Goal: Information Seeking & Learning: Learn about a topic

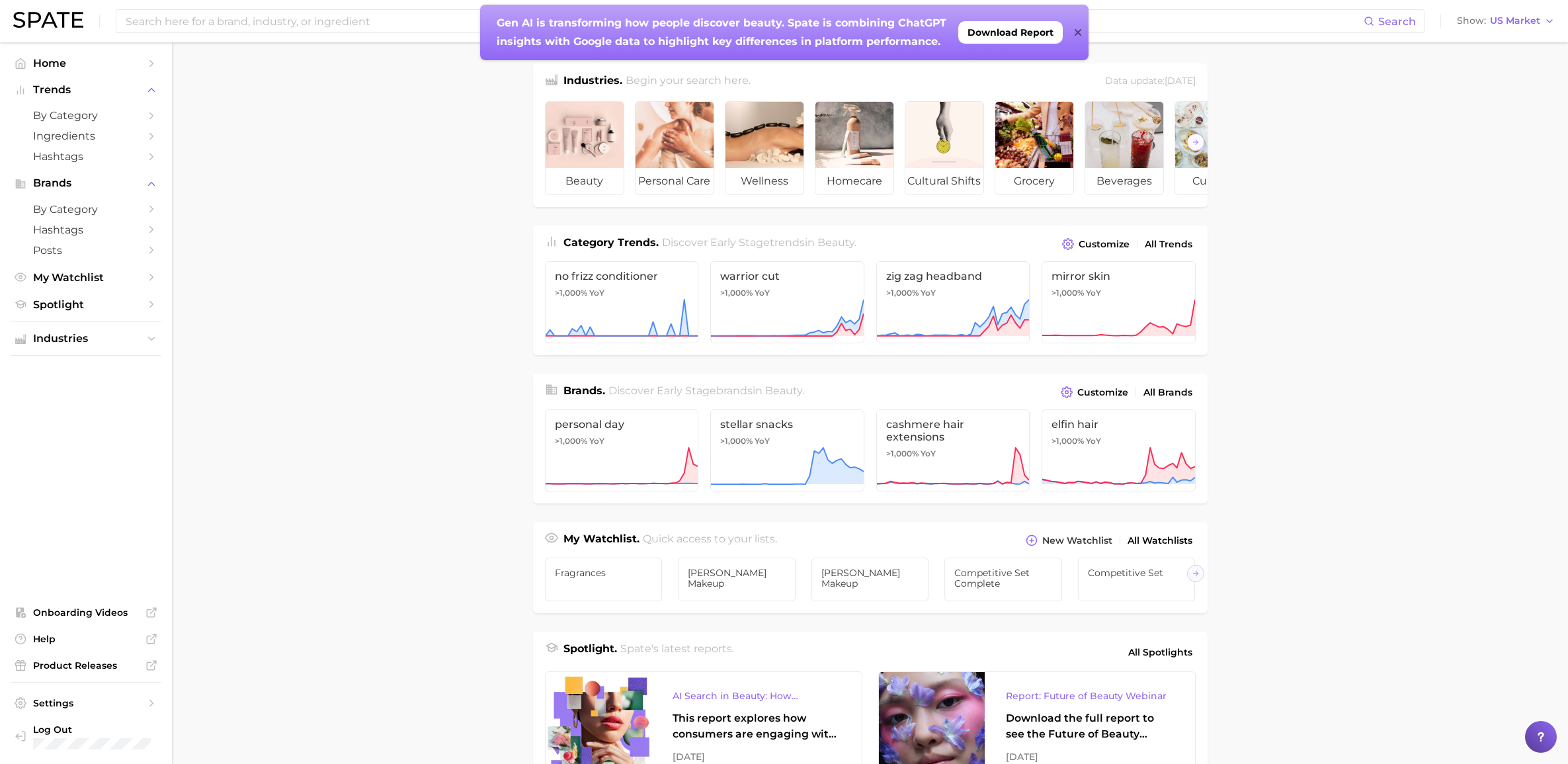
scroll to position [333, 0]
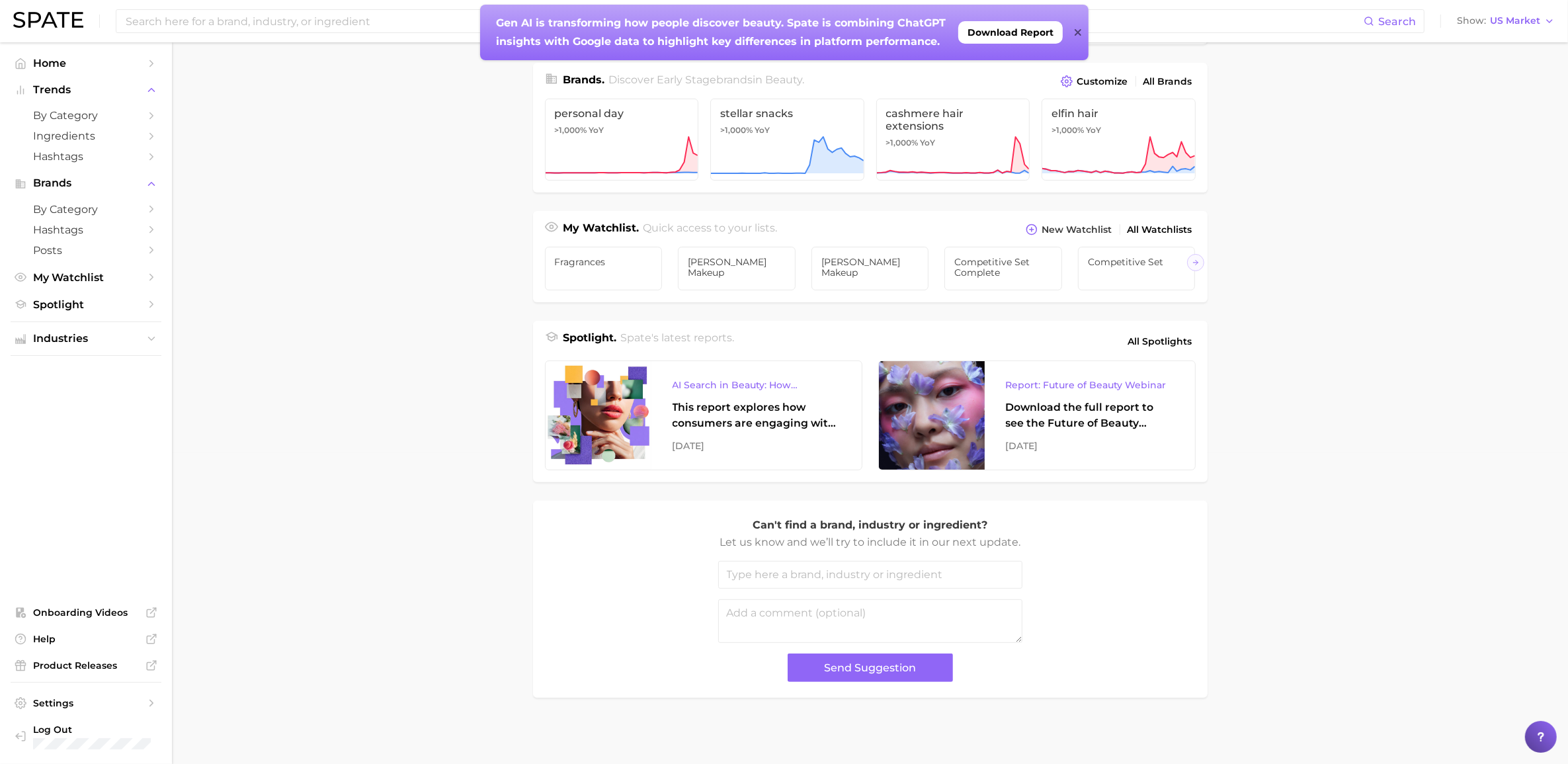
click at [1078, 31] on icon at bounding box center [1077, 32] width 6 height 6
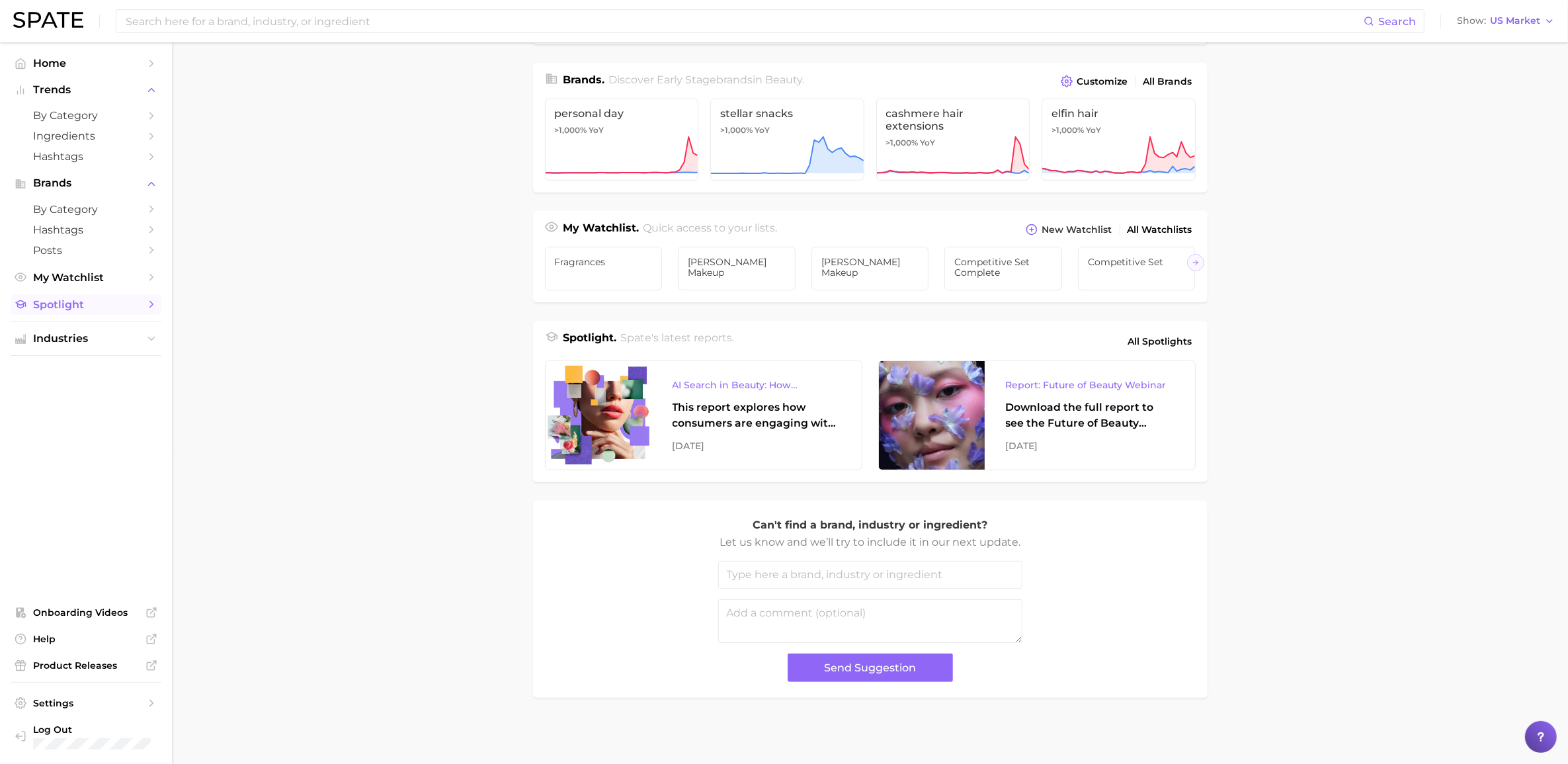
click at [62, 295] on link "Spotlight" at bounding box center [86, 305] width 151 height 21
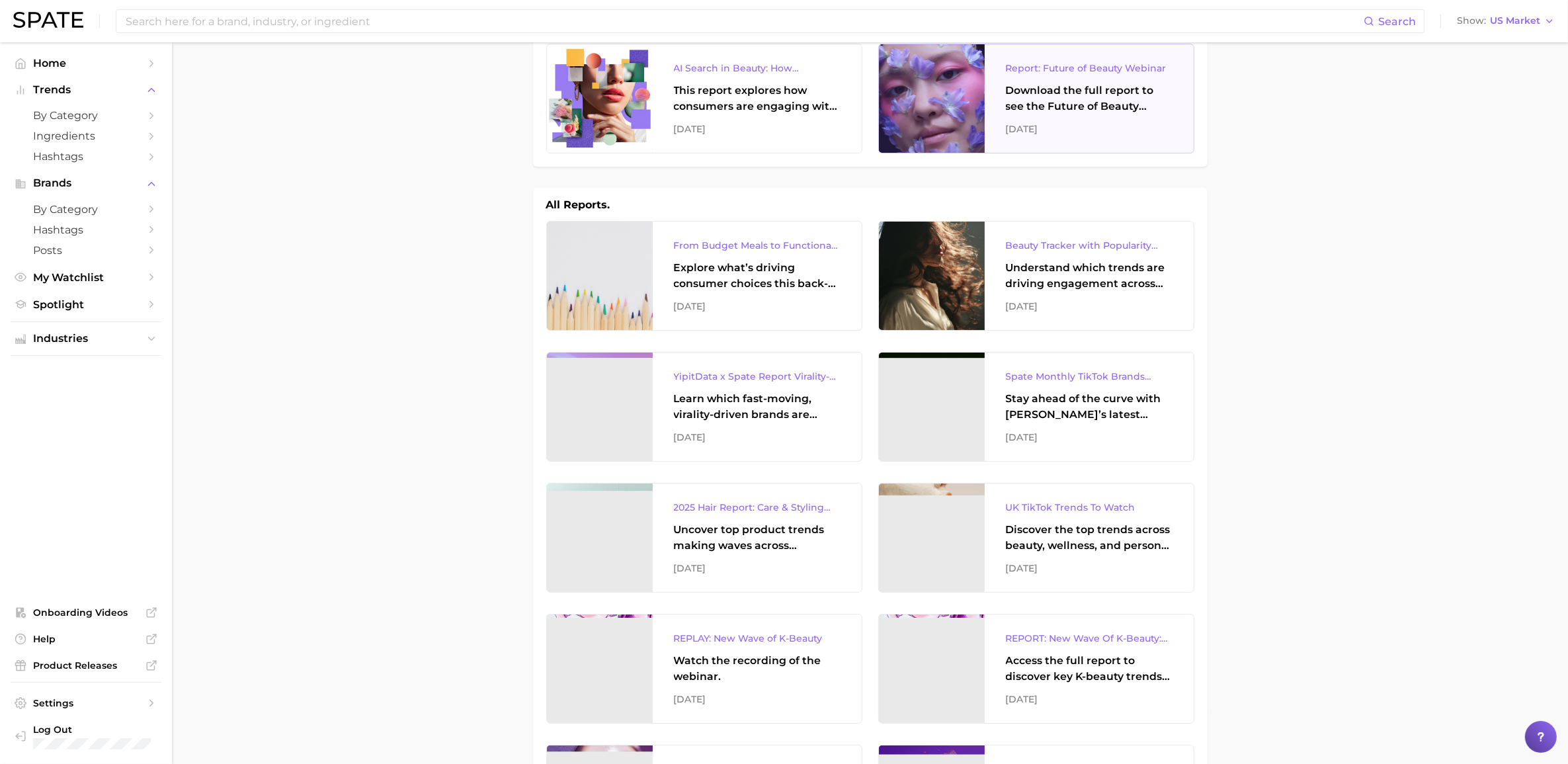
scroll to position [83, 0]
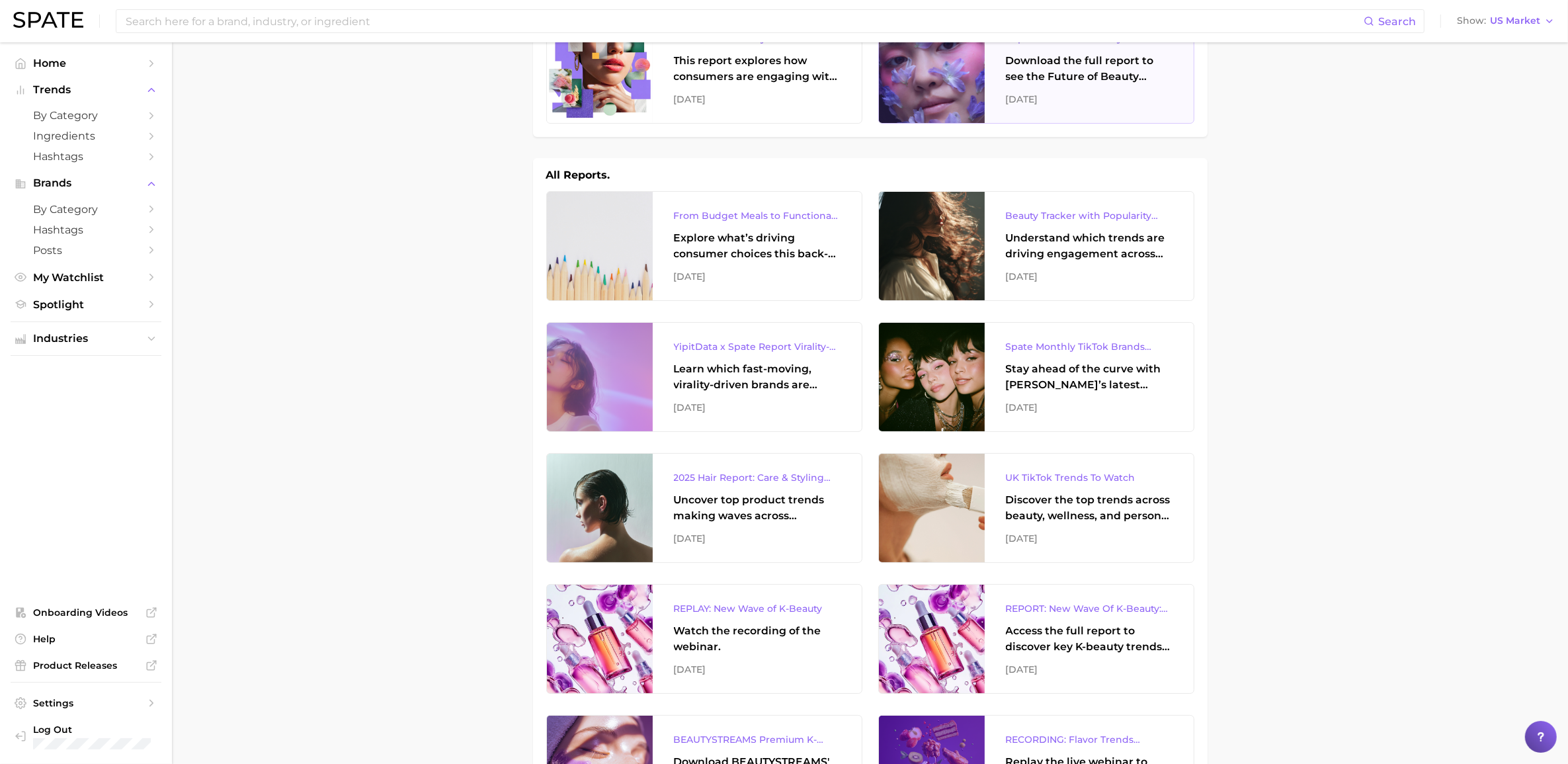
click at [1048, 62] on div "Download the full report to see the Future of Beauty trends we unpacked during …" at bounding box center [1089, 69] width 167 height 32
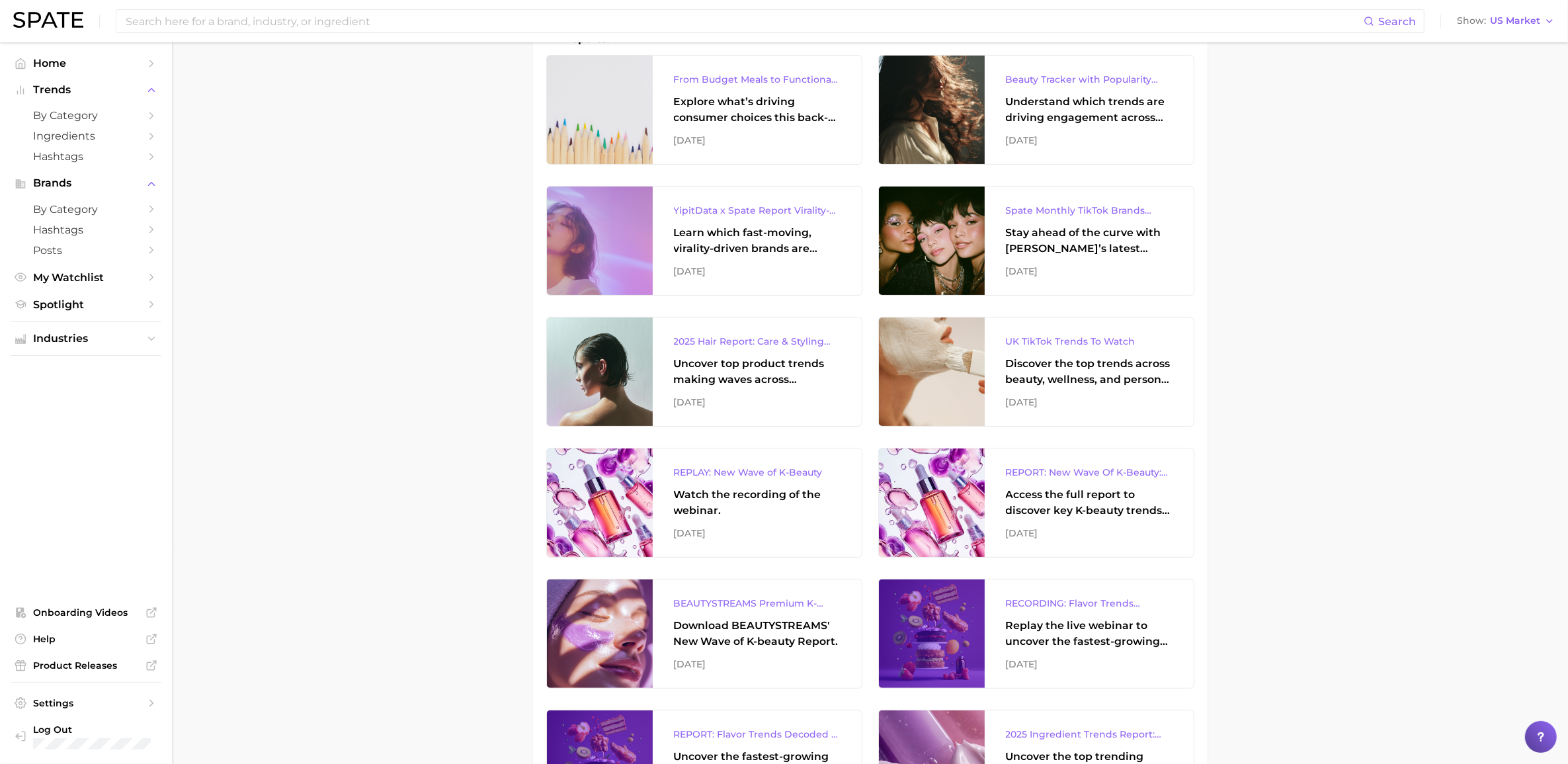
scroll to position [248, 0]
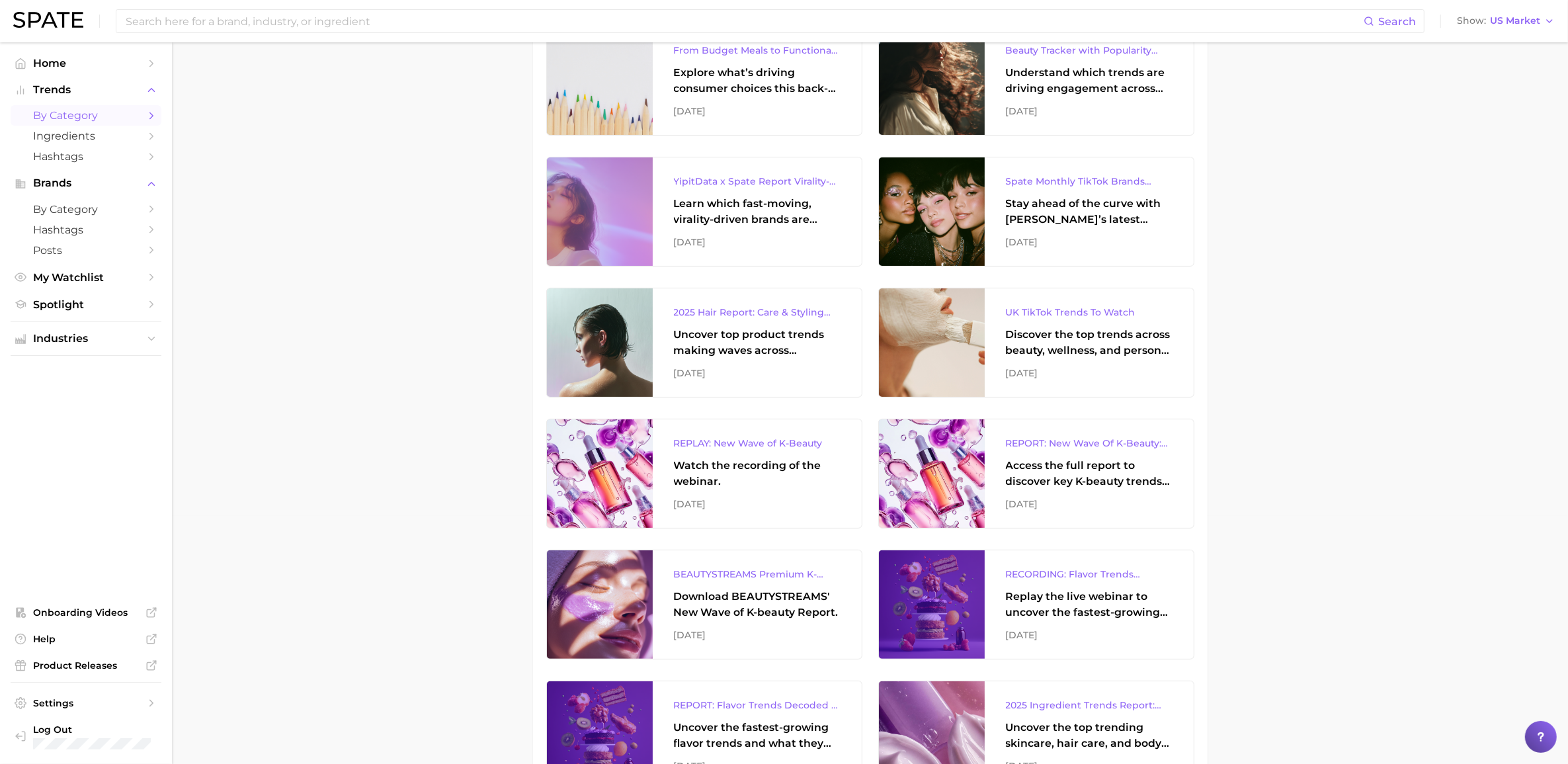
click at [89, 113] on span "by Category" at bounding box center [85, 115] width 106 height 12
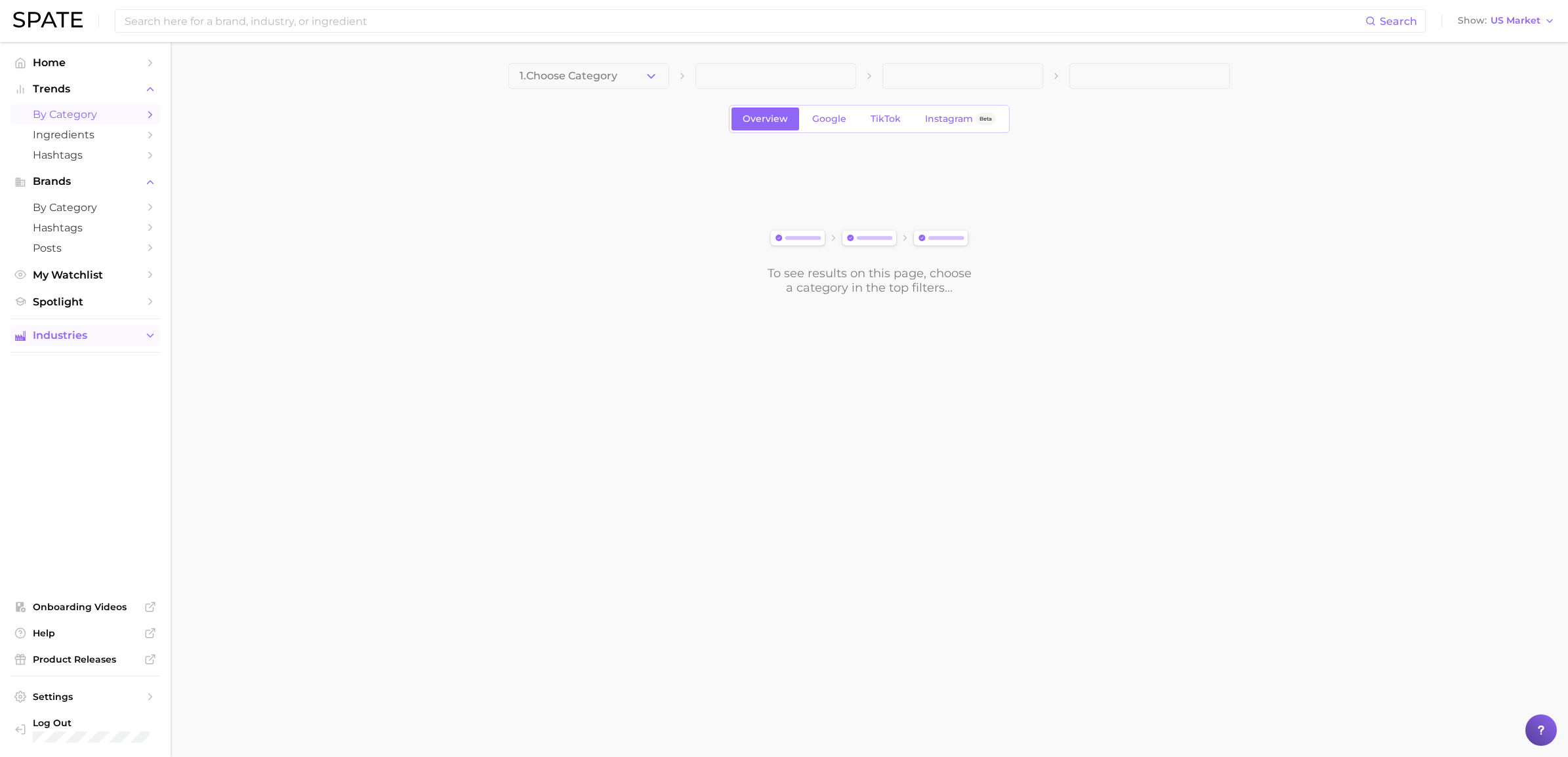
click at [63, 343] on button "Industries" at bounding box center [85, 336] width 150 height 20
click at [87, 520] on span "occasions" at bounding box center [85, 523] width 105 height 12
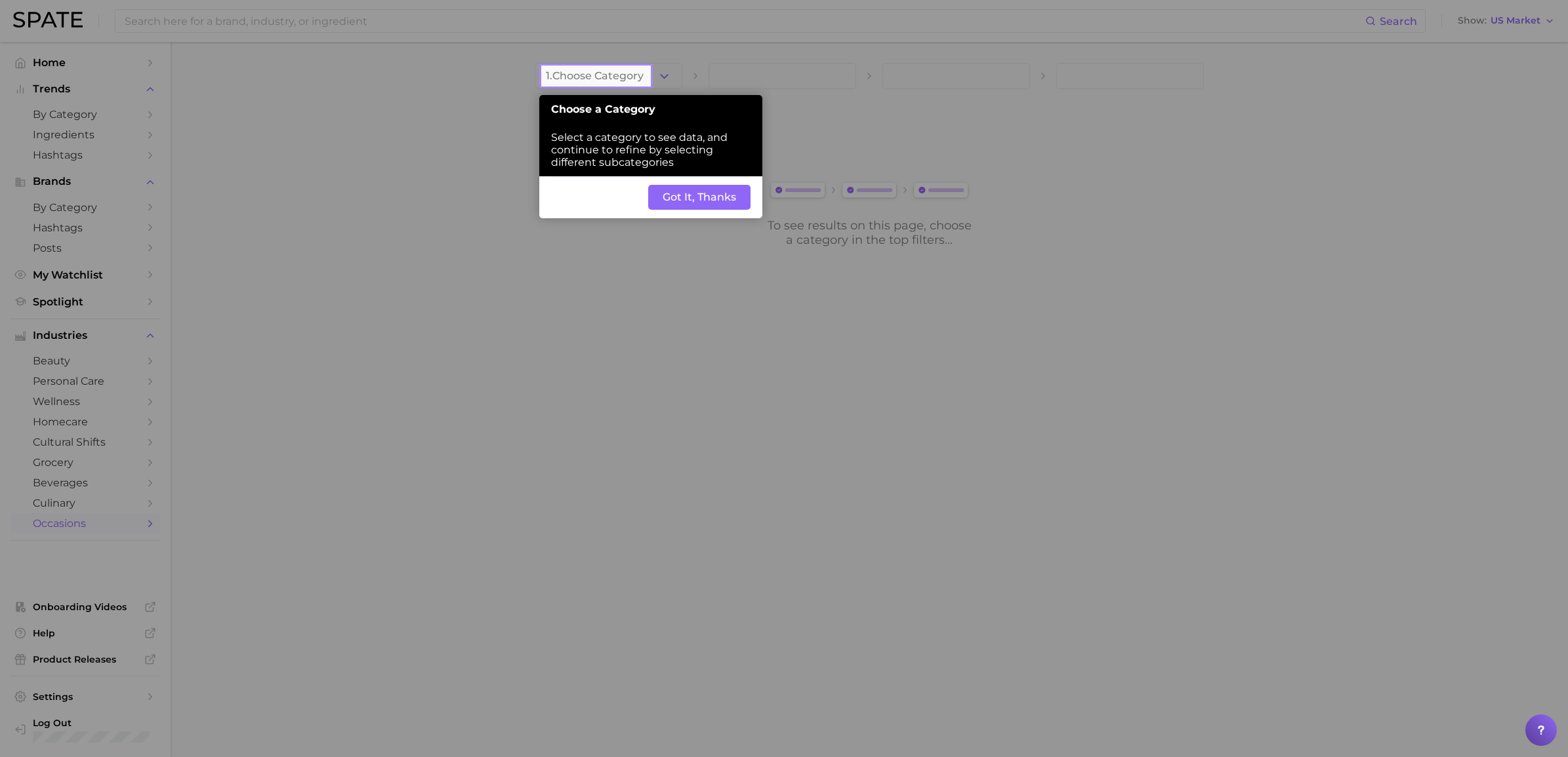
click at [683, 192] on button "Got It, Thanks" at bounding box center [700, 197] width 103 height 25
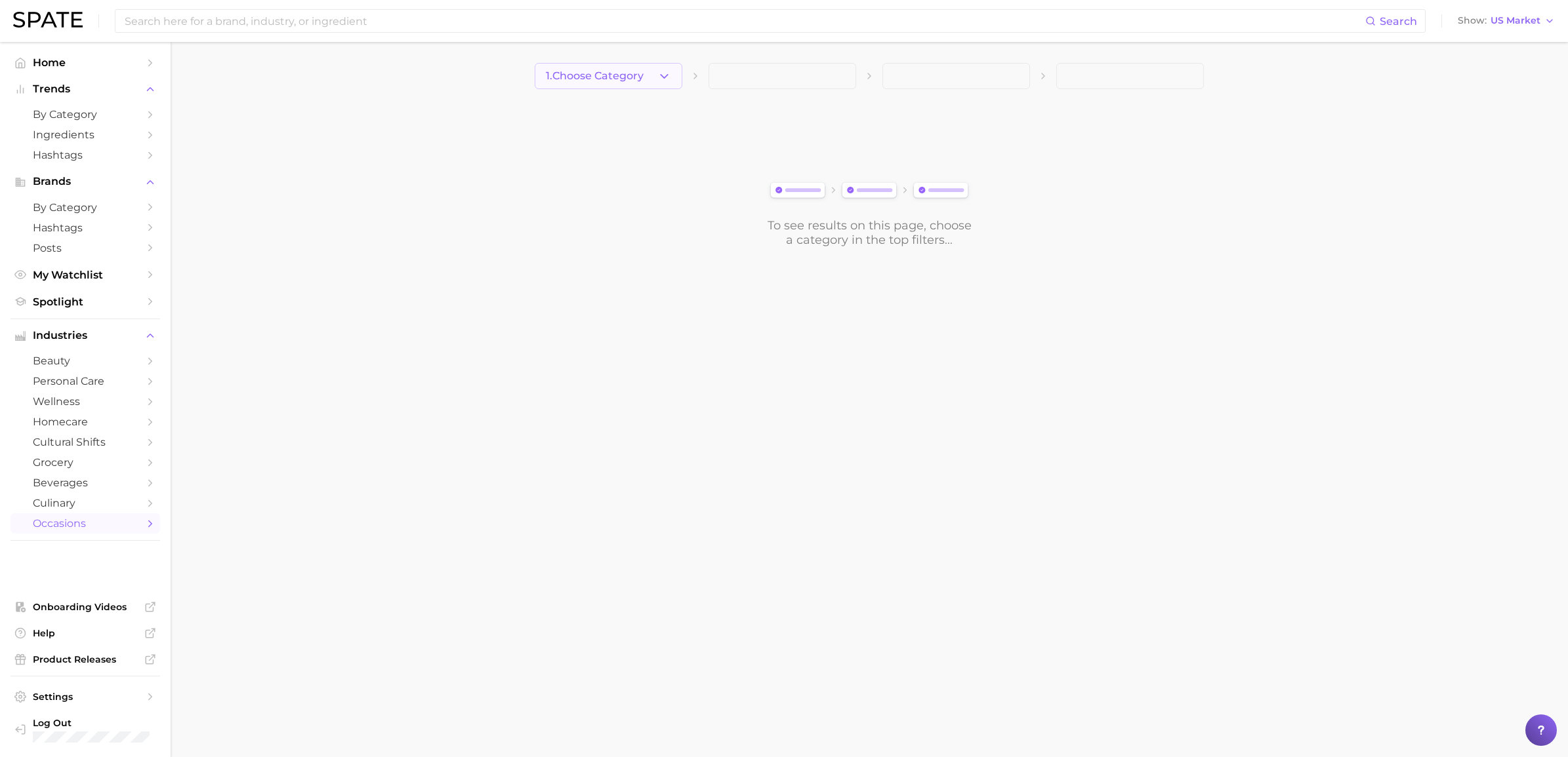
click at [591, 80] on span "1. Choose Category" at bounding box center [594, 76] width 98 height 12
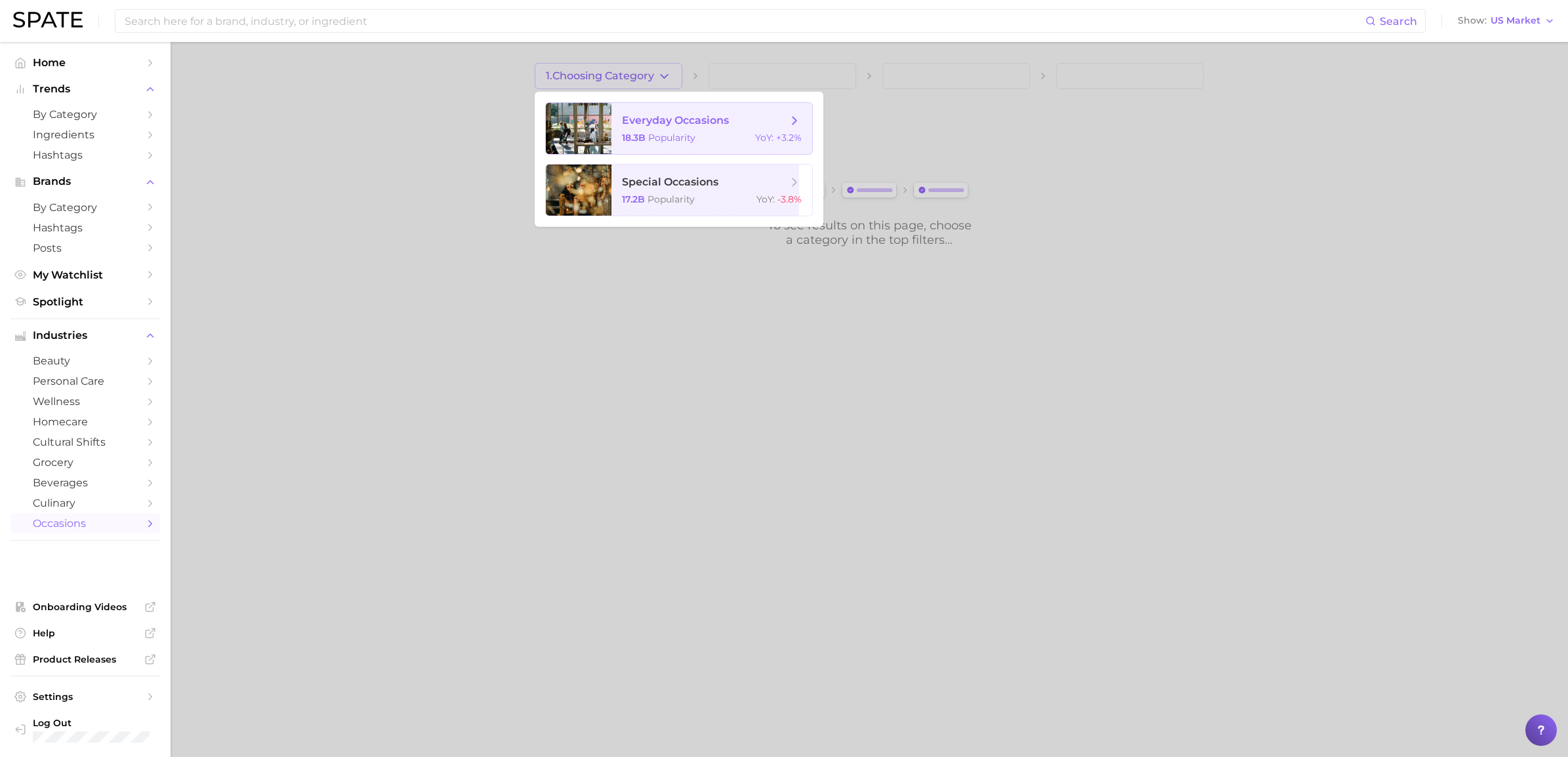
click at [665, 138] on span "Popularity" at bounding box center [672, 137] width 47 height 12
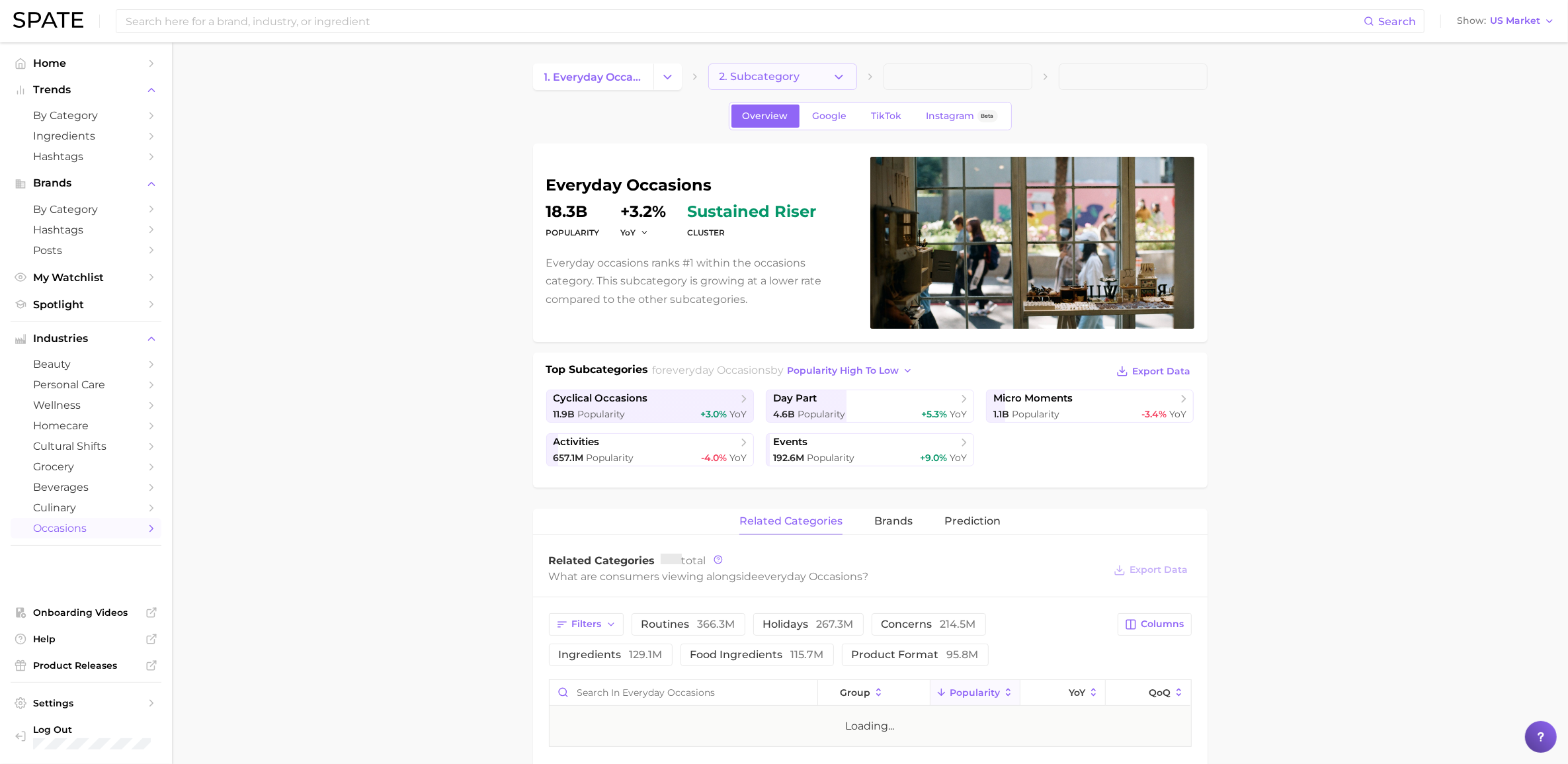
click at [848, 71] on button "2. Subcategory" at bounding box center [782, 76] width 149 height 27
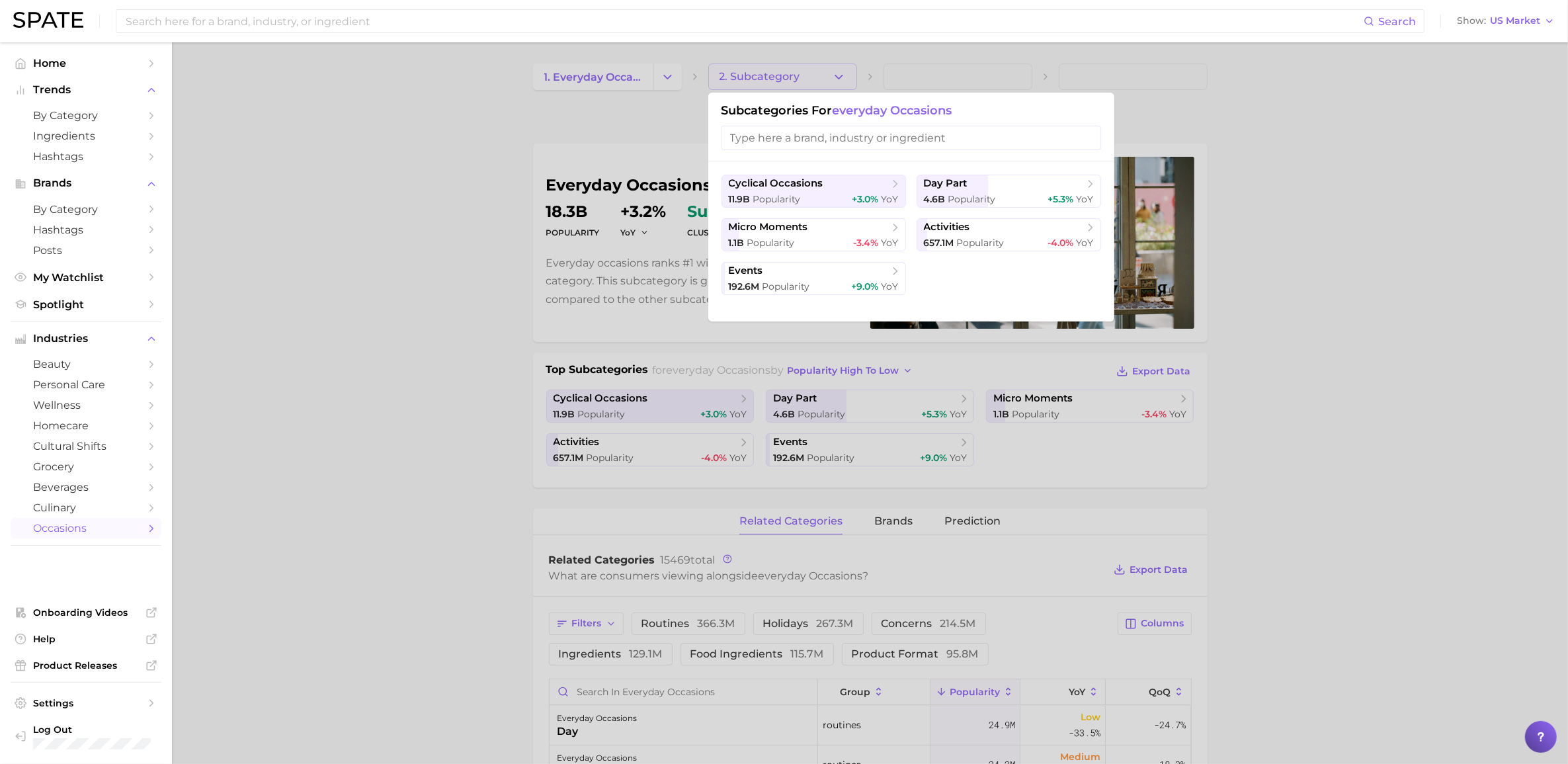
click at [1328, 157] on div at bounding box center [784, 382] width 1568 height 764
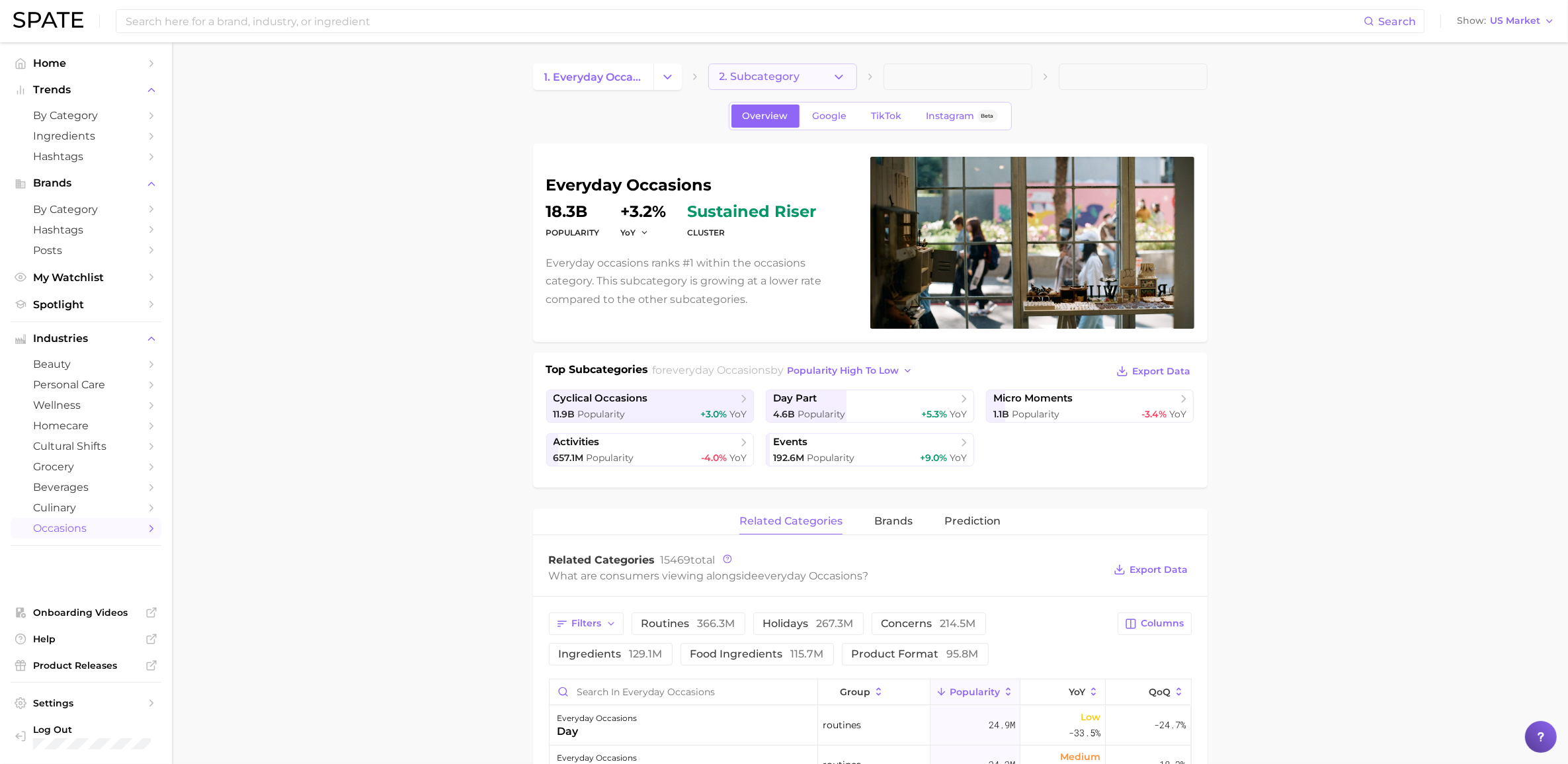
click at [821, 68] on button "2. Subcategory" at bounding box center [782, 76] width 149 height 27
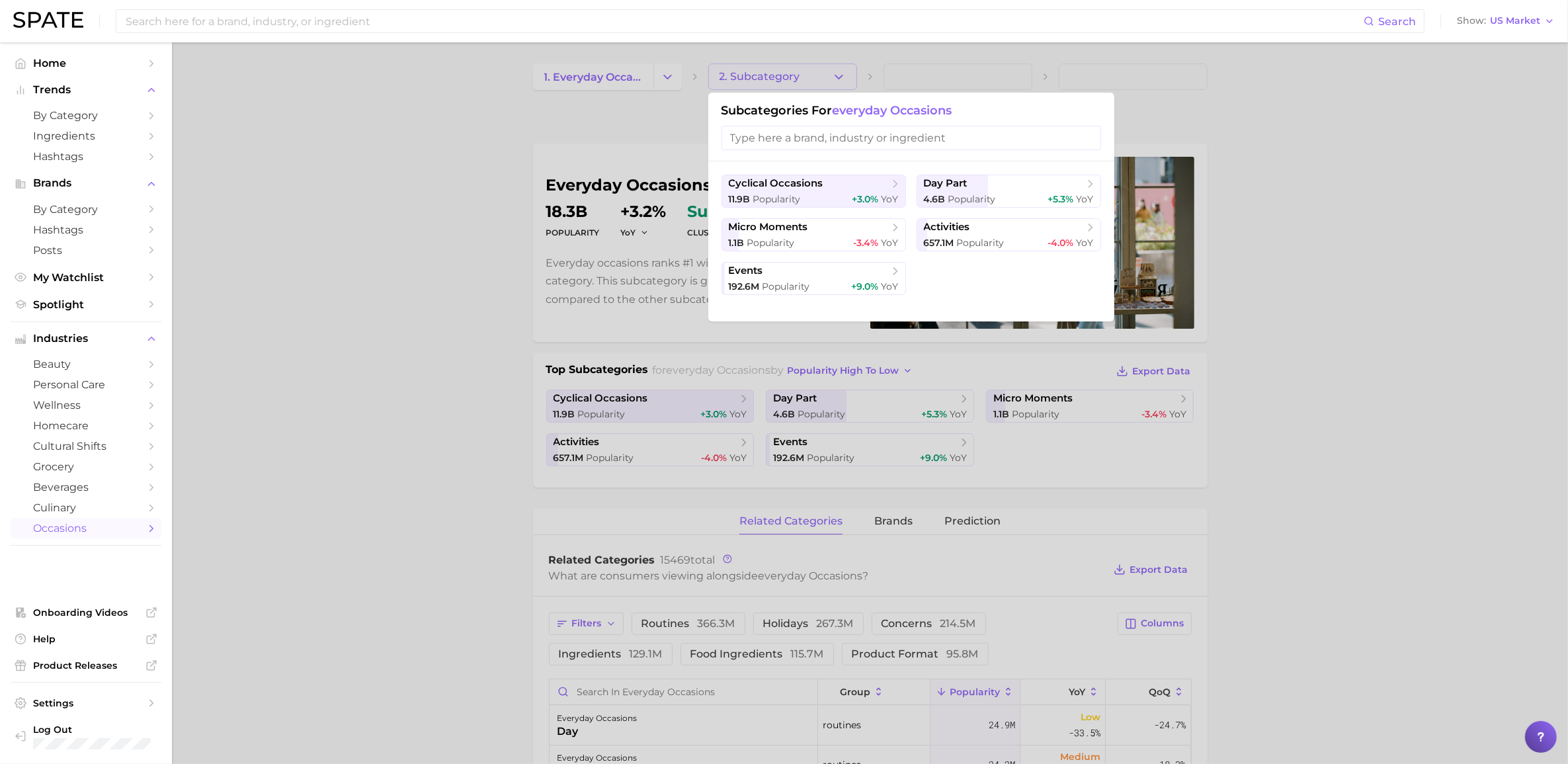
click at [537, 224] on div at bounding box center [784, 382] width 1568 height 764
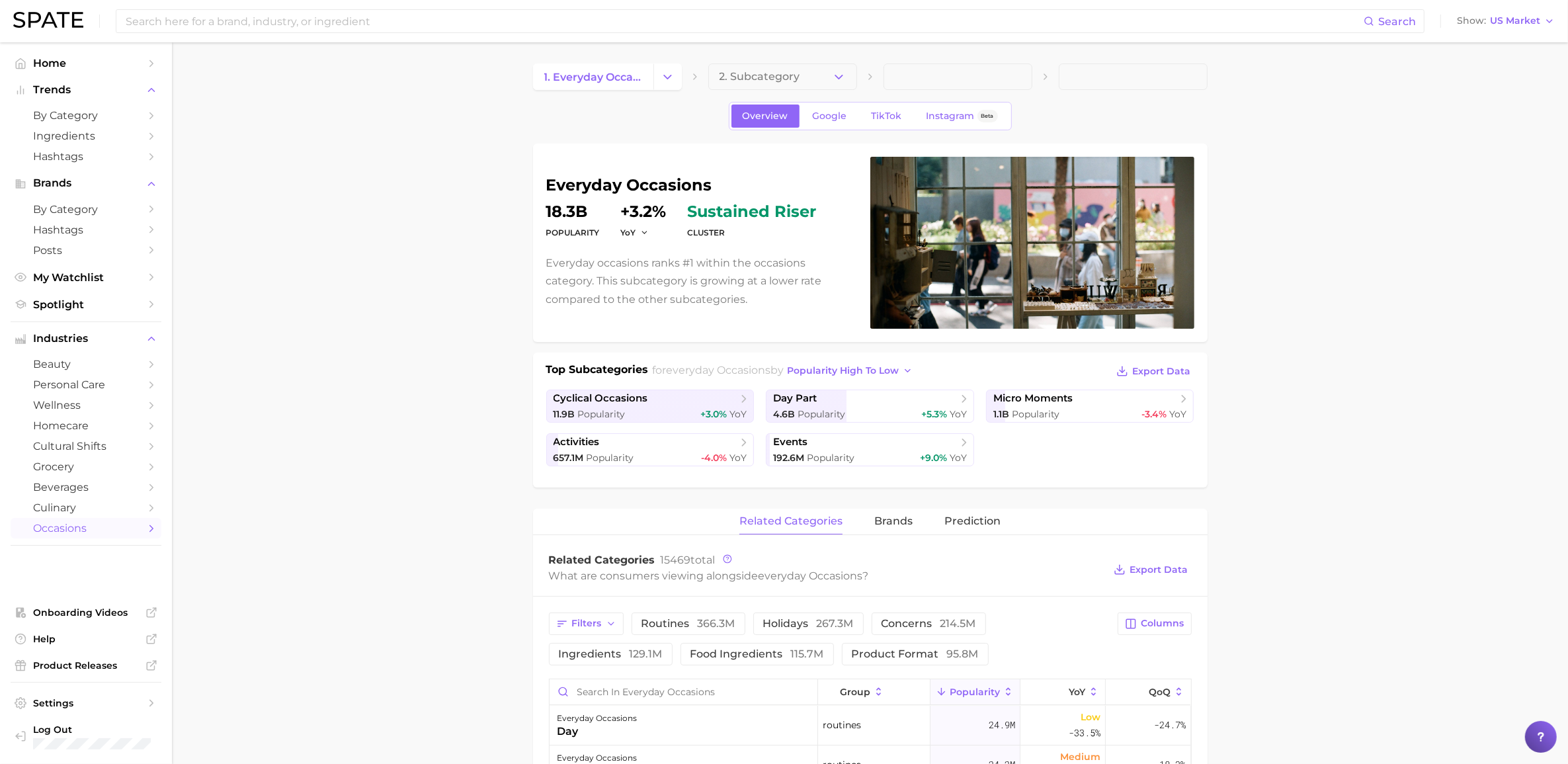
click at [871, 103] on div "Overview Google TikTok Instagram Beta" at bounding box center [871, 116] width 283 height 29
click at [883, 114] on span "TikTok" at bounding box center [887, 116] width 30 height 11
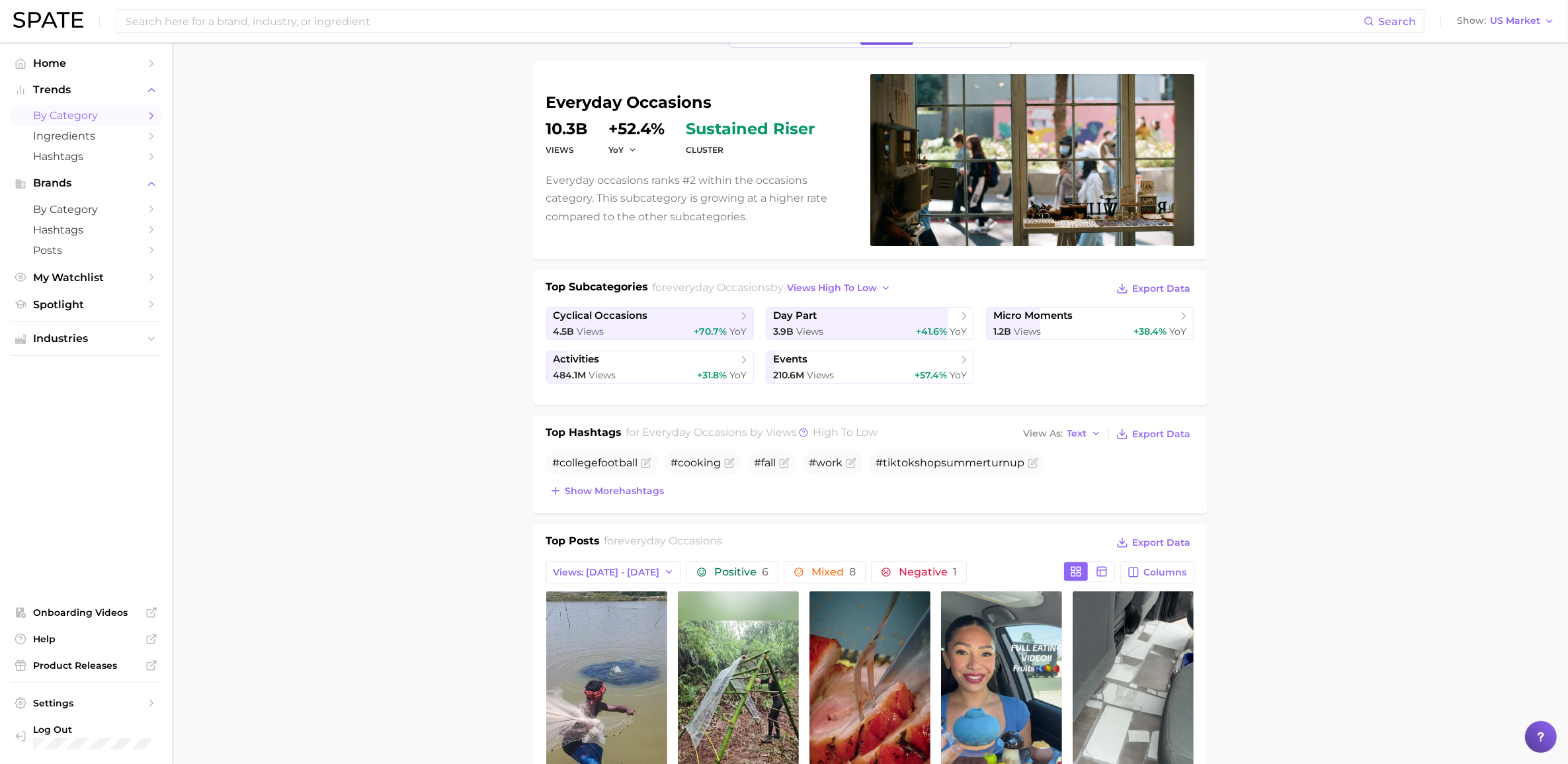
click at [98, 111] on span "by Category" at bounding box center [85, 115] width 106 height 12
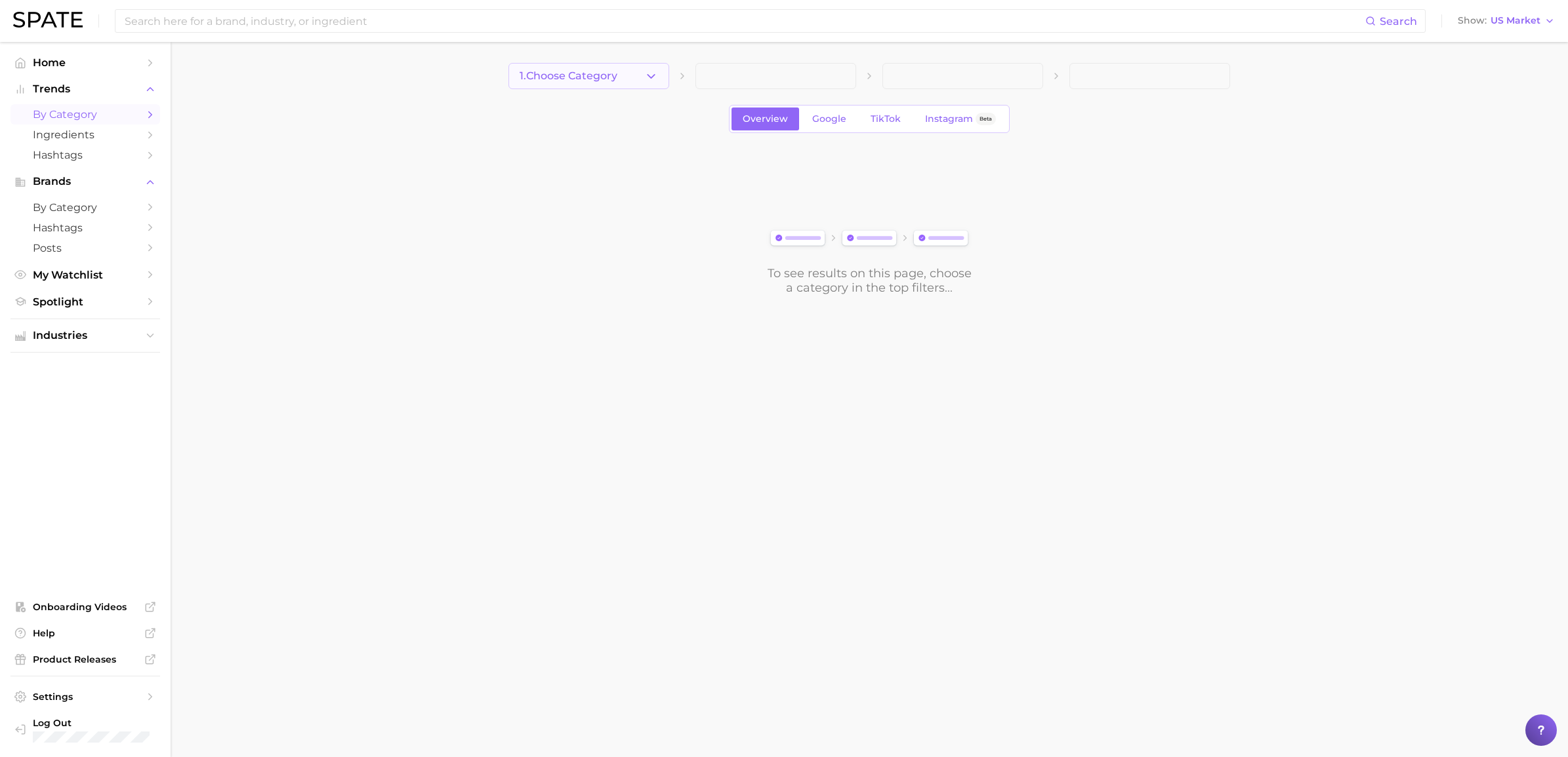
click at [574, 63] on button "1. Choose Category" at bounding box center [589, 75] width 161 height 26
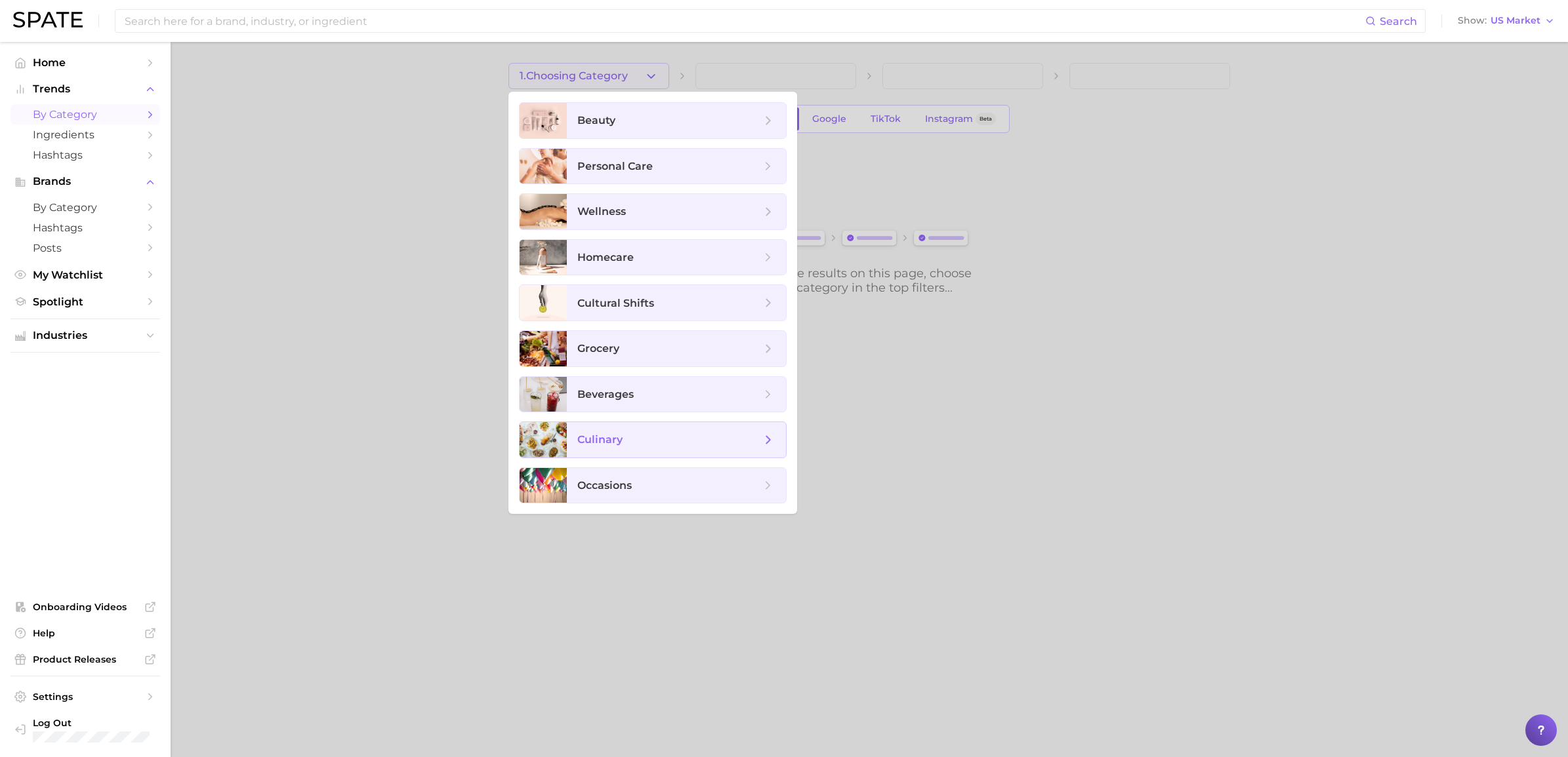
click at [677, 437] on span "culinary" at bounding box center [669, 440] width 184 height 14
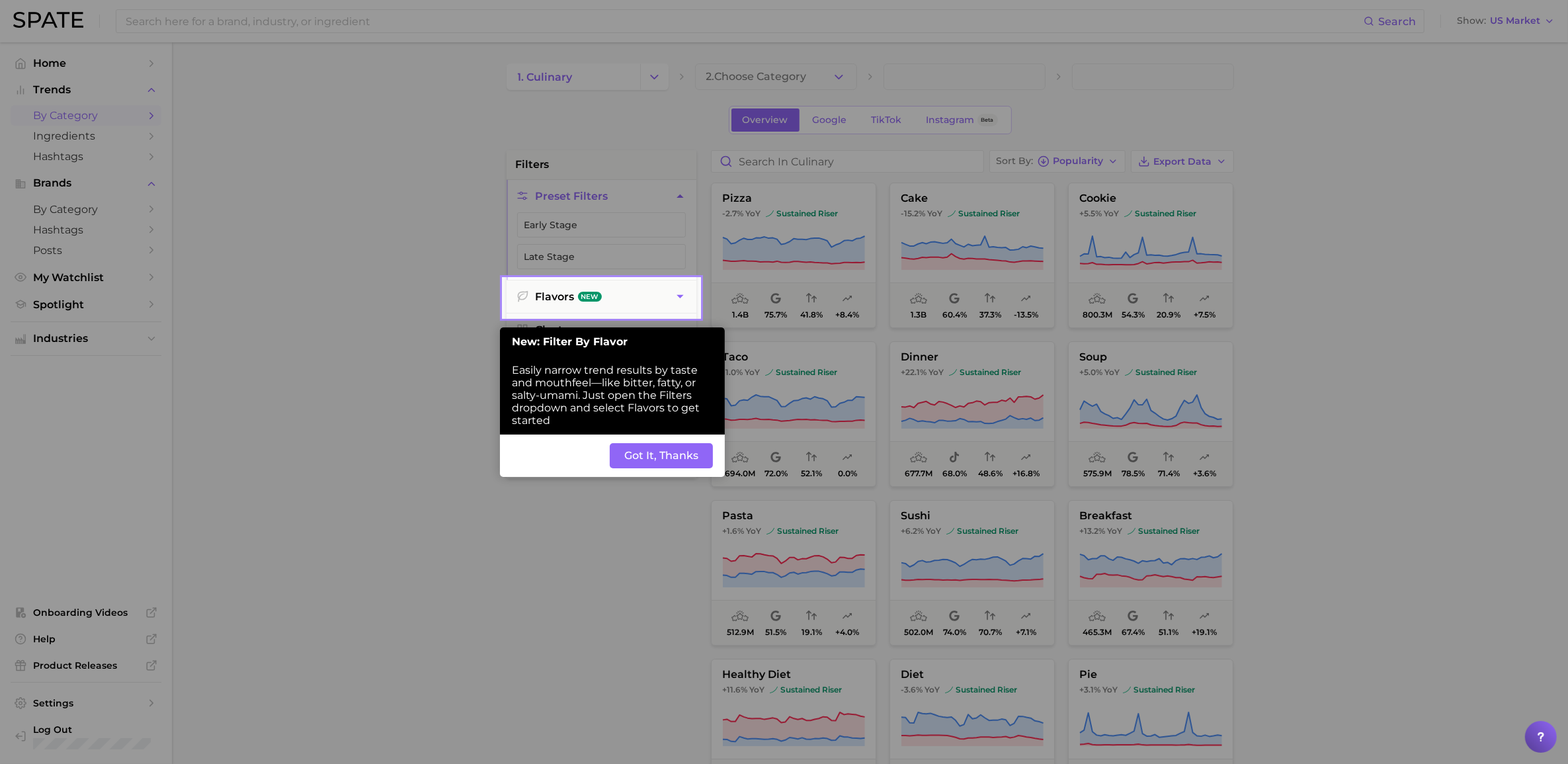
click at [650, 78] on div at bounding box center [601, 139] width 196 height 279
click at [569, 302] on button "Flavors New" at bounding box center [601, 296] width 190 height 32
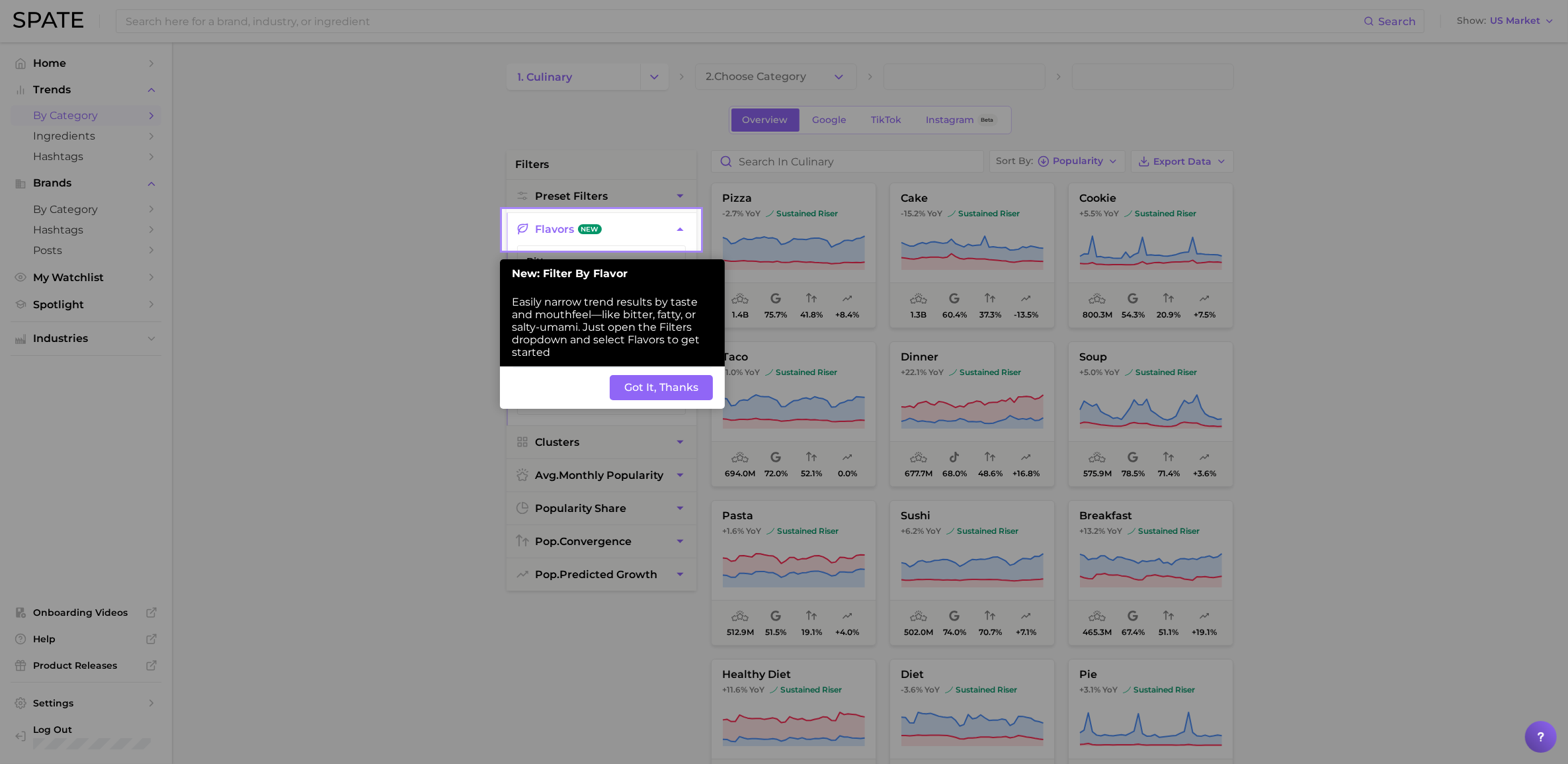
click at [467, 298] on div at bounding box center [251, 523] width 504 height 1047
click at [674, 123] on div at bounding box center [601, 105] width 196 height 211
click at [669, 252] on div at bounding box center [601, 648] width 196 height 798
click at [669, 234] on button "Flavors New" at bounding box center [601, 229] width 190 height 32
click at [679, 226] on icon "button" at bounding box center [679, 229] width 14 height 14
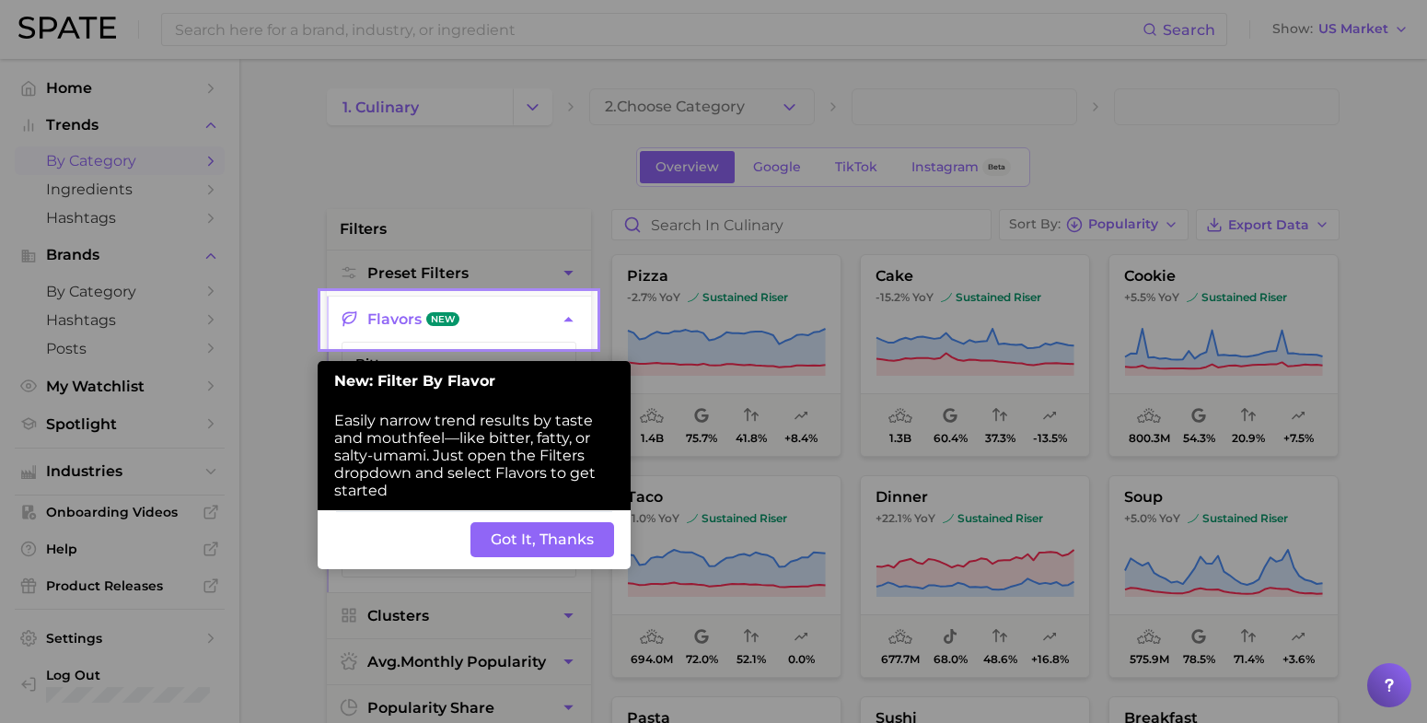
click at [481, 540] on button "Got It, Thanks" at bounding box center [543, 539] width 144 height 35
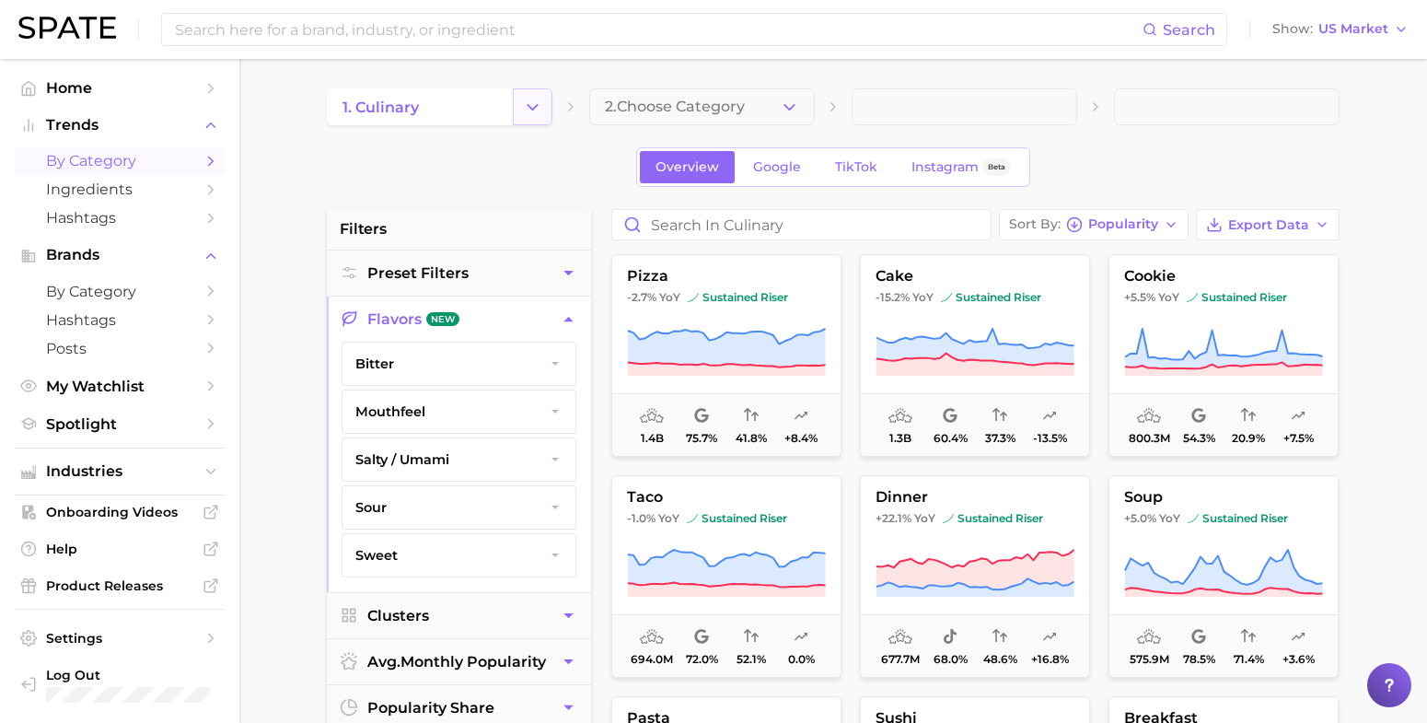
click at [534, 99] on icon "Change Category" at bounding box center [532, 107] width 19 height 19
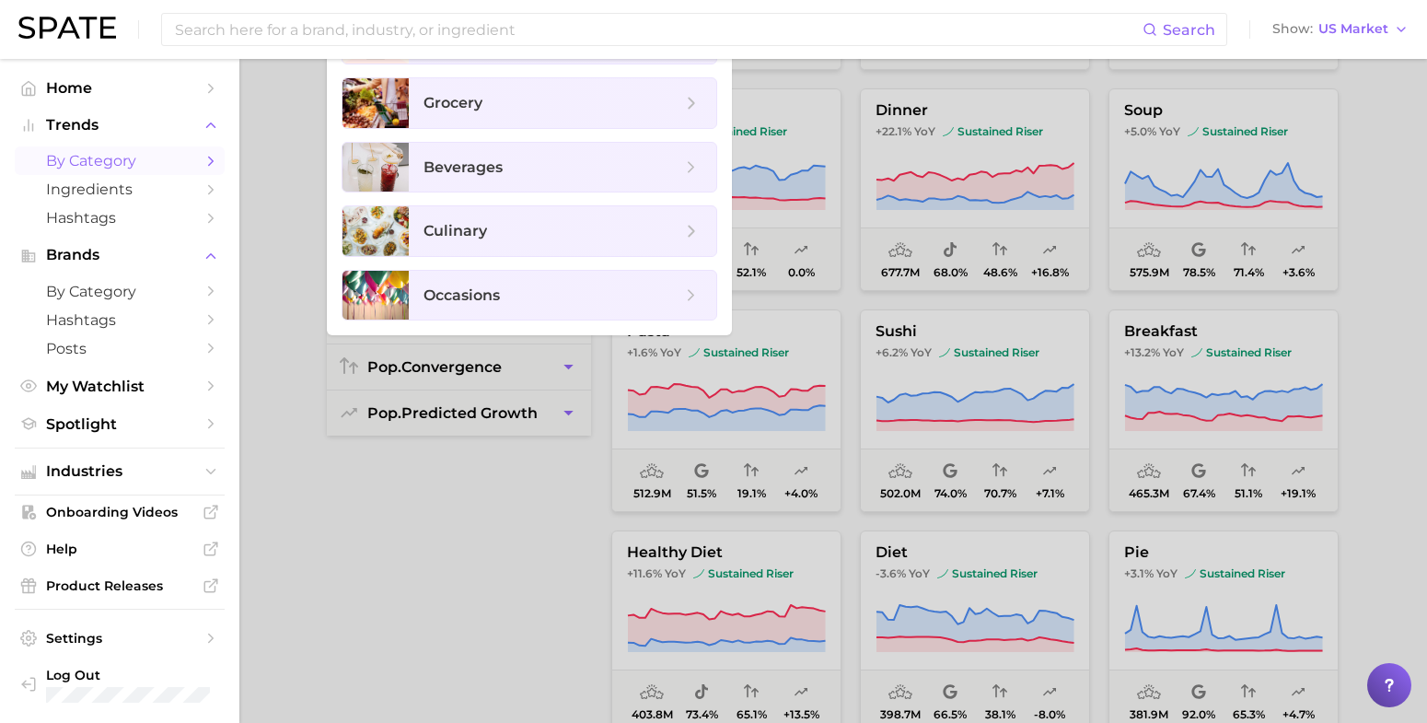
scroll to position [345, 0]
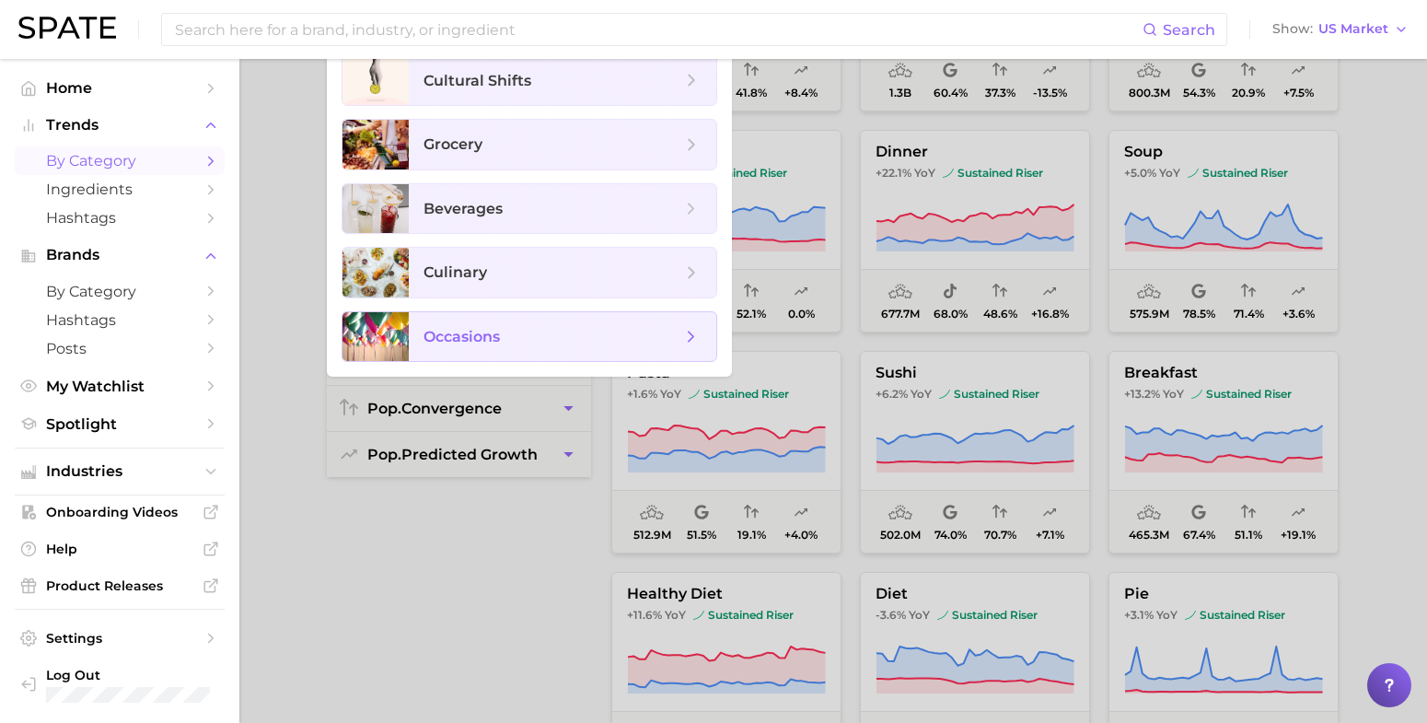
click at [447, 322] on span "occasions" at bounding box center [563, 337] width 308 height 50
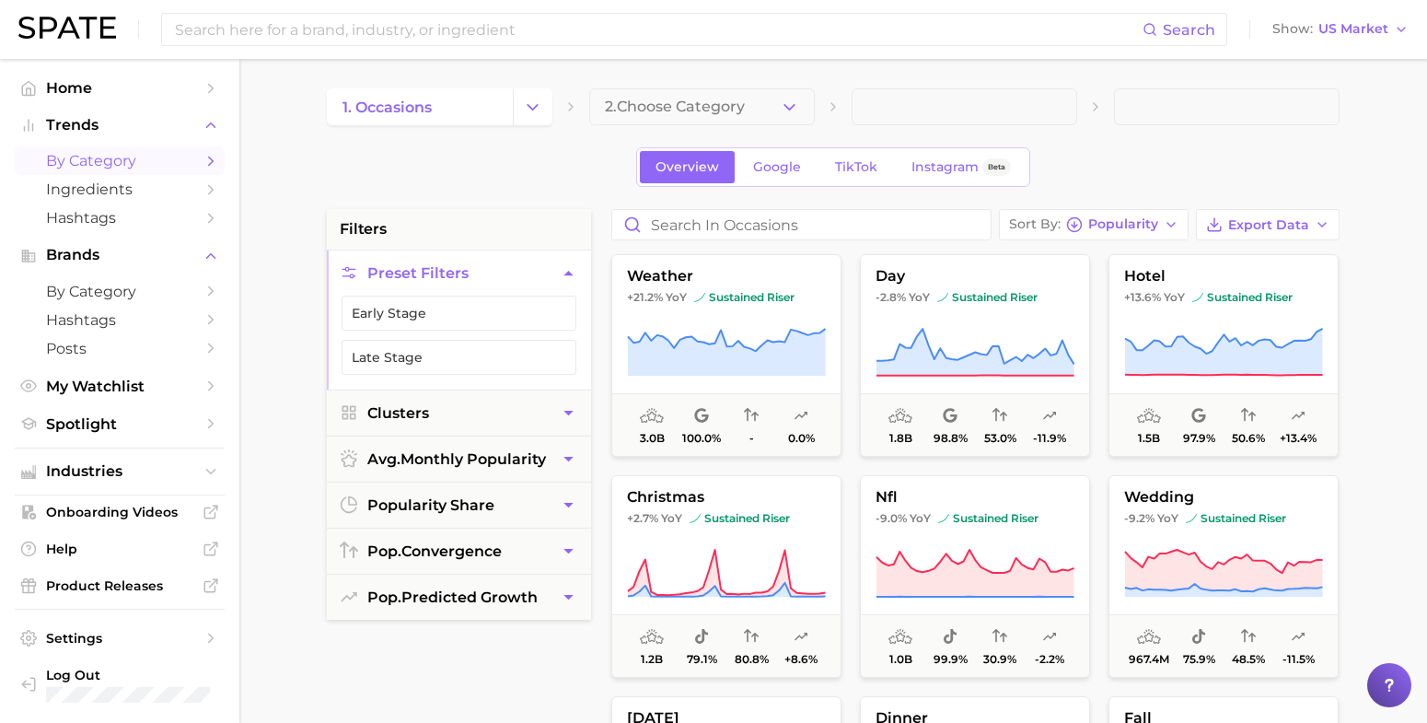
click at [780, 108] on icon "button" at bounding box center [789, 107] width 19 height 19
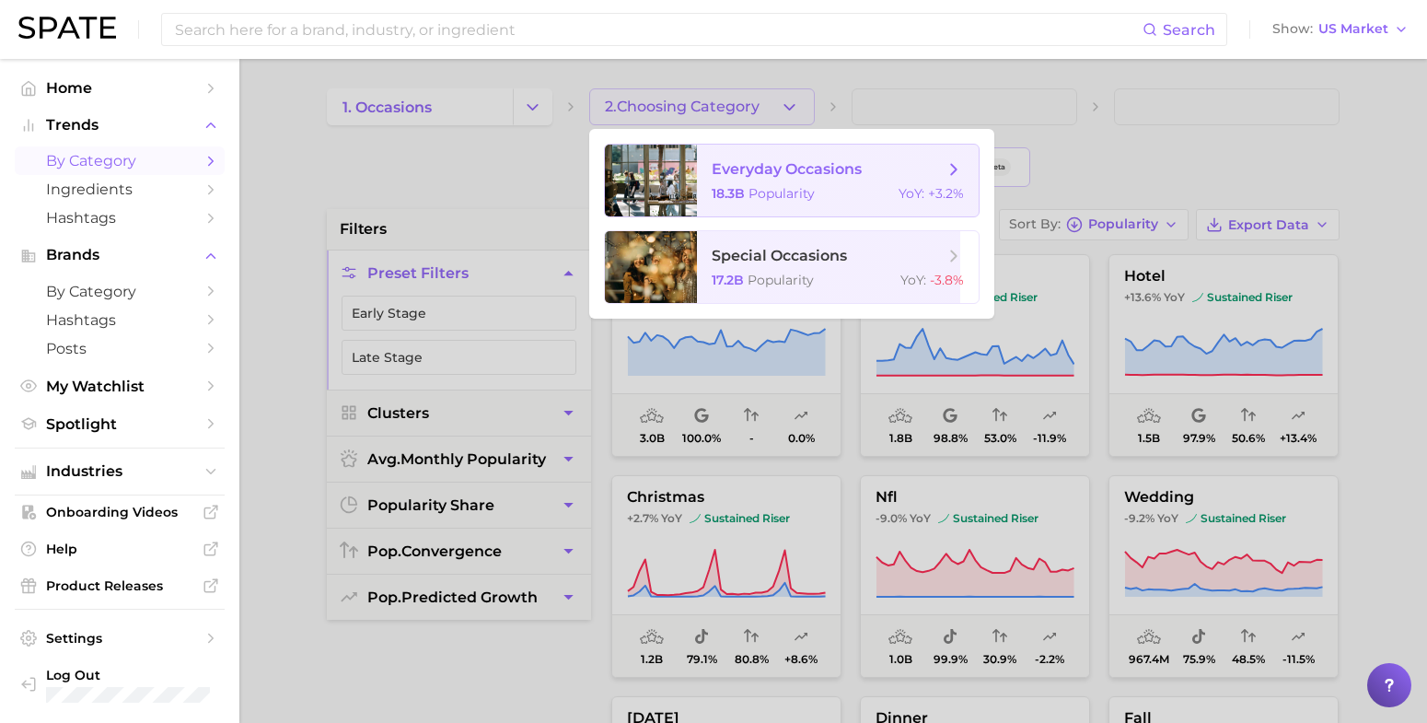
click at [808, 182] on span "everyday occasions 18.3b Popularity YoY : +3.2%" at bounding box center [838, 181] width 282 height 72
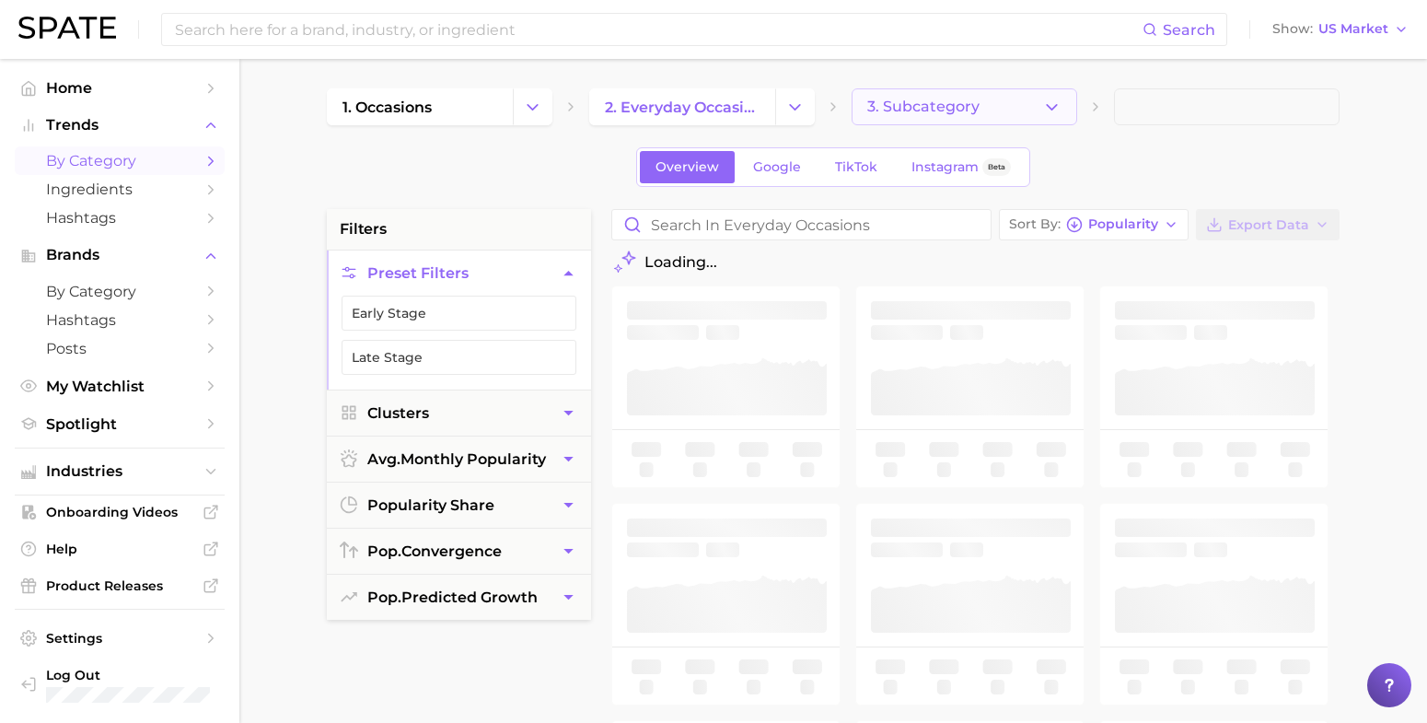
click at [1045, 103] on icon "button" at bounding box center [1051, 107] width 19 height 19
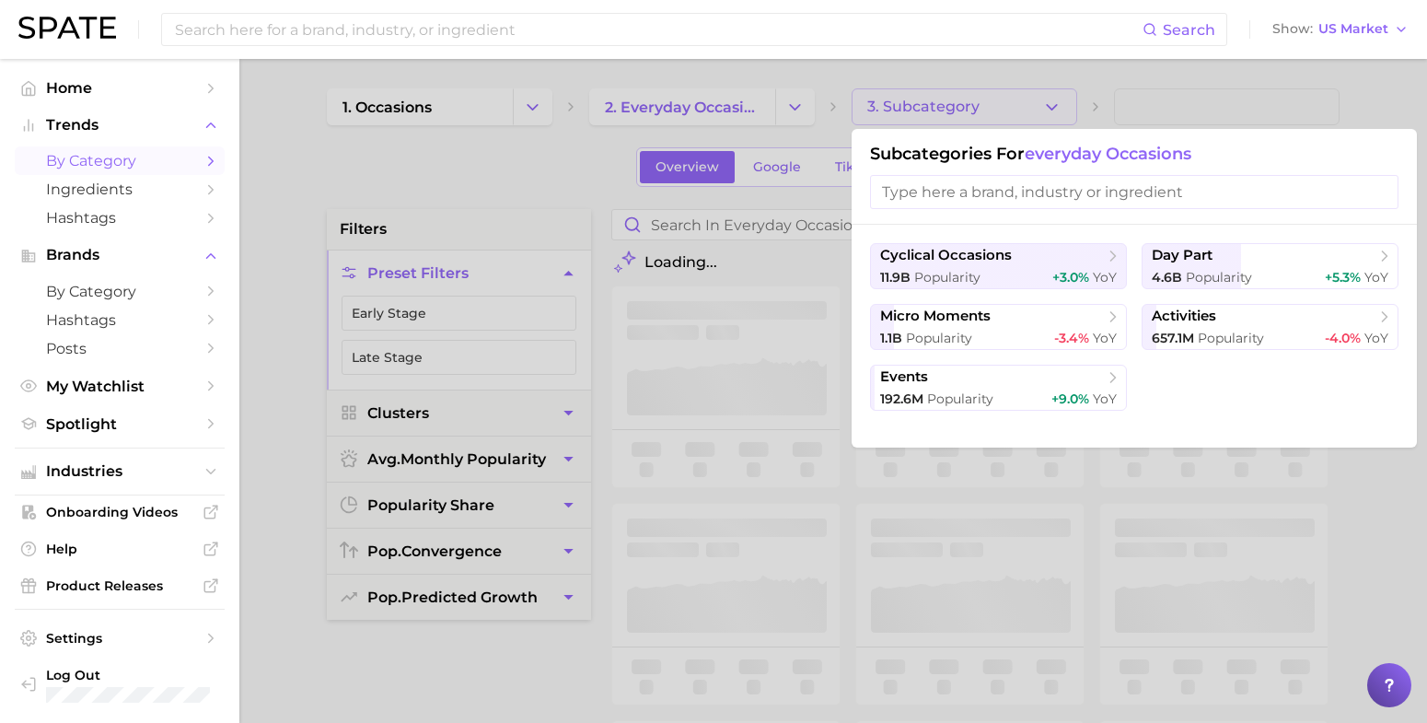
click at [475, 170] on div at bounding box center [713, 361] width 1427 height 723
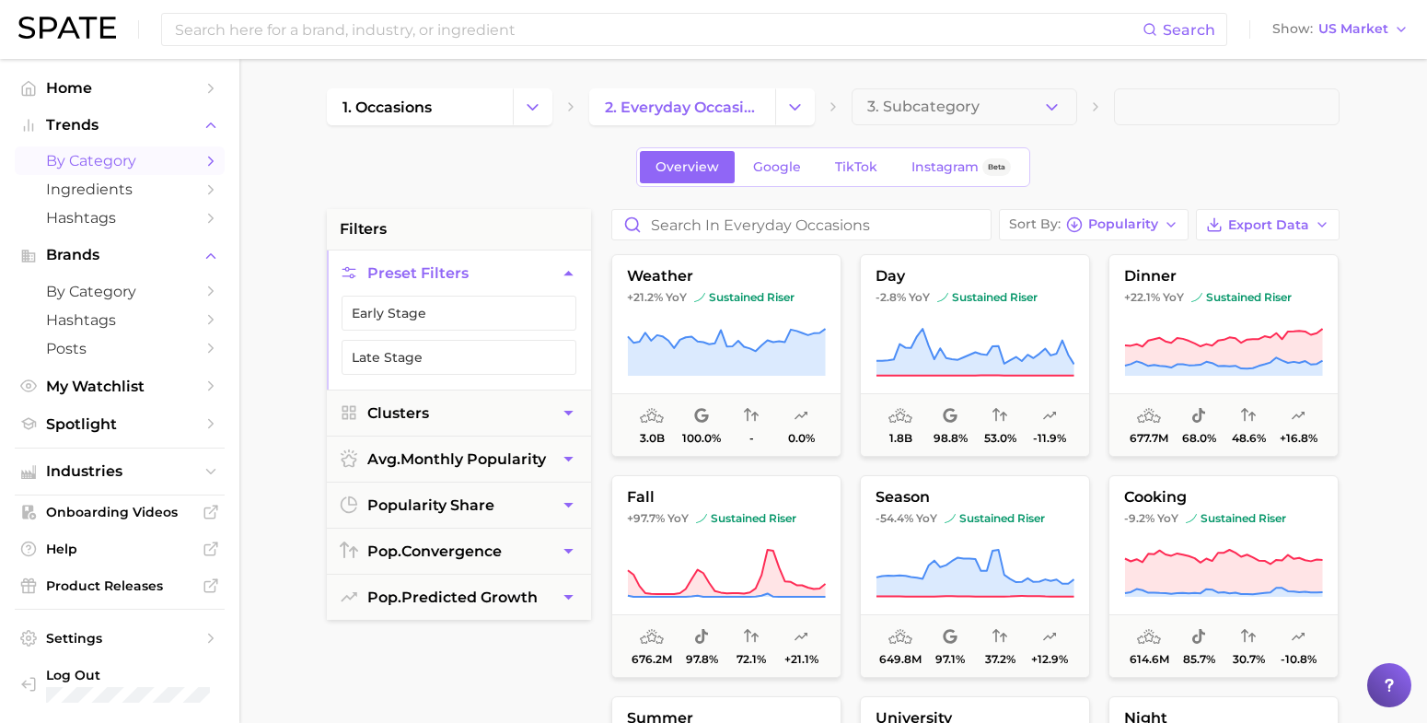
click at [893, 157] on div "Overview Google TikTok Instagram Beta" at bounding box center [833, 167] width 394 height 40
click at [870, 163] on span "TikTok" at bounding box center [856, 167] width 42 height 16
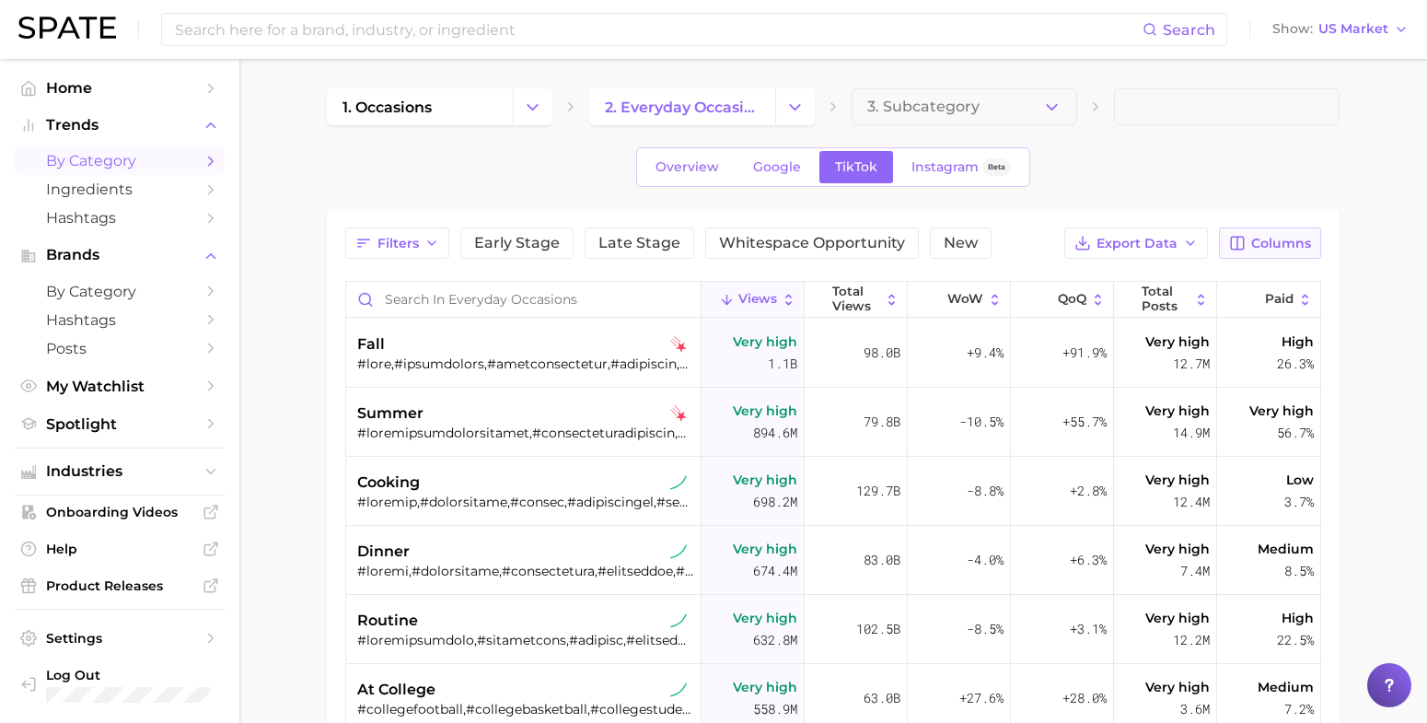
click at [1286, 251] on button "Columns" at bounding box center [1270, 242] width 102 height 31
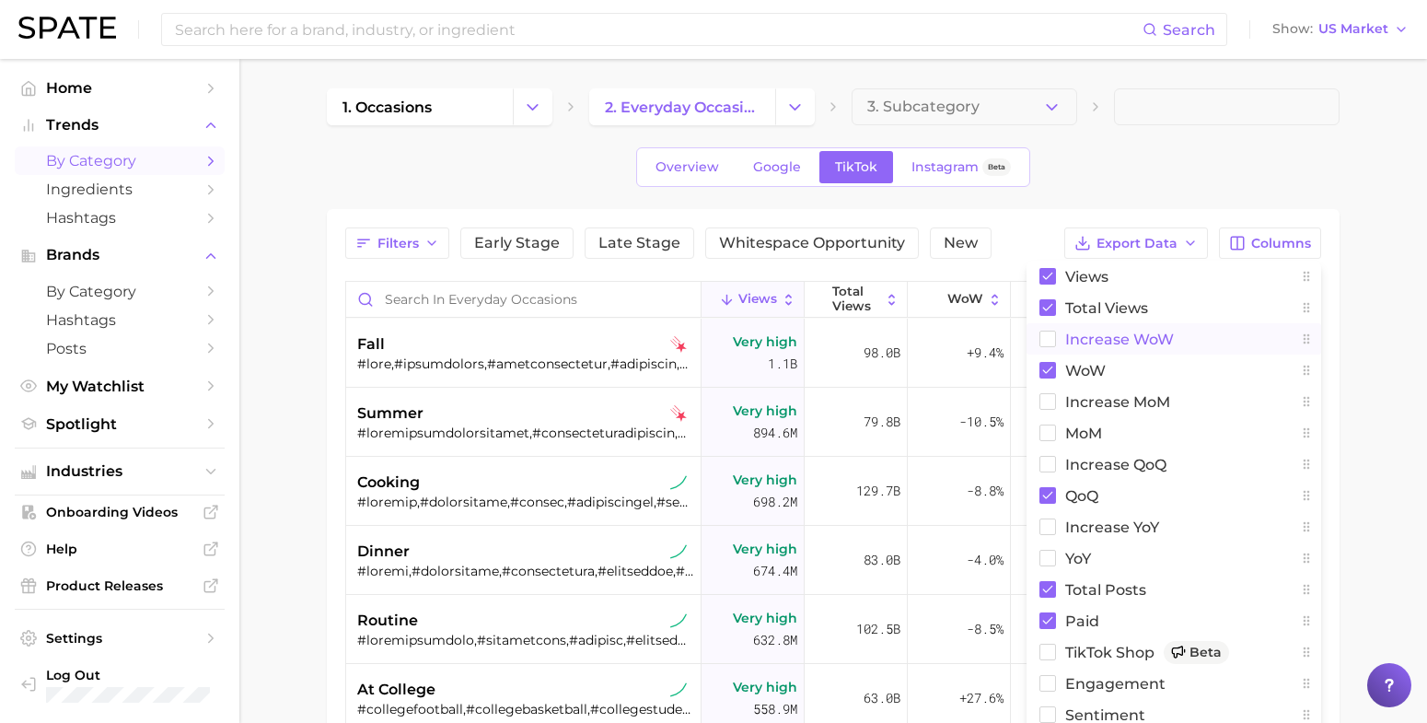
click at [1075, 334] on span "Increase WoW" at bounding box center [1119, 339] width 109 height 16
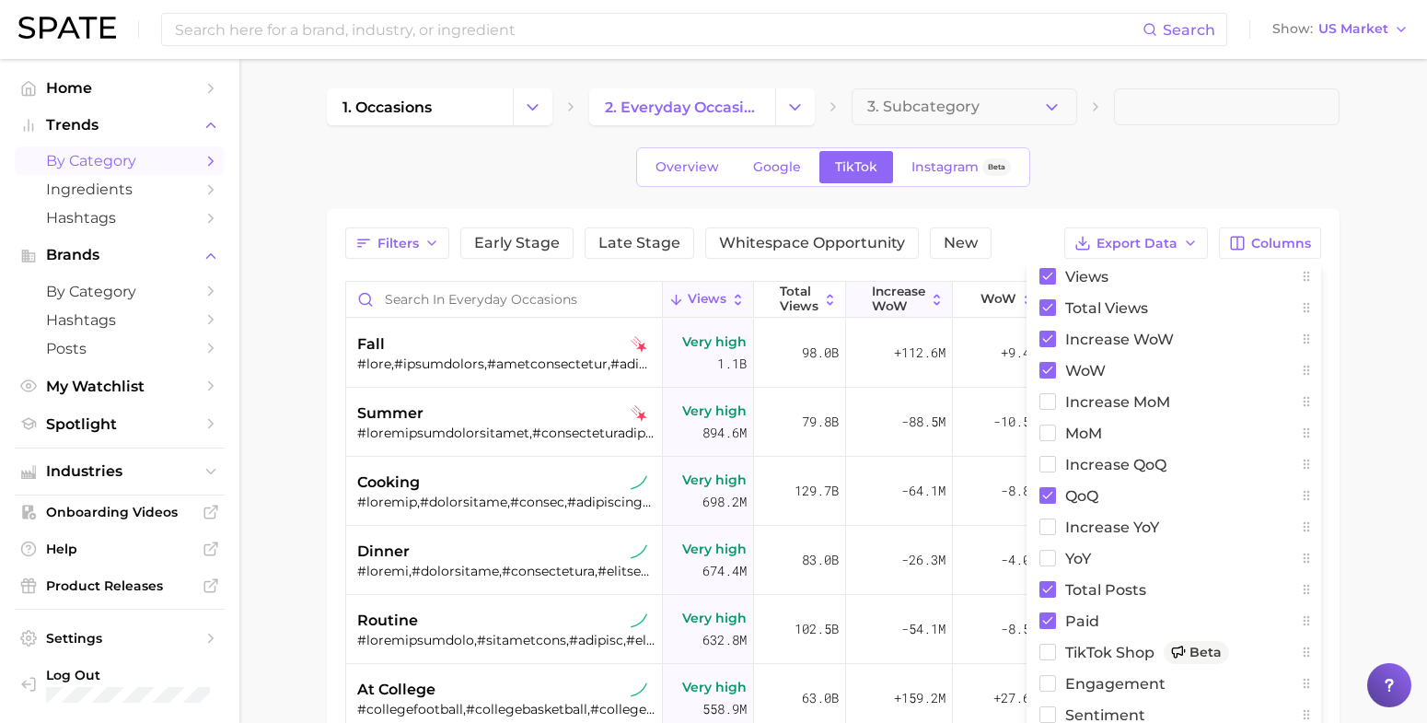
click at [872, 287] on span "Increase WoW" at bounding box center [898, 299] width 53 height 29
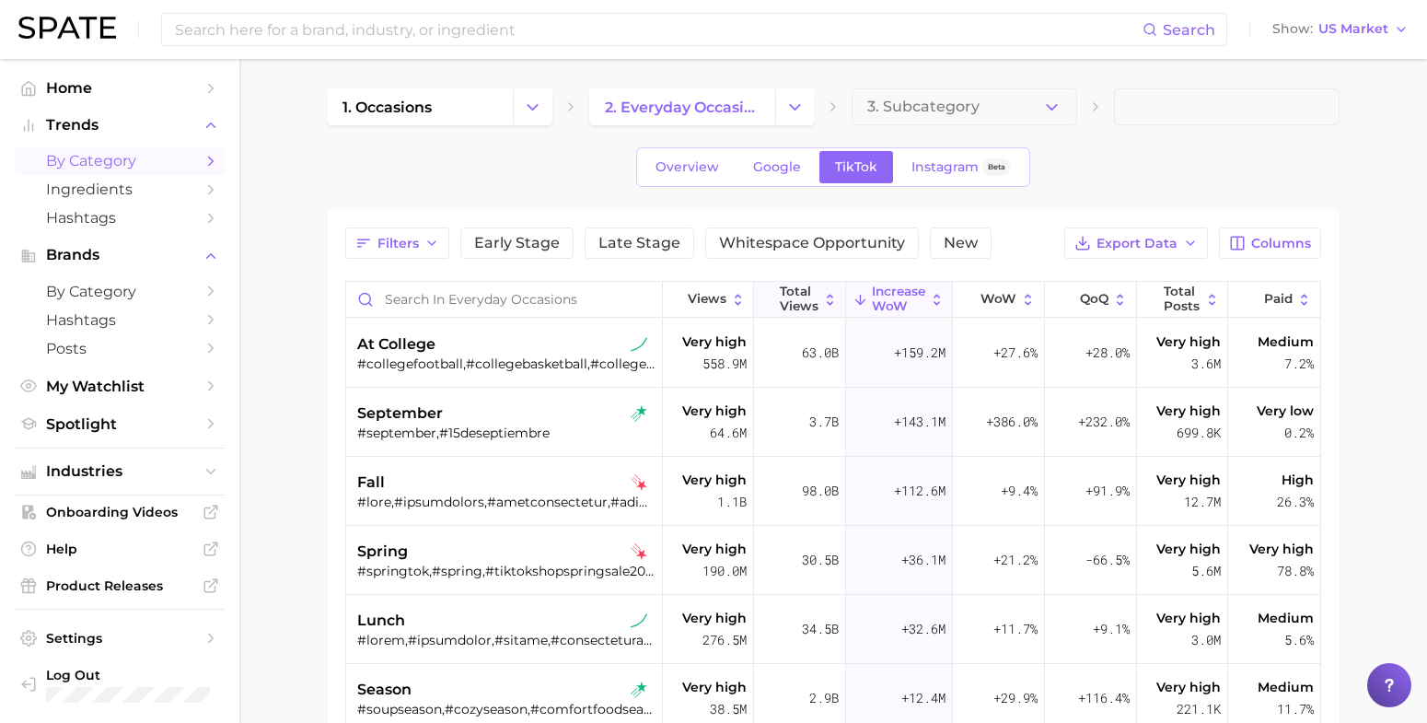
click at [784, 302] on span "Total Views" at bounding box center [799, 299] width 39 height 29
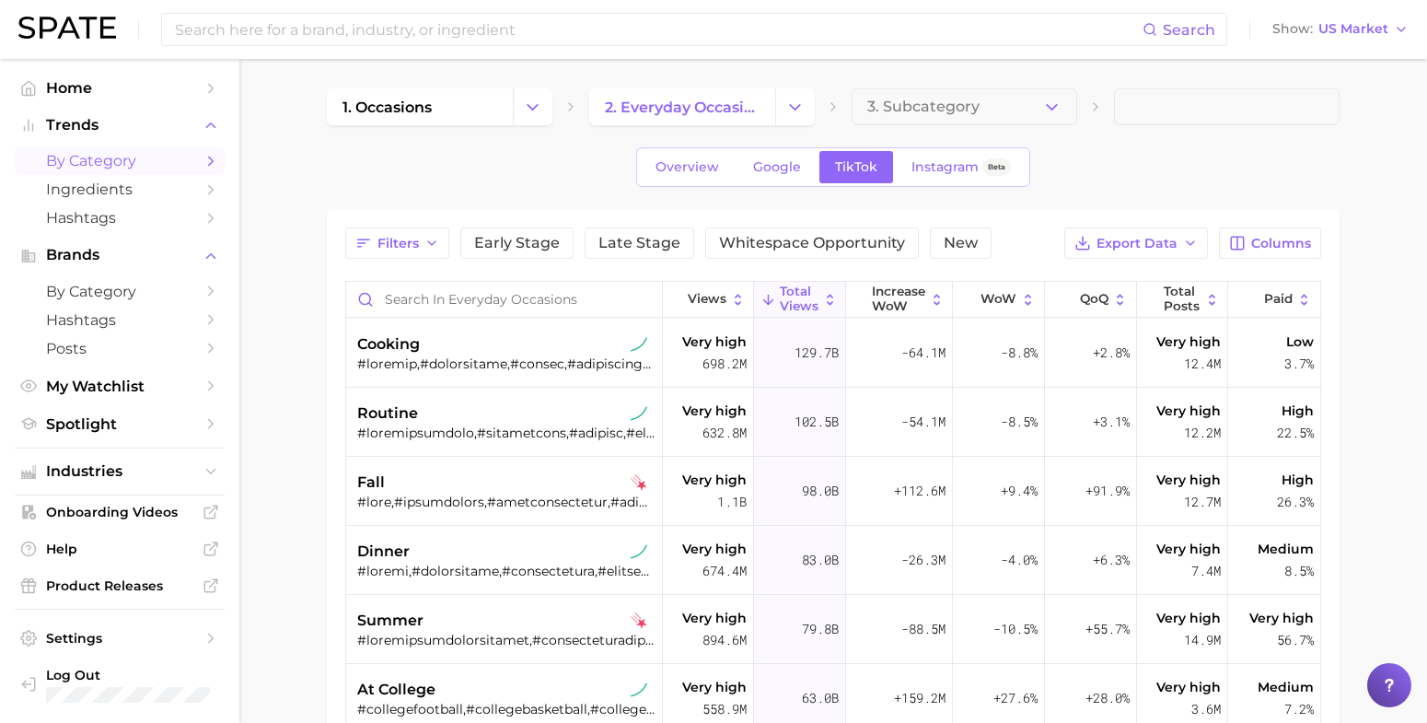
click at [302, 356] on main "1. occasions 2. everyday occasions 3. Subcategory Overview Google TikTok Instag…" at bounding box center [833, 586] width 1188 height 1055
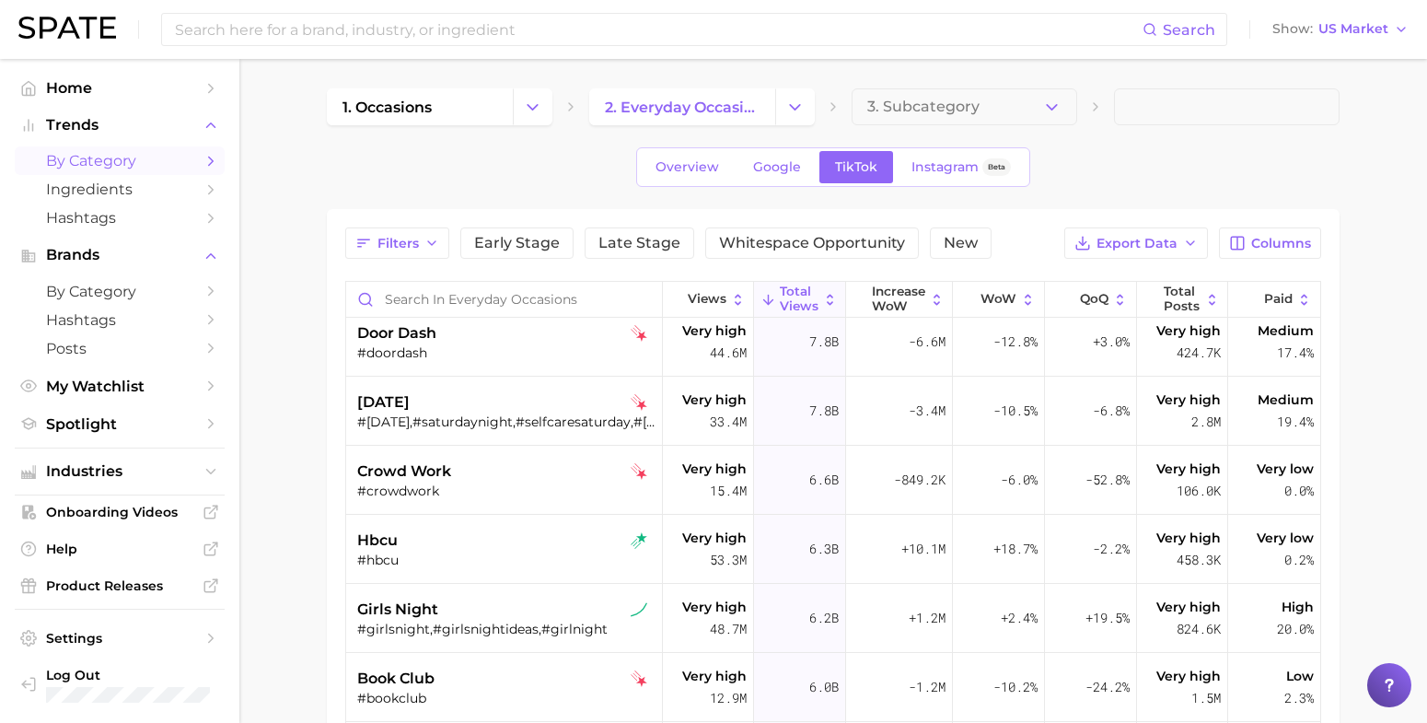
scroll to position [1726, 0]
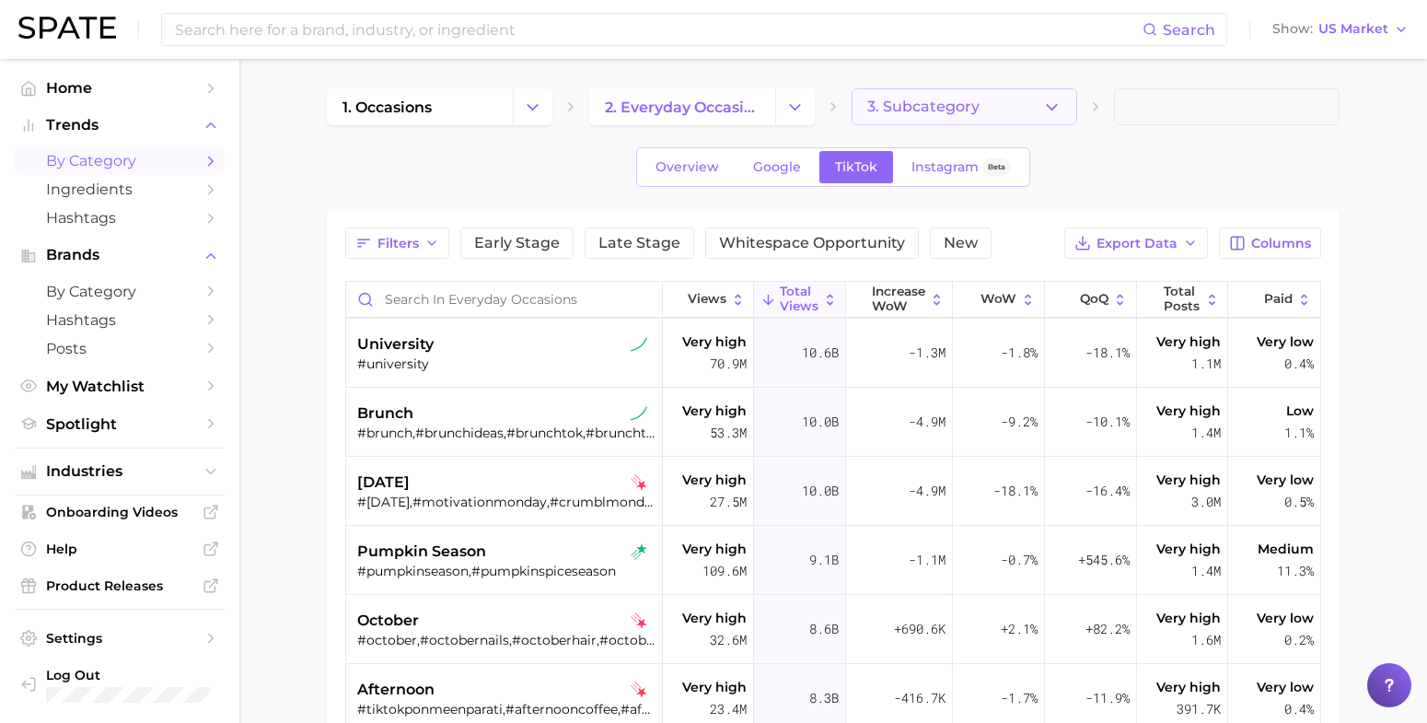
click at [994, 116] on button "3. Subcategory" at bounding box center [965, 106] width 226 height 37
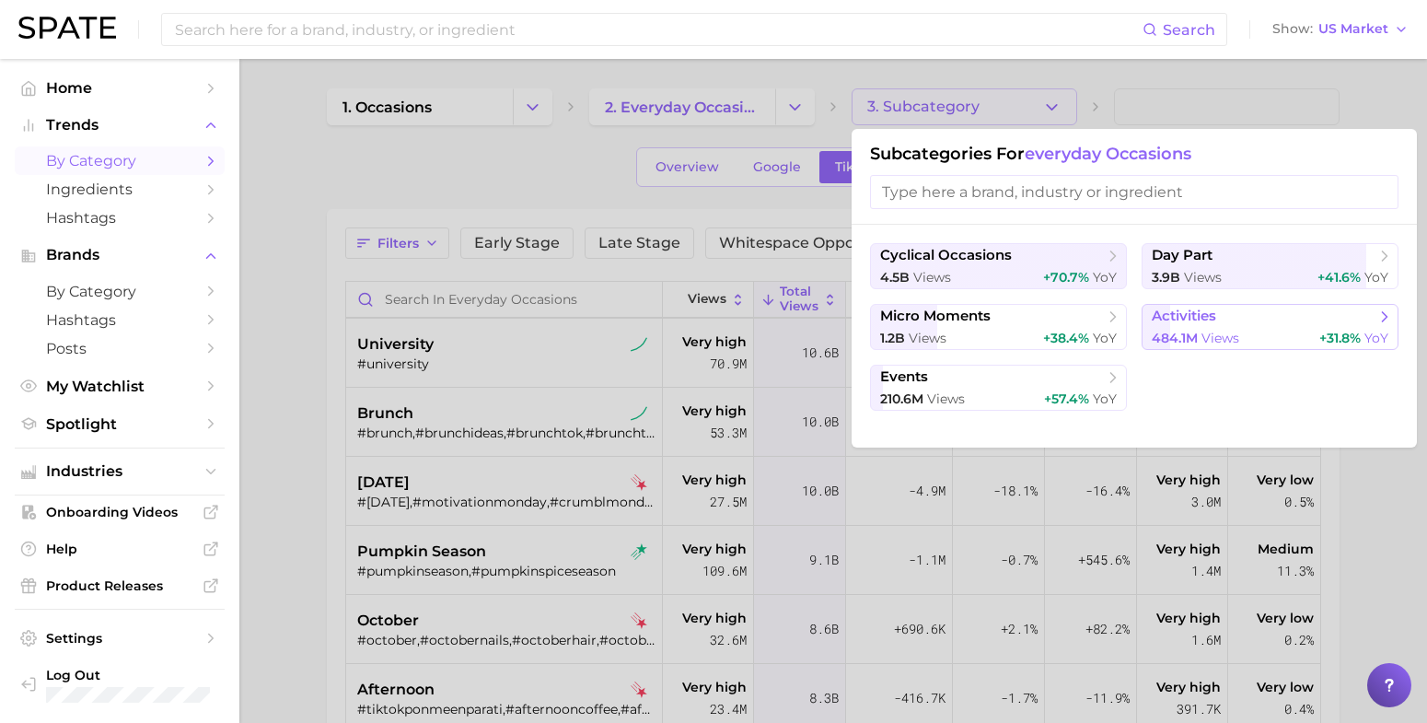
click at [1240, 319] on span "activities" at bounding box center [1264, 317] width 224 height 18
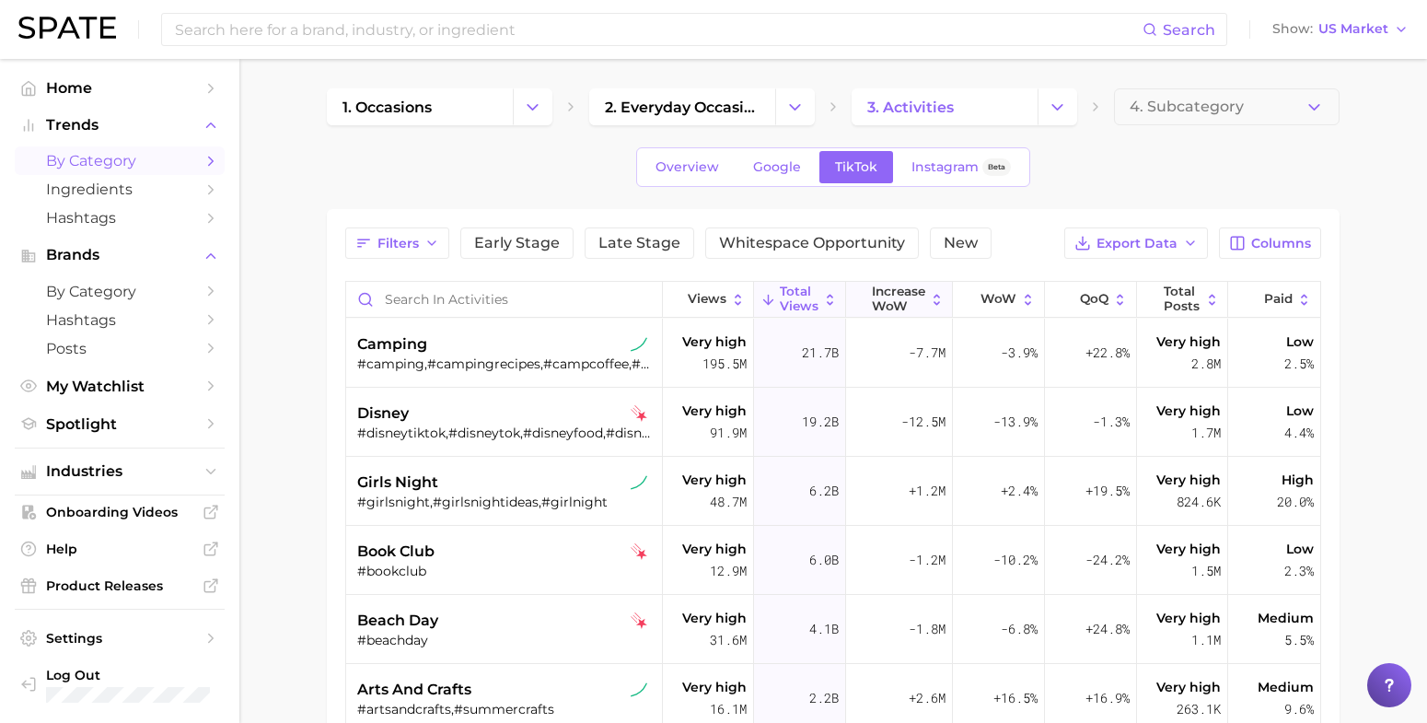
click at [881, 297] on span "Increase WoW" at bounding box center [898, 299] width 53 height 29
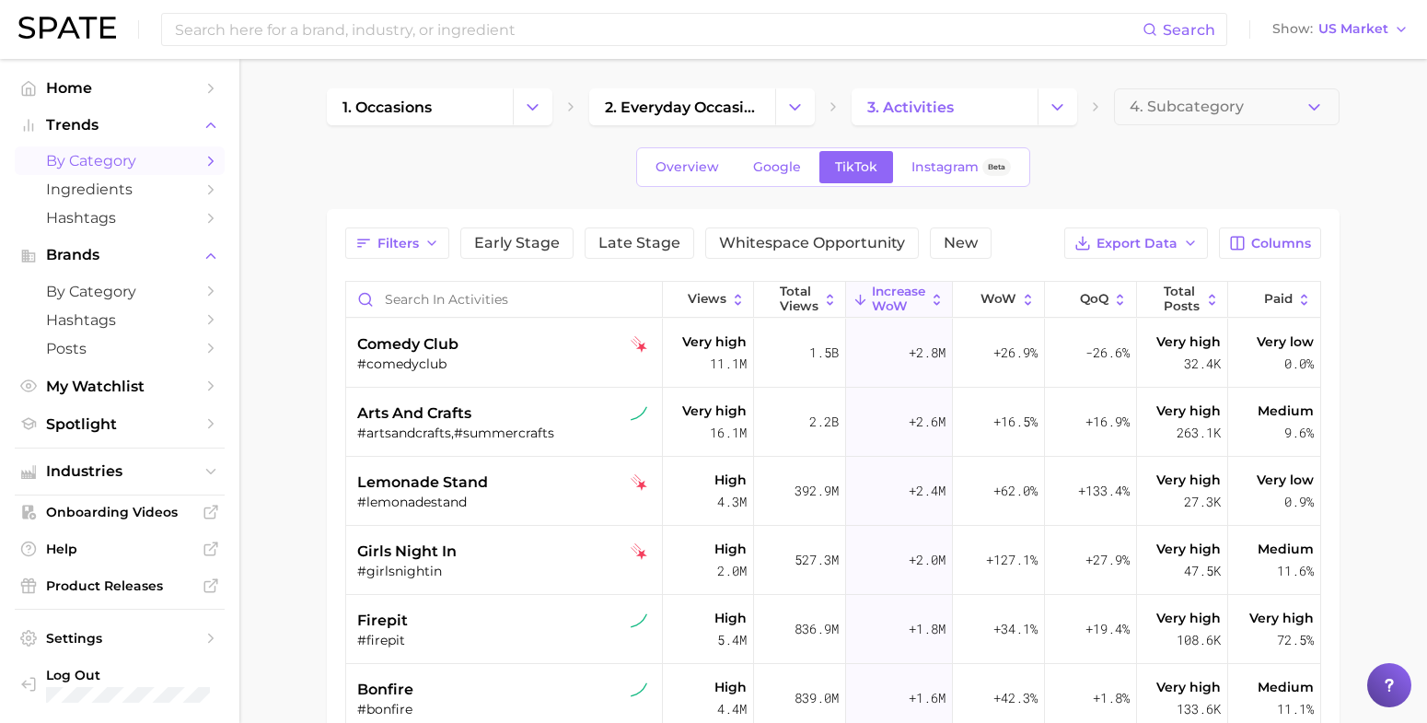
click at [318, 365] on main "1. occasions 2. everyday occasions 3. activities 4. Subcategory Overview Google…" at bounding box center [833, 586] width 1188 height 1055
click at [1312, 99] on icon "button" at bounding box center [1314, 107] width 19 height 19
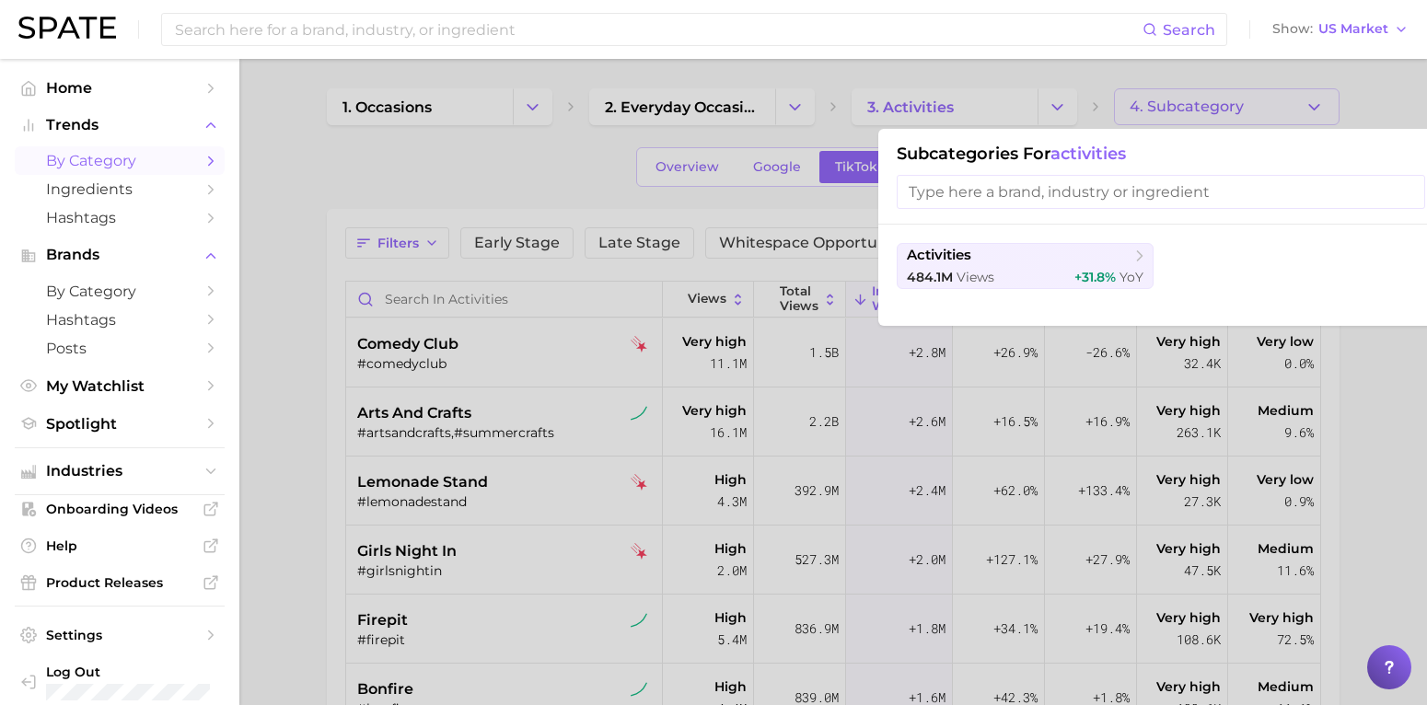
click at [532, 155] on div at bounding box center [713, 352] width 1427 height 705
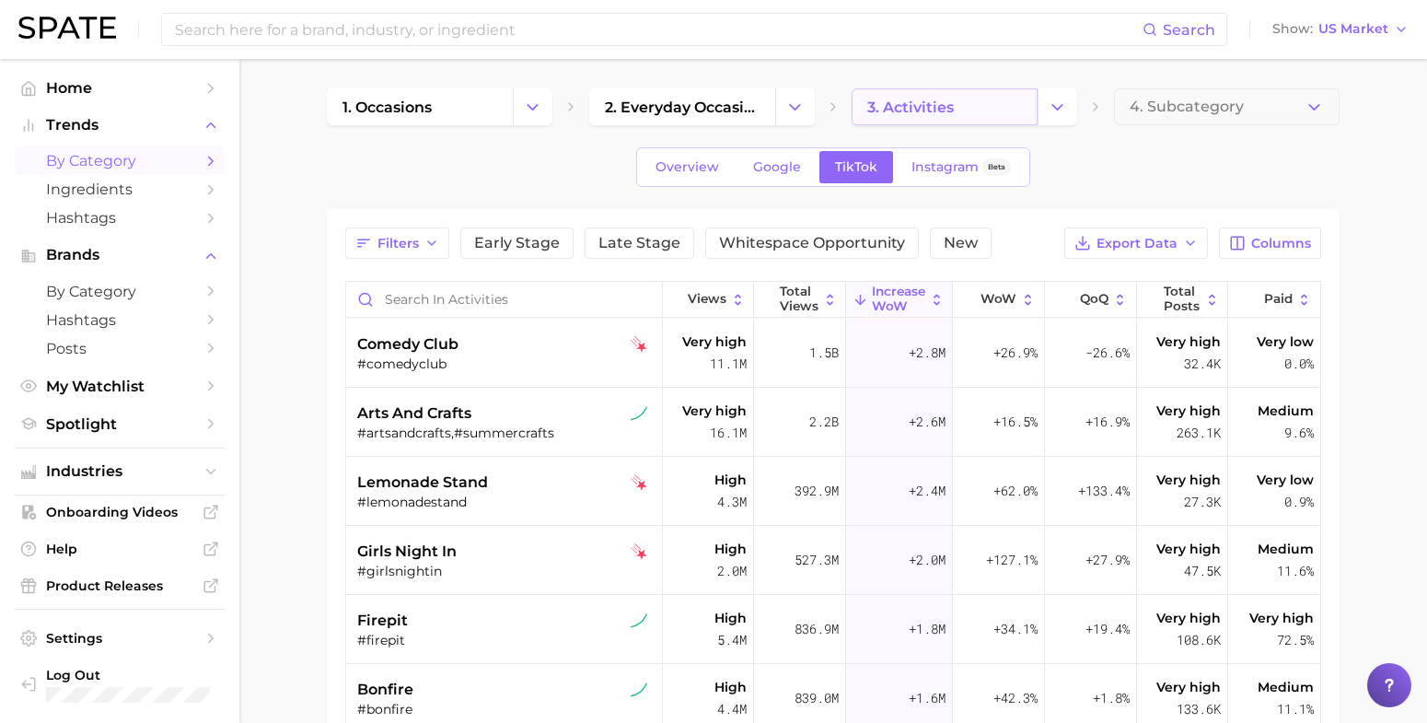
click at [914, 92] on link "3. activities" at bounding box center [945, 106] width 186 height 37
click at [750, 111] on span "2. everyday occasions" at bounding box center [682, 107] width 155 height 17
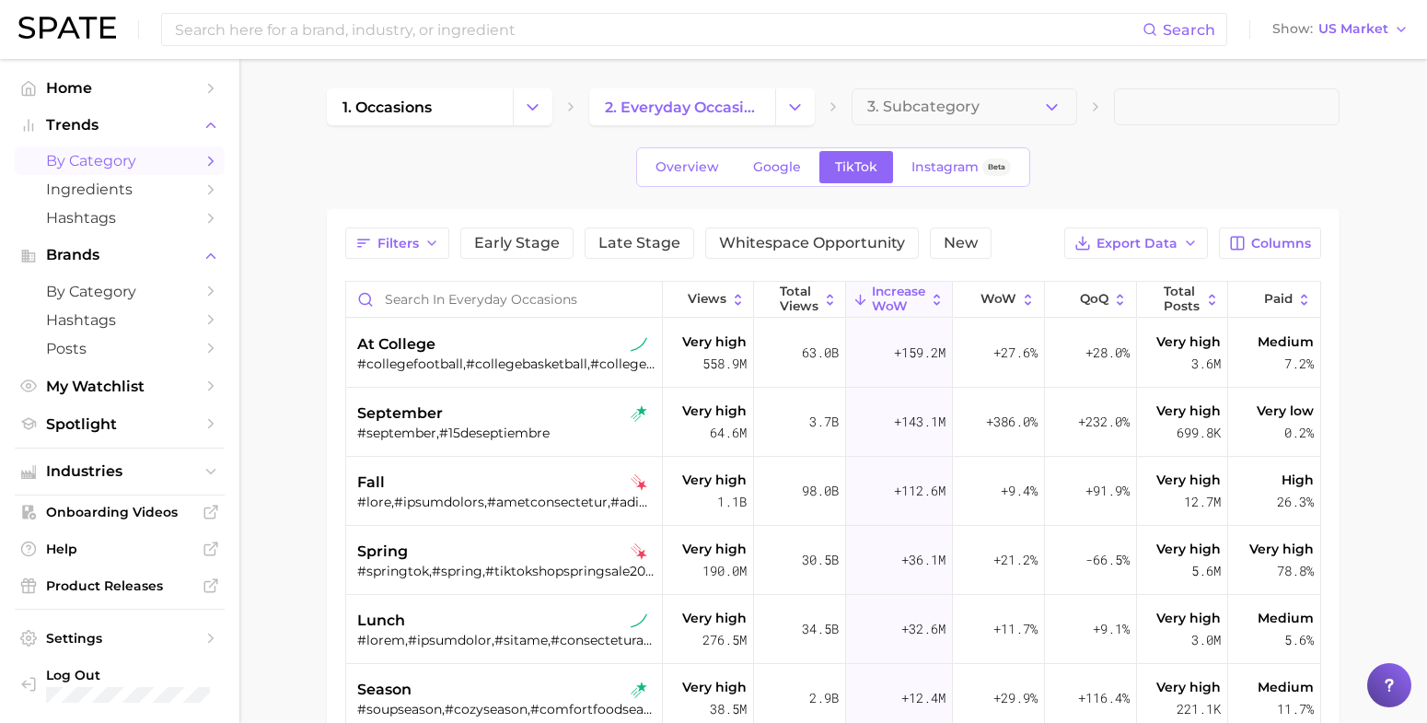
drag, startPoint x: 1153, startPoint y: 242, endPoint x: 1322, endPoint y: 153, distance: 191.5
click at [1322, 153] on div "1. occasions 2. everyday occasions 3. Subcategory Overview Google TikTok Instag…" at bounding box center [833, 555] width 1013 height 934
click at [1282, 263] on div "Filters Early Stage Late Stage Whitespace Opportunity New Export Data Columns V…" at bounding box center [833, 615] width 976 height 776
click at [1276, 251] on button "Columns" at bounding box center [1270, 242] width 102 height 31
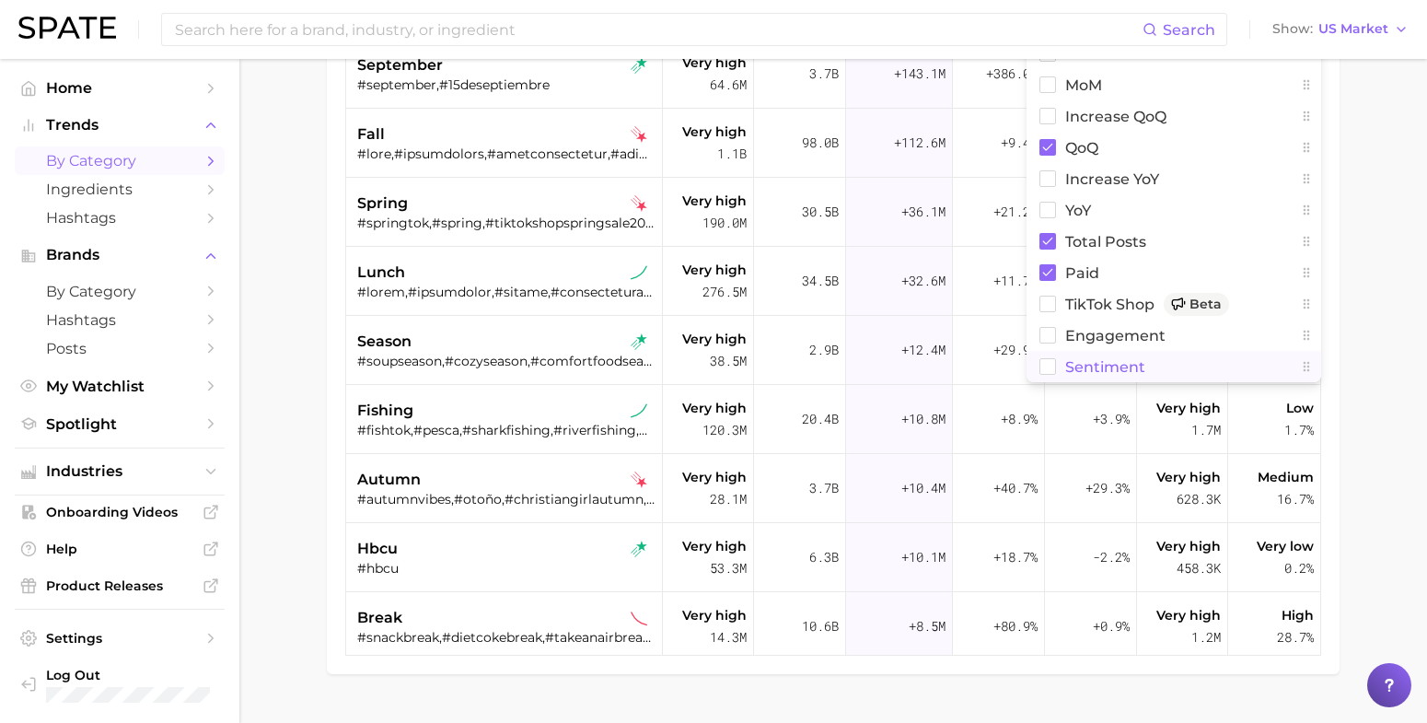
scroll to position [392, 0]
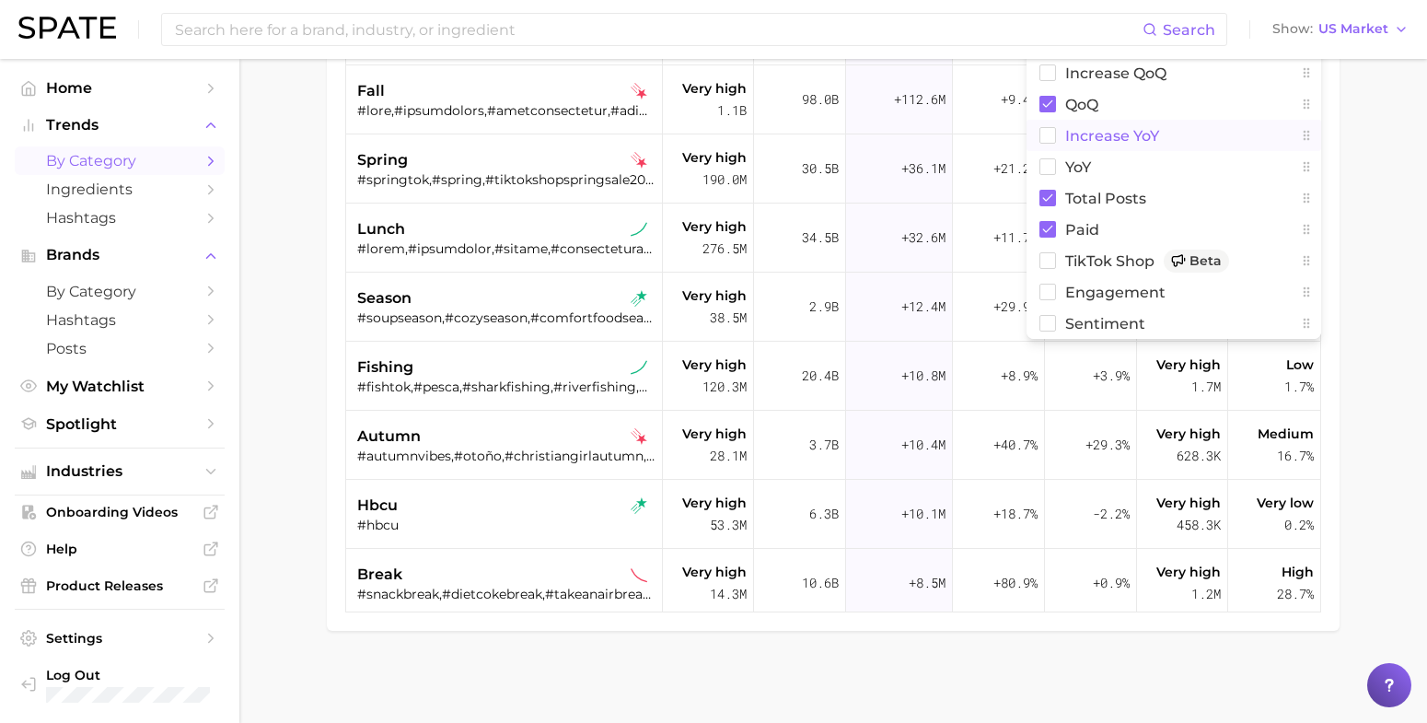
click at [1043, 140] on rect at bounding box center [1048, 136] width 16 height 16
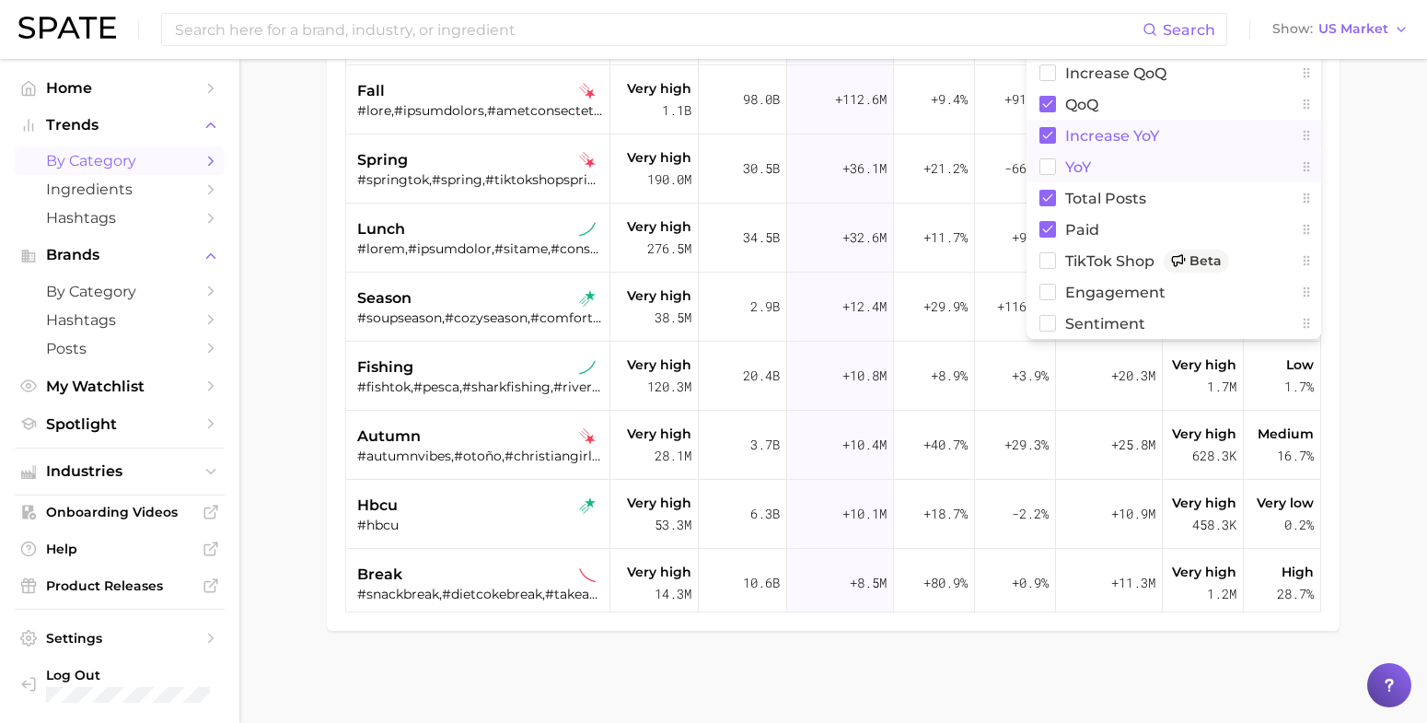
click at [1042, 168] on rect at bounding box center [1048, 167] width 16 height 16
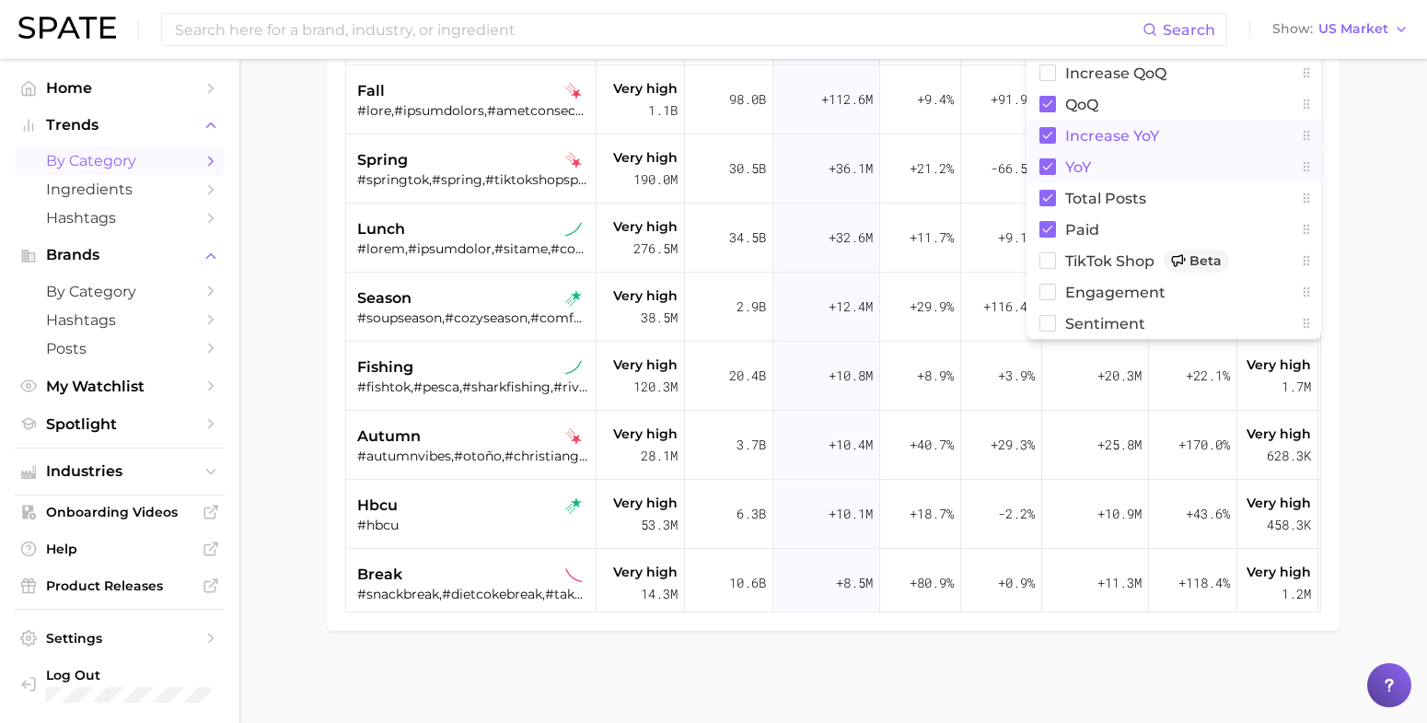
click at [1388, 164] on main "1. occasions 2. everyday occasions 3. Subcategory Overview Google TikTok Instag…" at bounding box center [833, 195] width 1188 height 1055
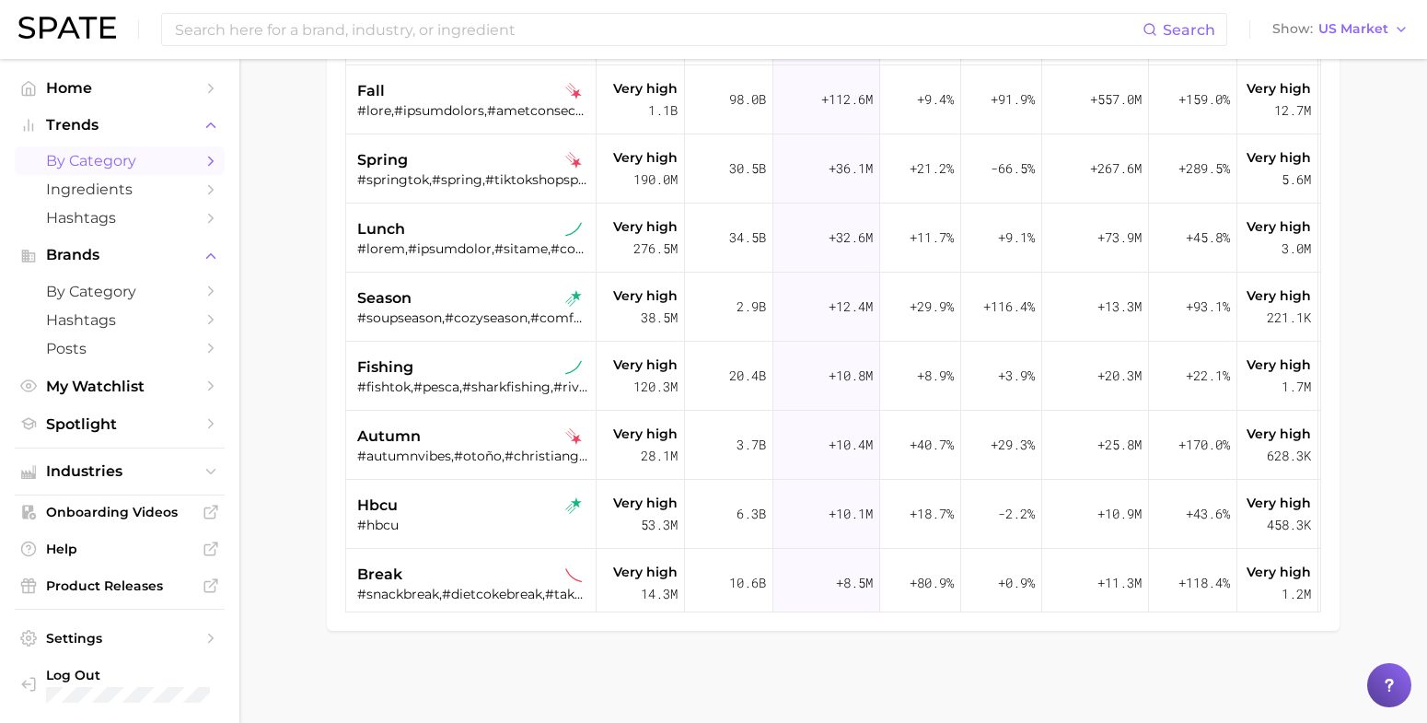
scroll to position [0, 0]
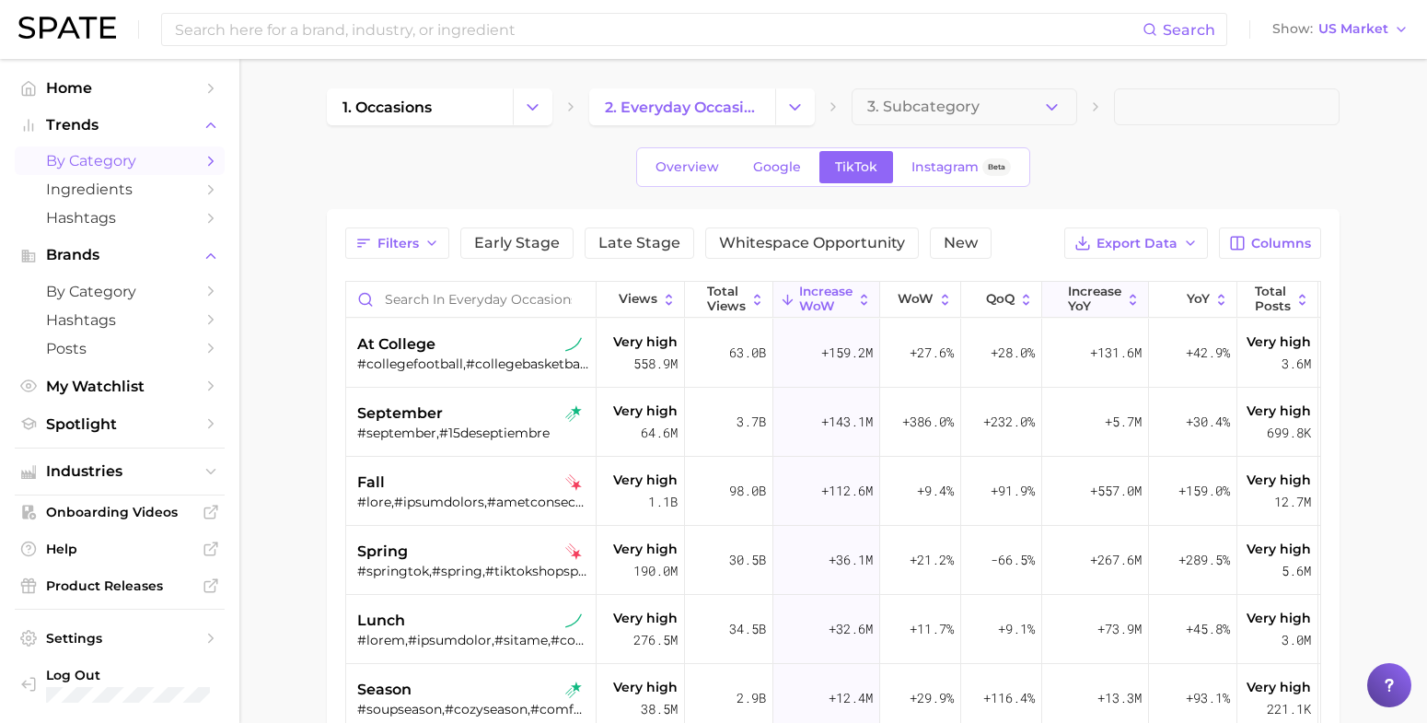
click at [1097, 306] on span "increase YoY" at bounding box center [1094, 299] width 53 height 29
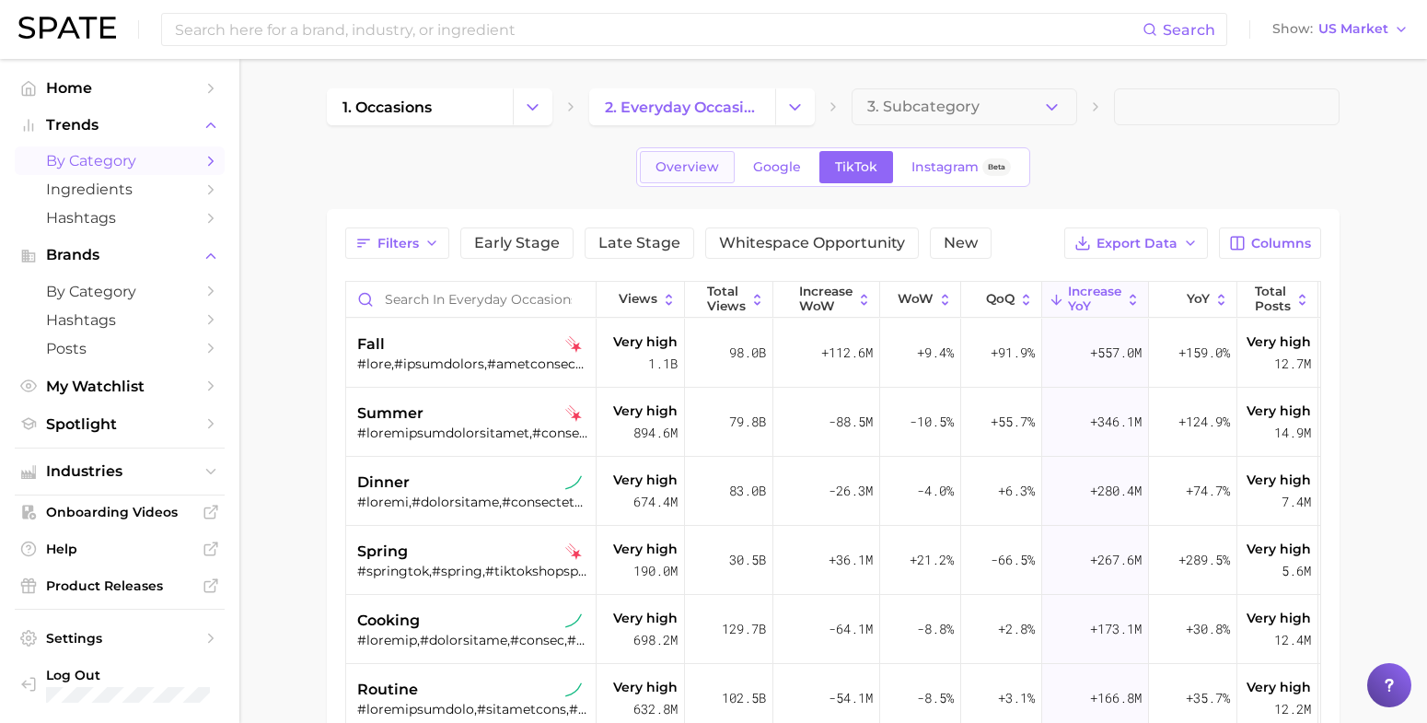
click at [665, 168] on span "Overview" at bounding box center [688, 167] width 64 height 16
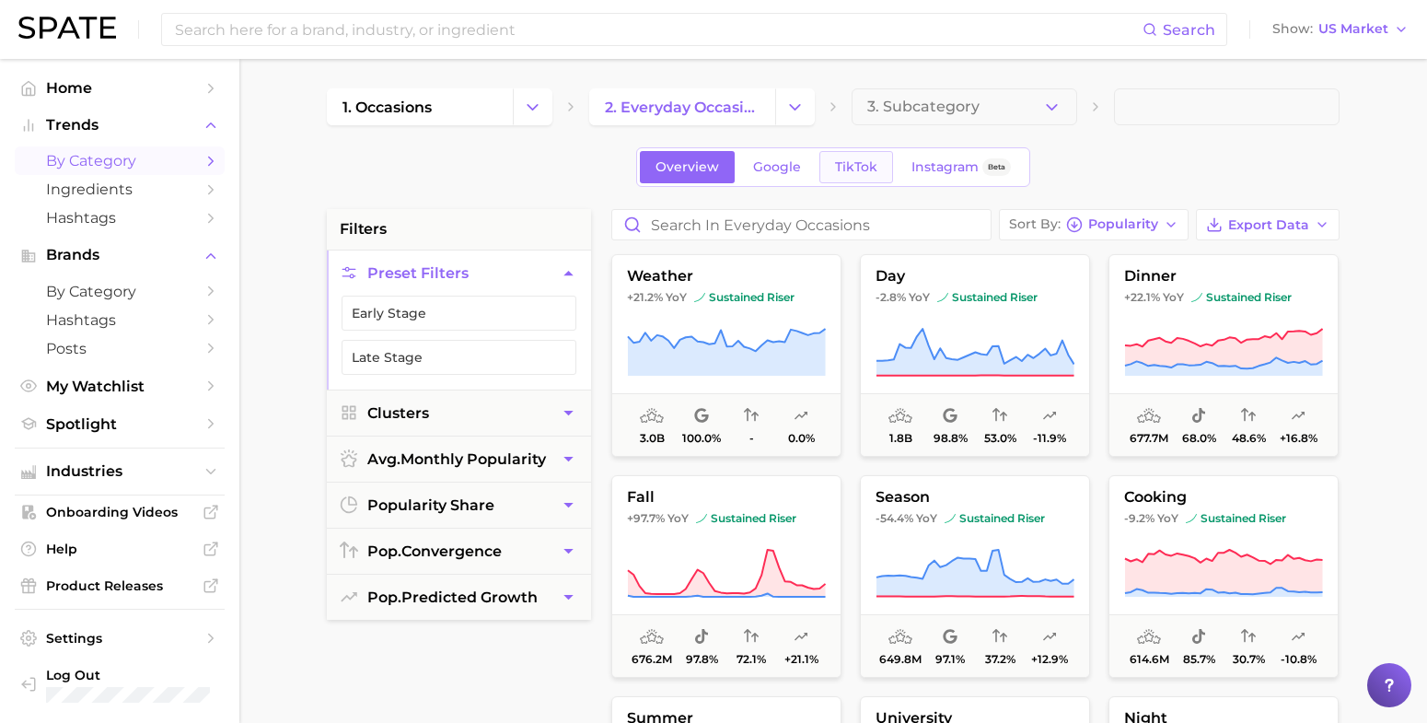
click at [872, 163] on span "TikTok" at bounding box center [856, 167] width 42 height 16
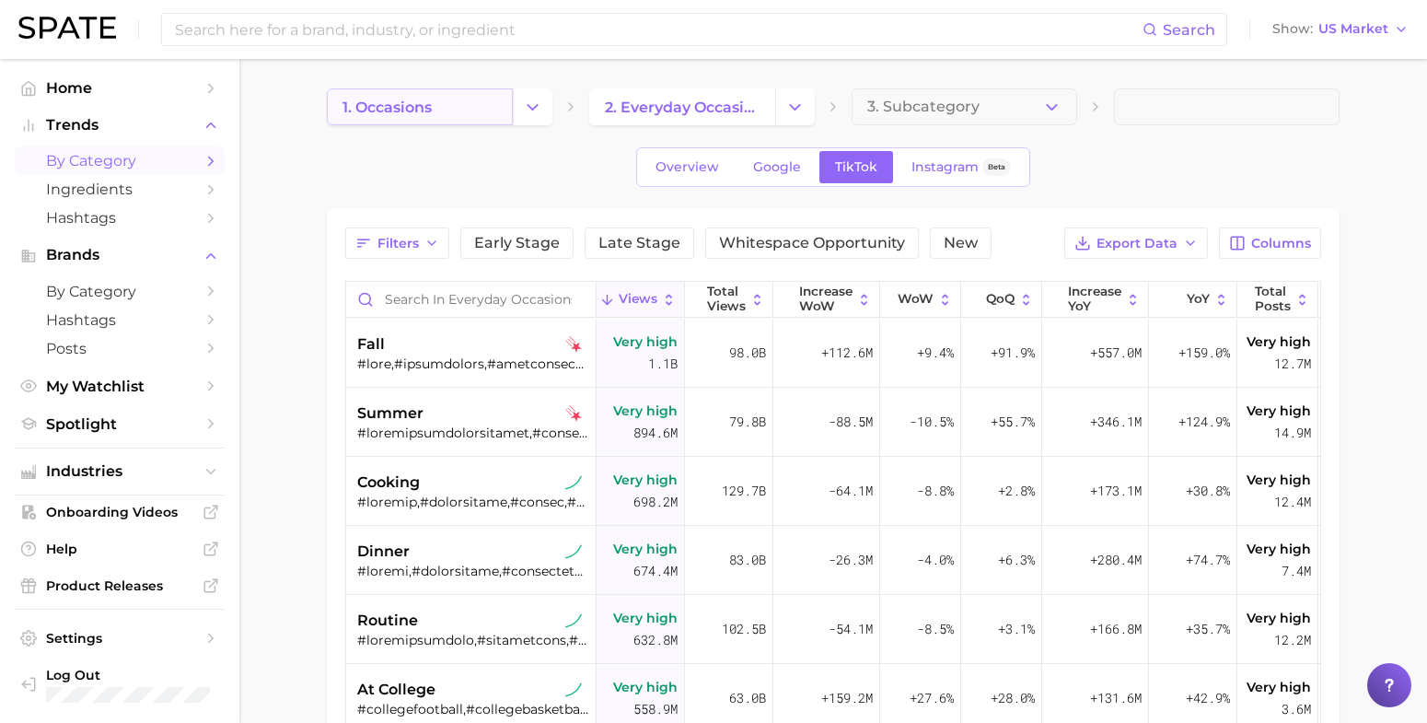
click at [431, 110] on span "1. occasions" at bounding box center [387, 107] width 89 height 17
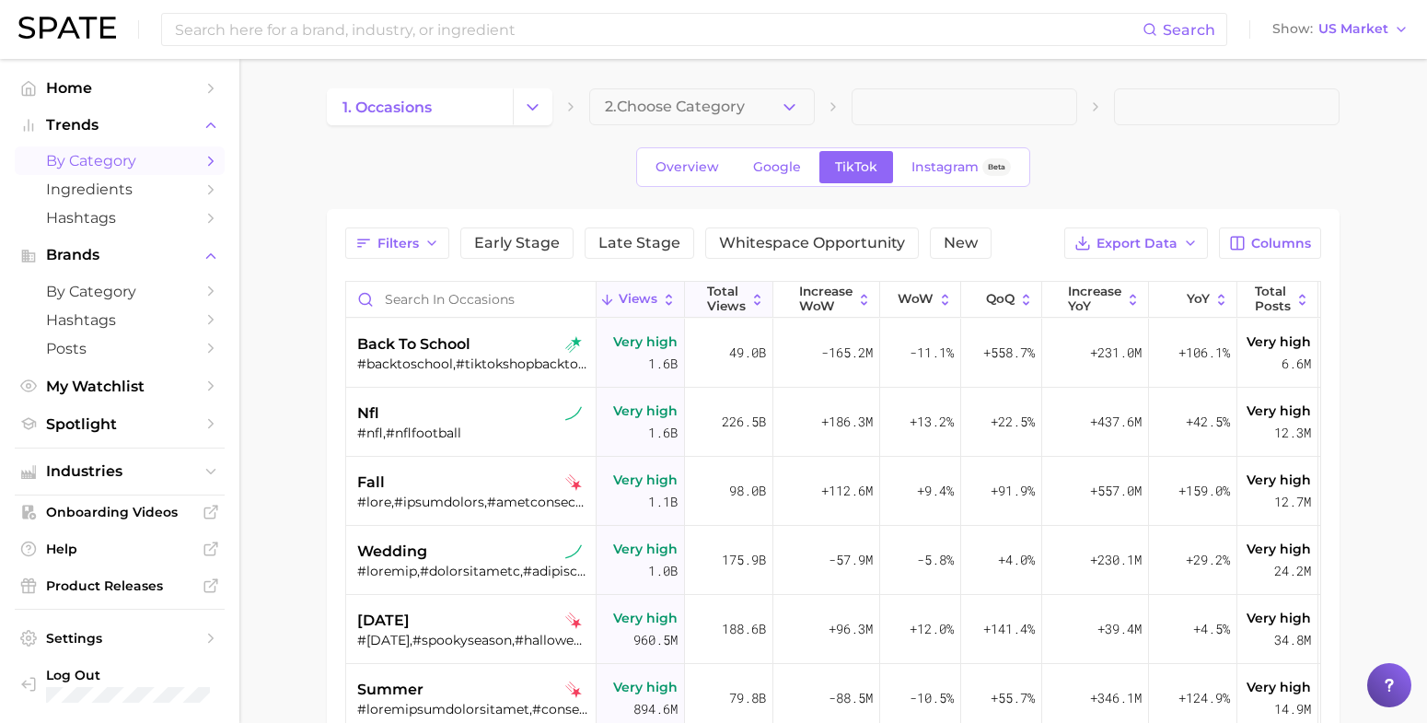
click at [750, 301] on icon at bounding box center [758, 300] width 16 height 16
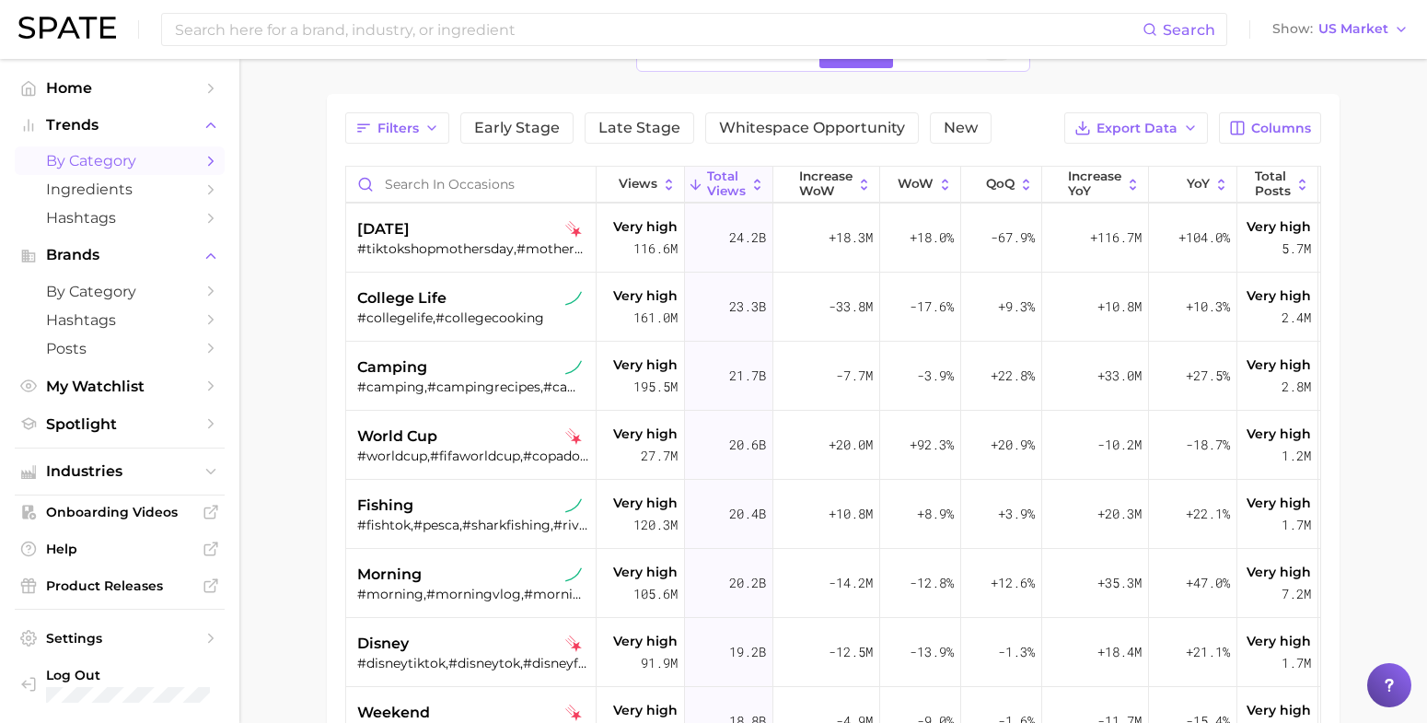
scroll to position [2302, 0]
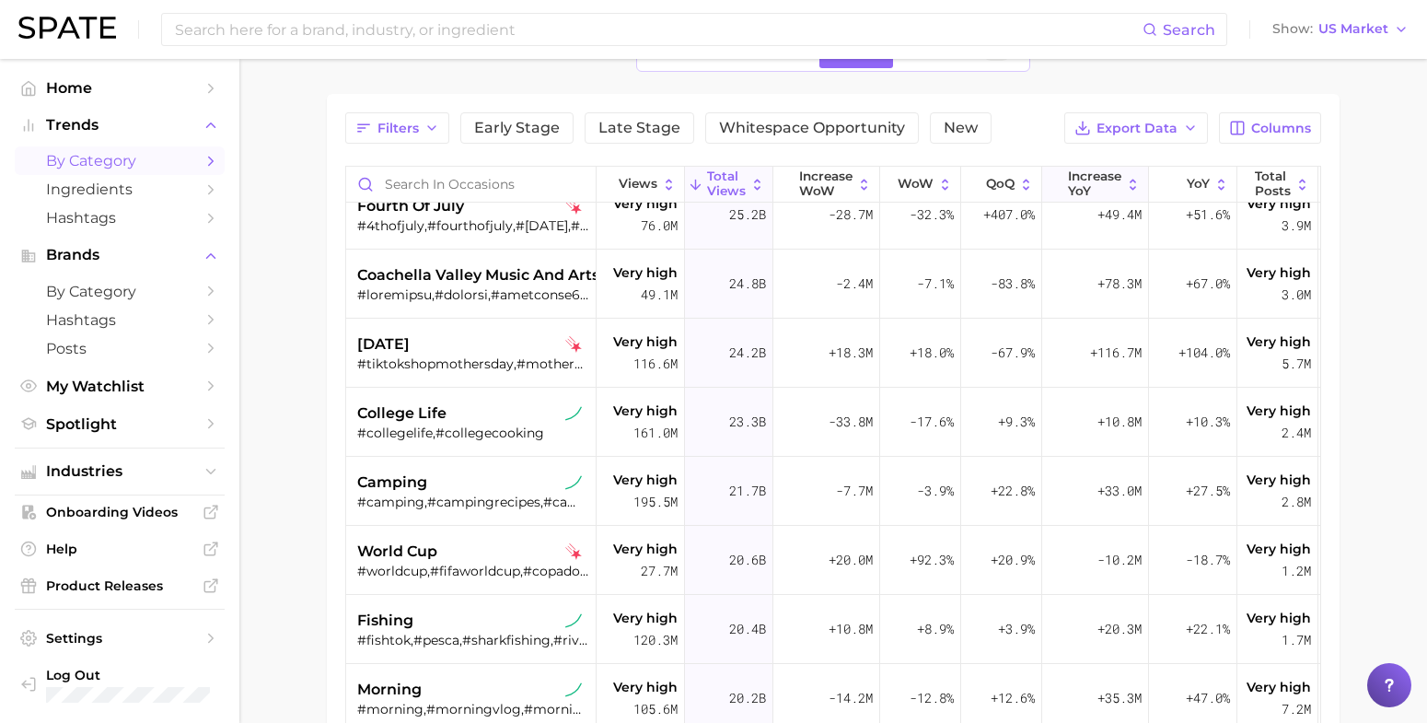
click at [1097, 184] on span "increase YoY" at bounding box center [1094, 183] width 53 height 29
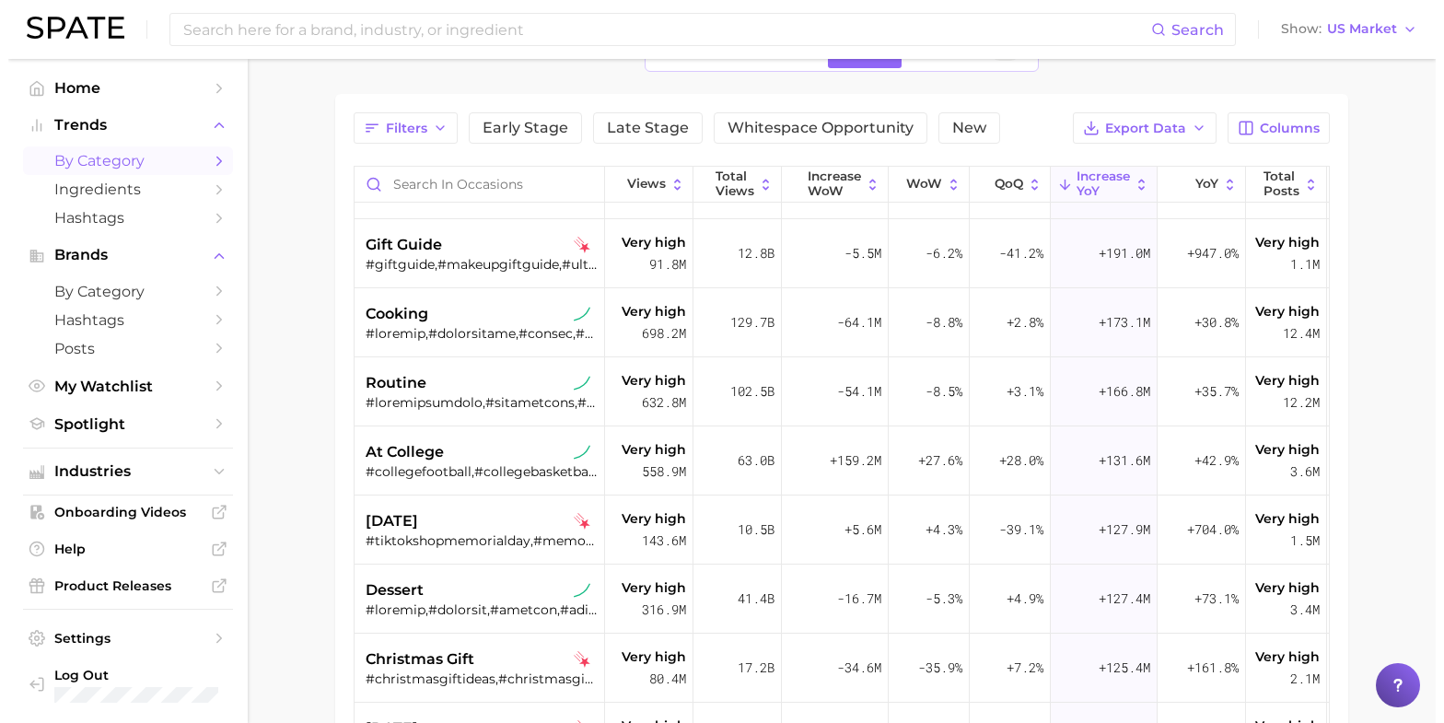
scroll to position [575, 0]
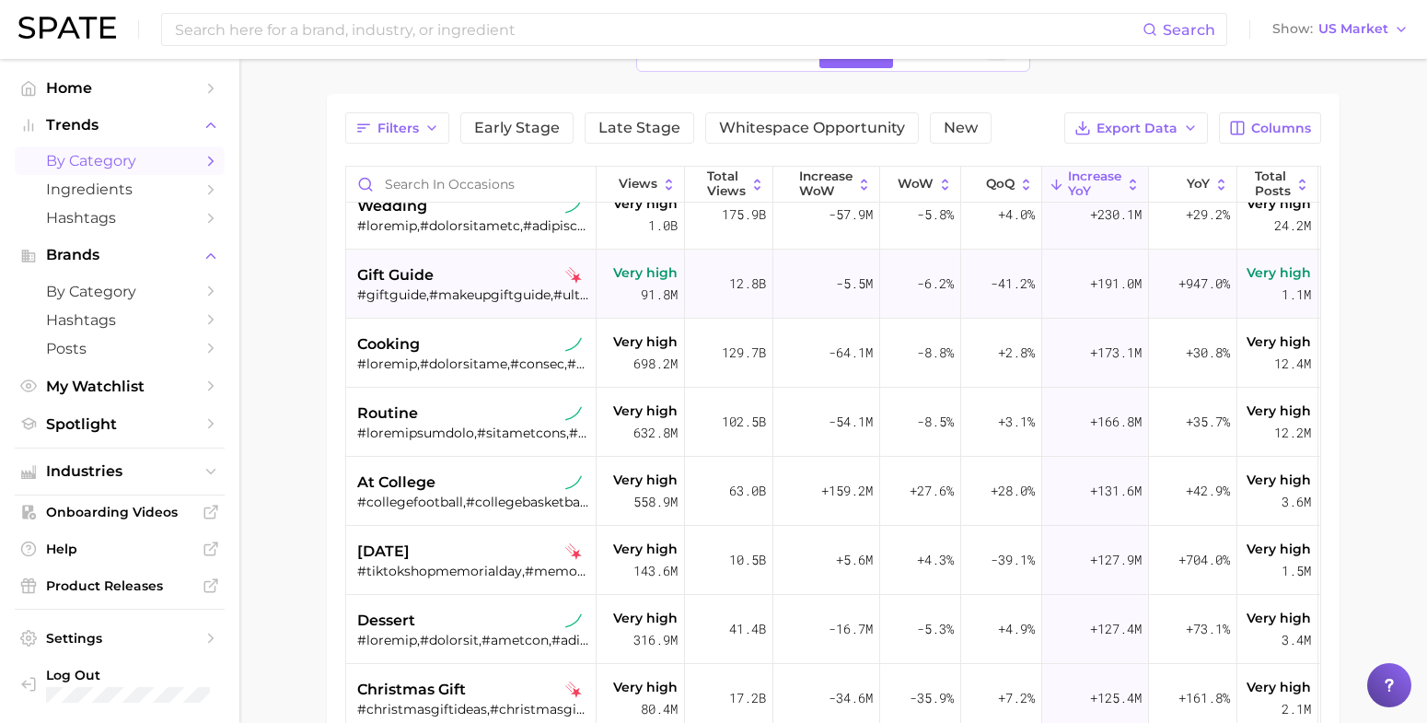
click at [393, 288] on div "#giftguide,#makeupgiftguide,#ultagiftguide,#tiktokbeautygiftguide,#fragrancegif…" at bounding box center [473, 294] width 232 height 17
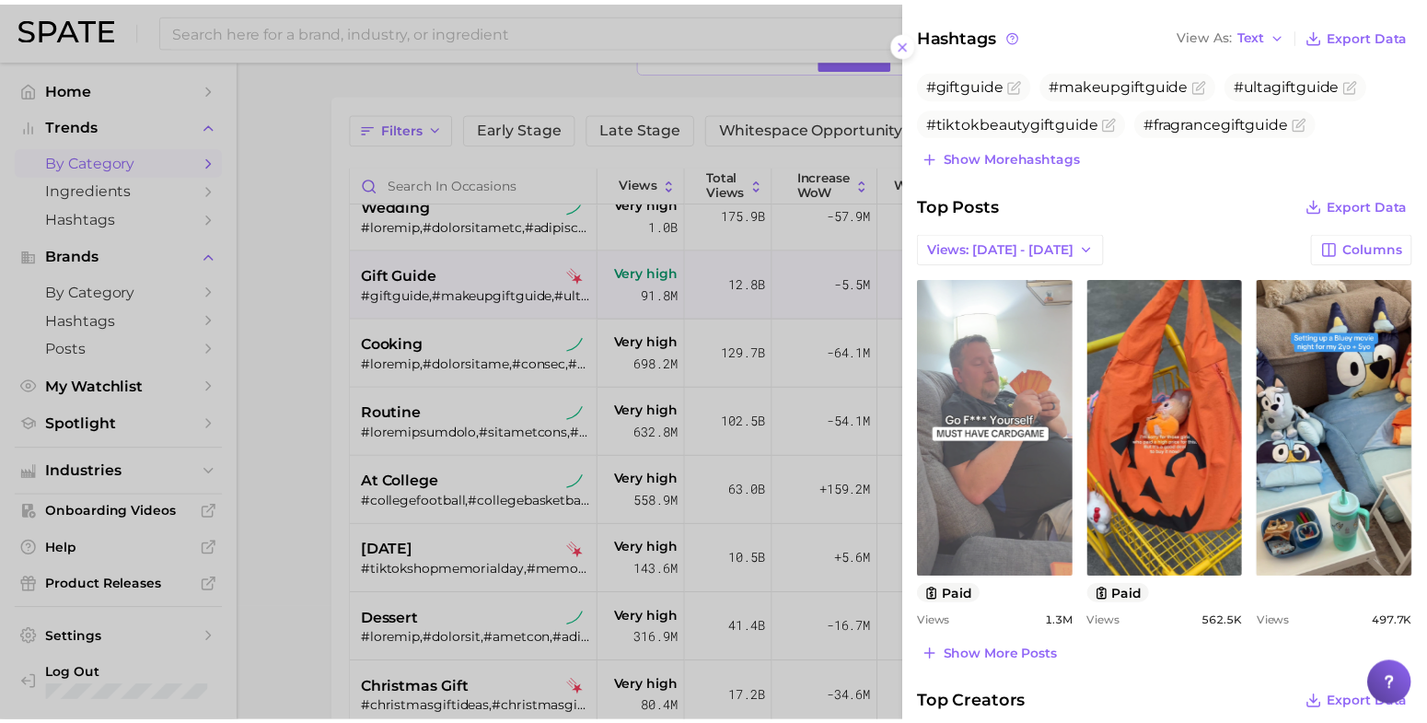
scroll to position [0, 0]
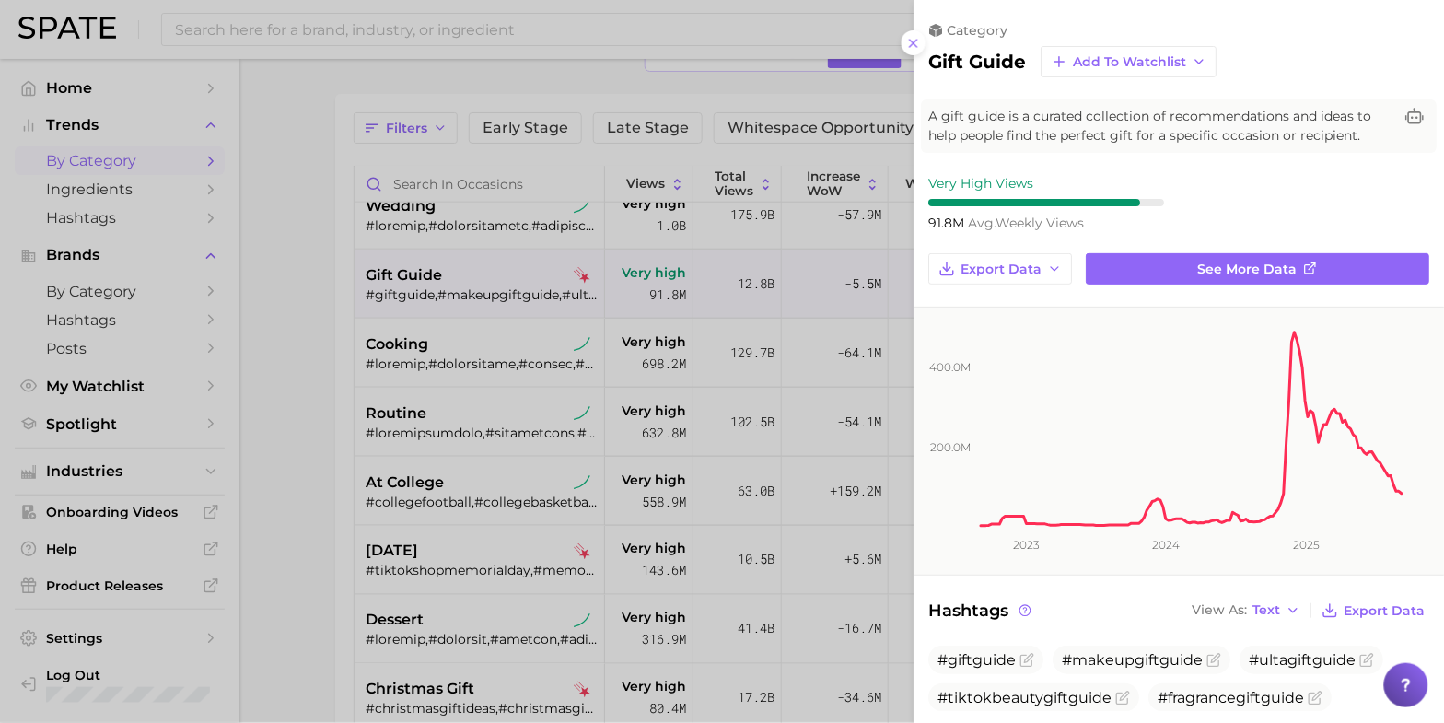
click at [296, 425] on div at bounding box center [722, 361] width 1444 height 723
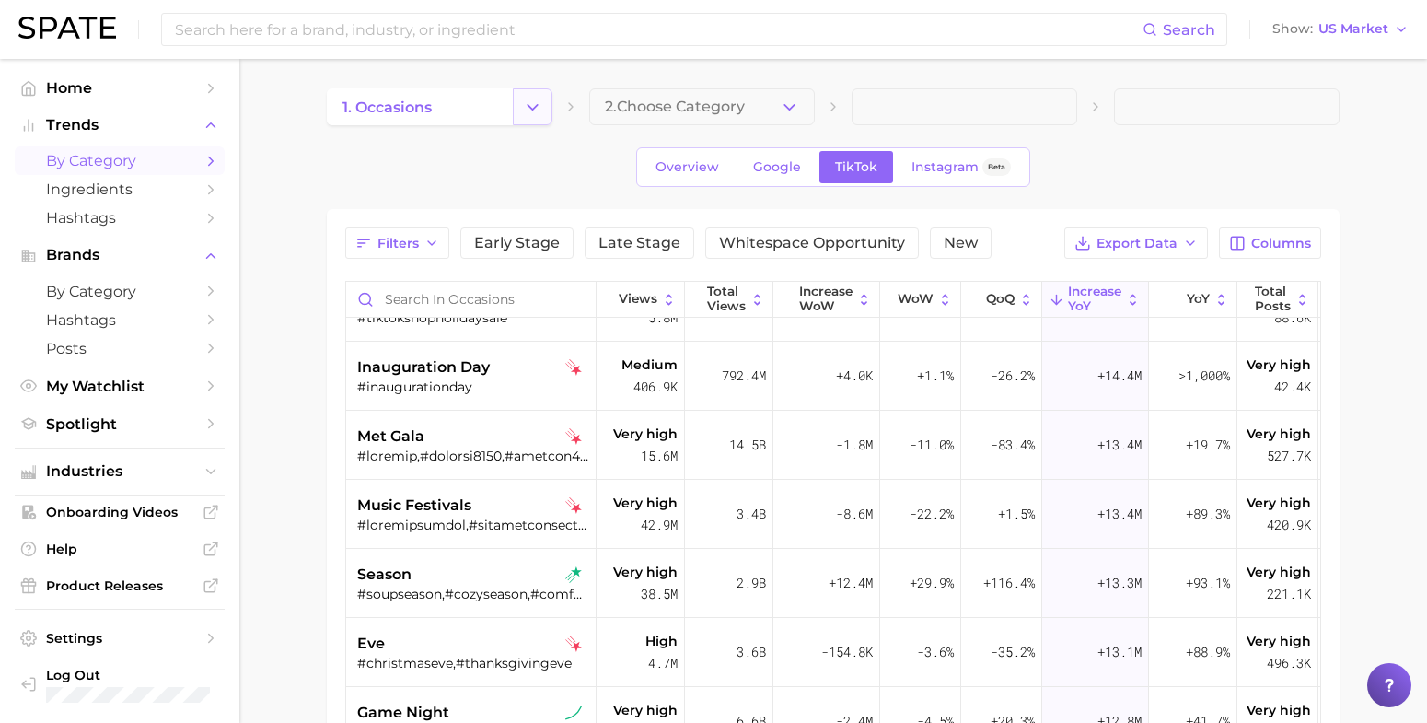
click at [529, 116] on icon "Change Category" at bounding box center [532, 107] width 19 height 19
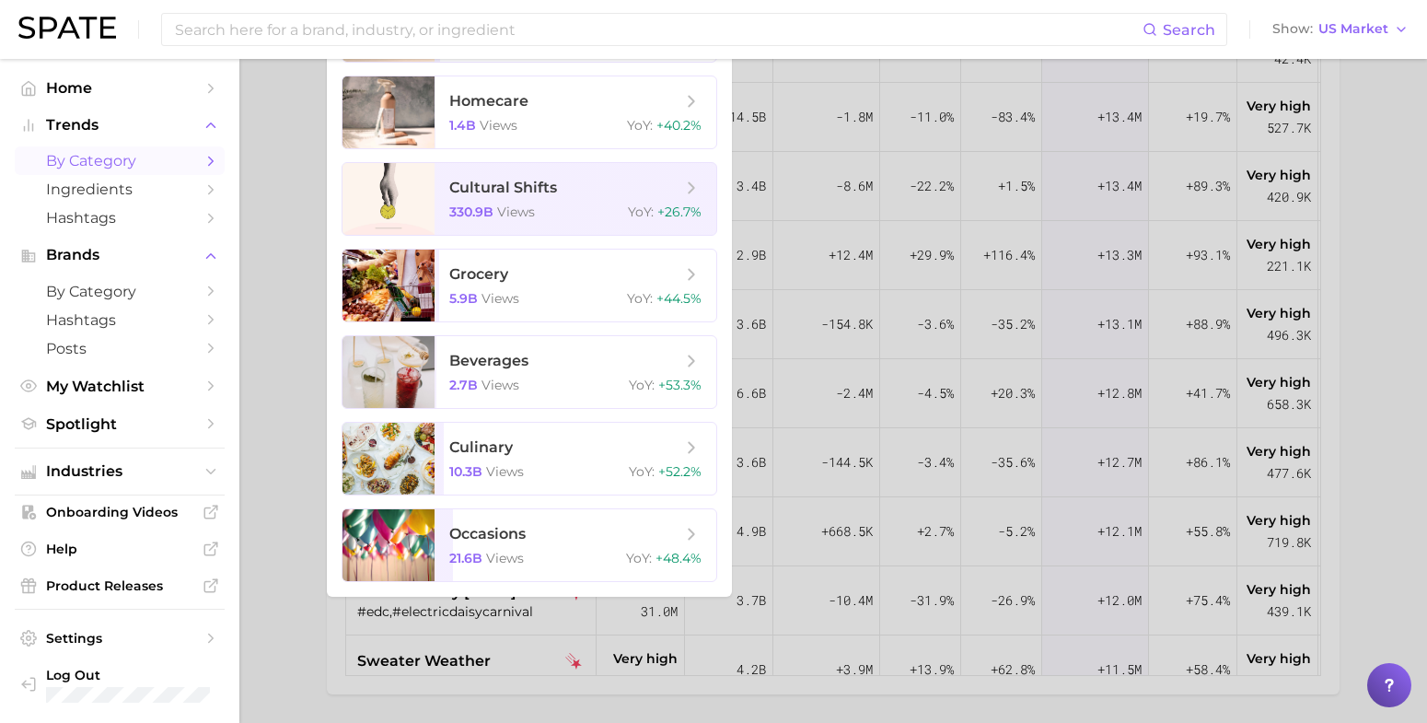
scroll to position [345, 0]
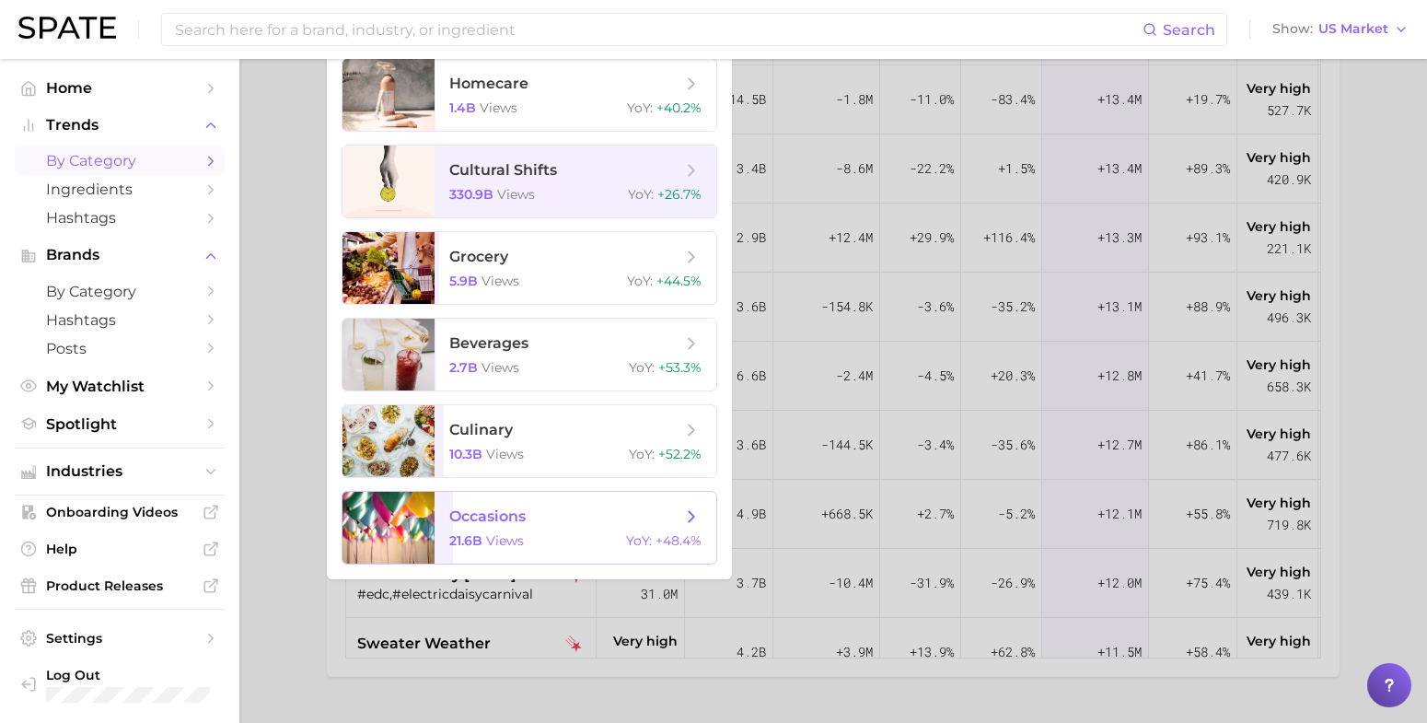
click at [471, 518] on span "occasions" at bounding box center [487, 515] width 76 height 17
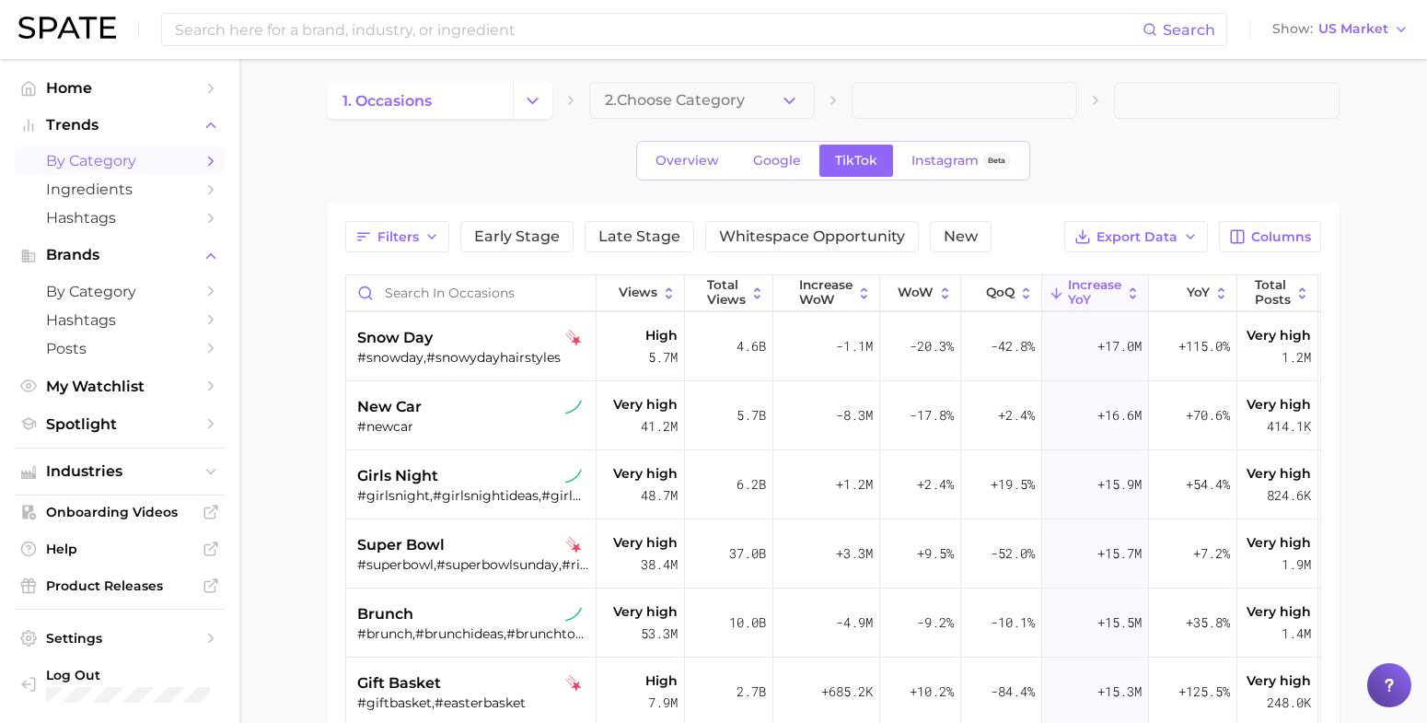
scroll to position [0, 0]
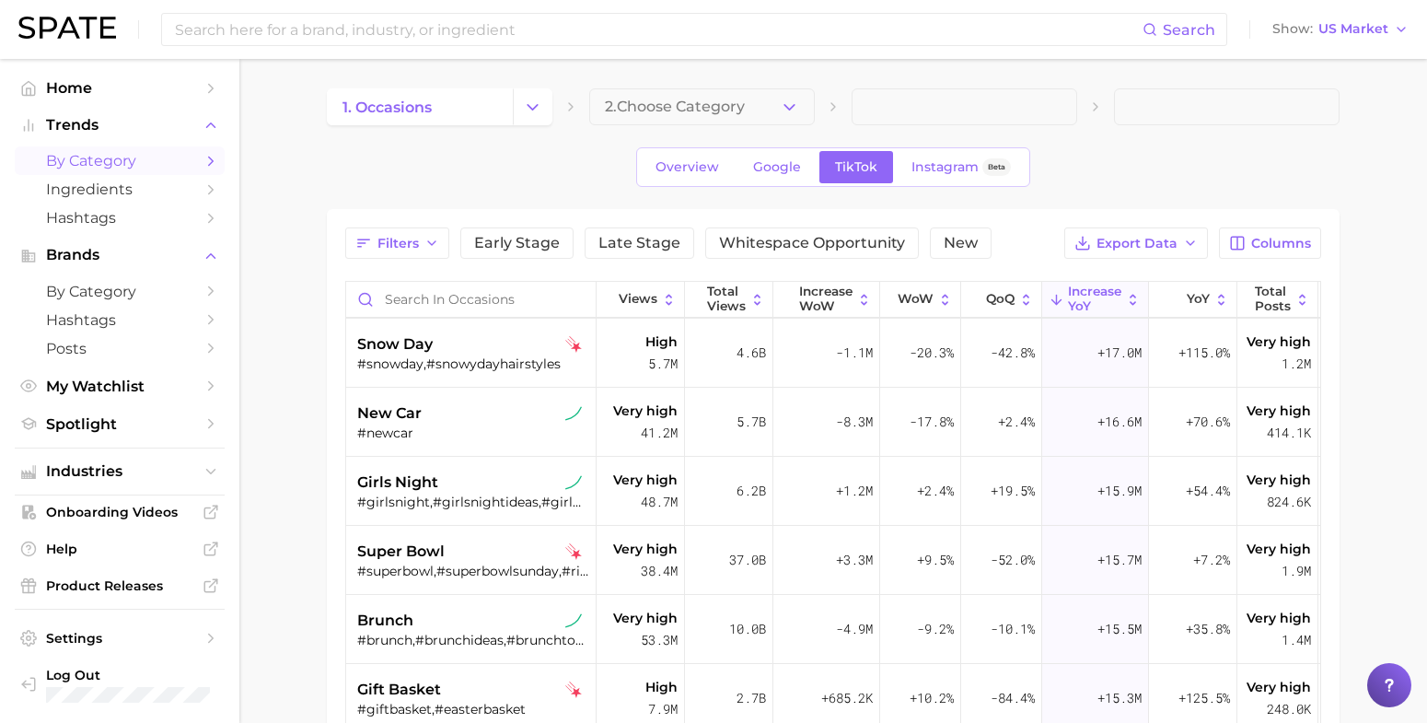
click at [534, 102] on icon "Change Category" at bounding box center [532, 107] width 19 height 19
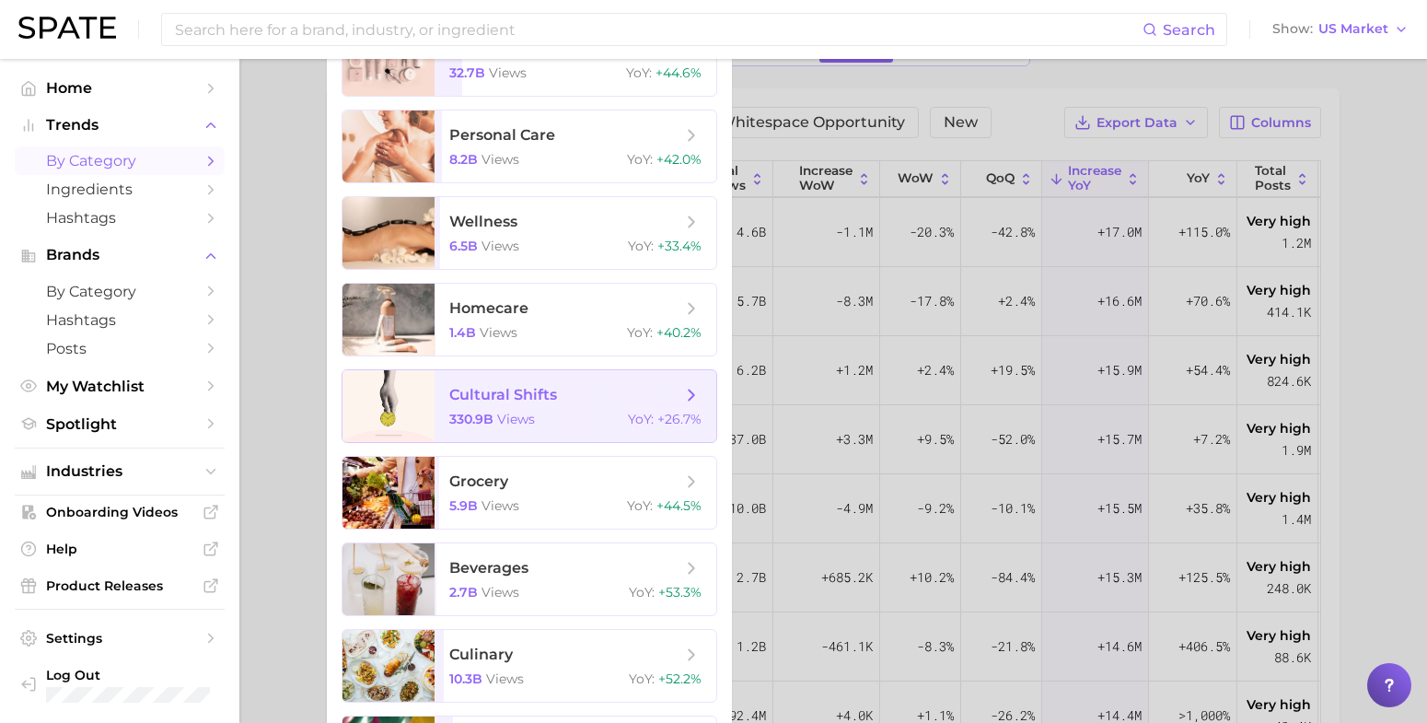
scroll to position [345, 0]
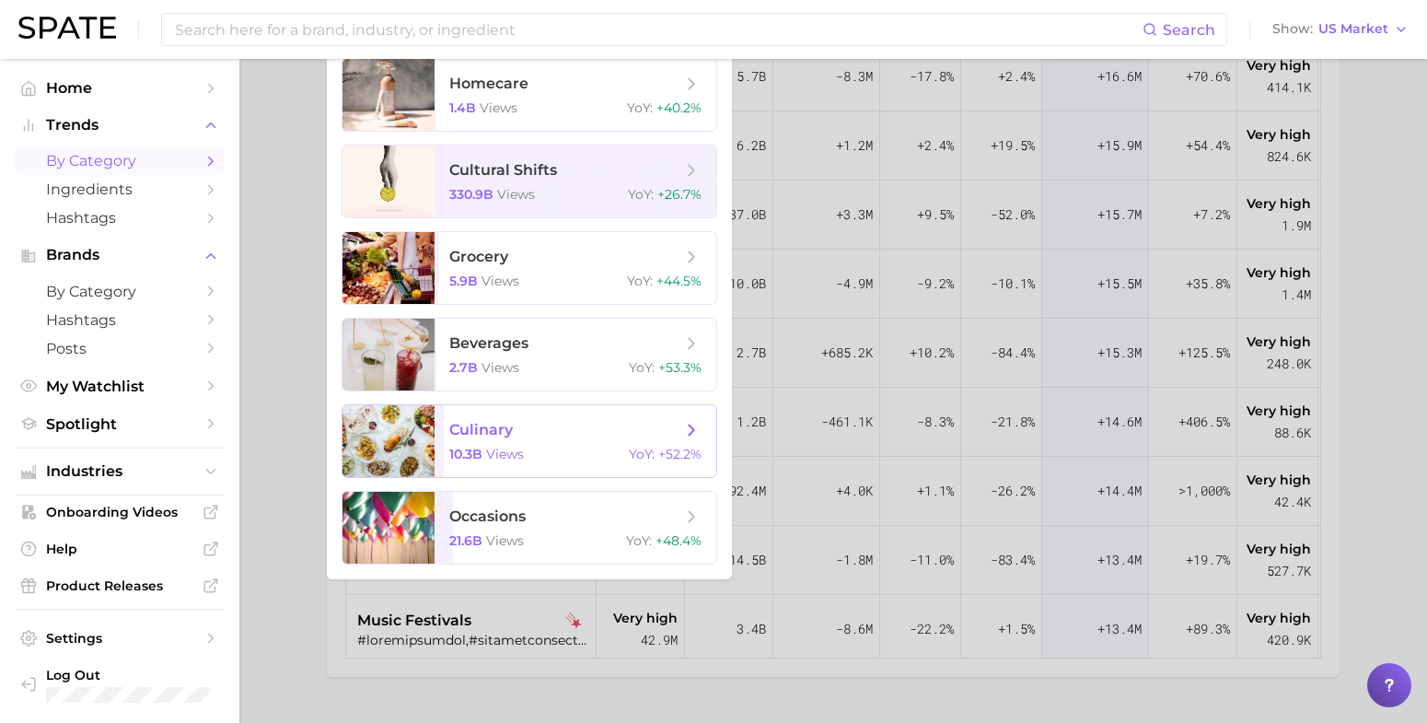
click at [445, 440] on span "culinary 10.3b views YoY : +52.2%" at bounding box center [576, 441] width 282 height 72
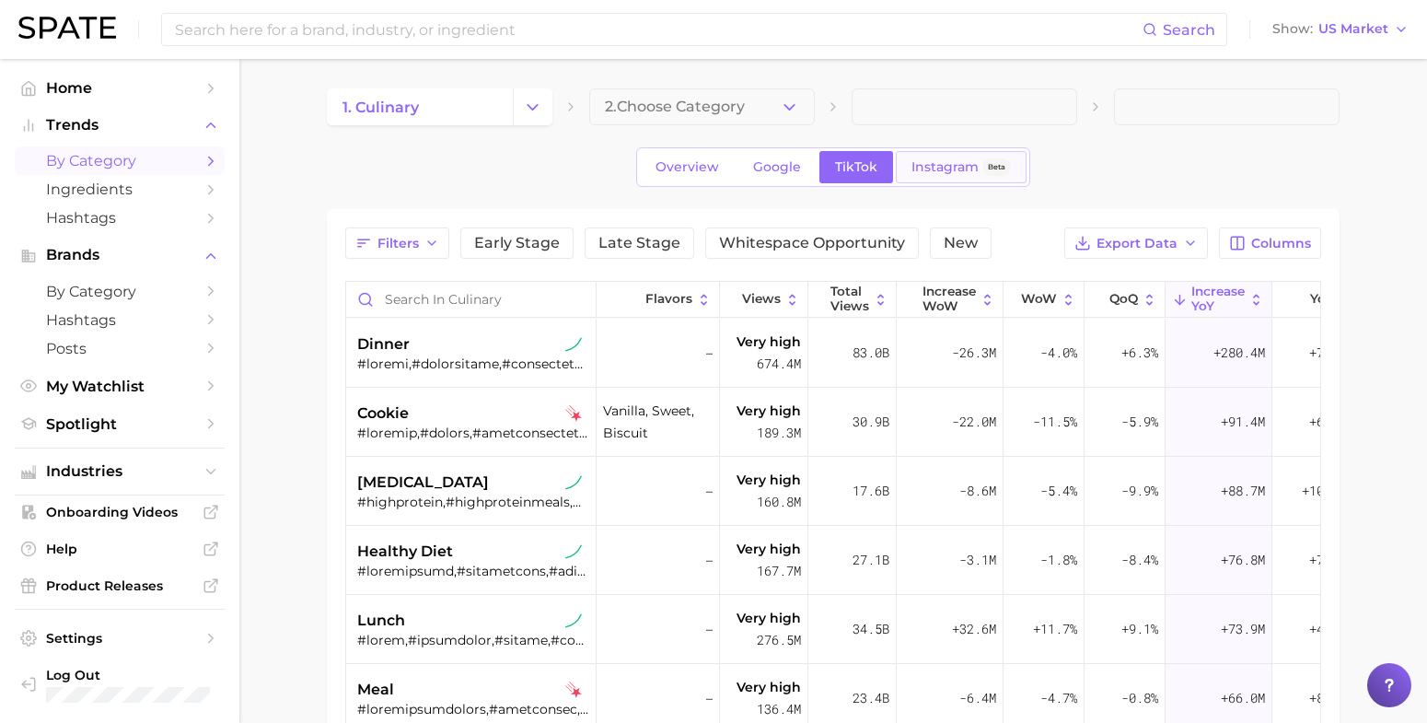
click at [953, 166] on span "Instagram" at bounding box center [945, 167] width 67 height 16
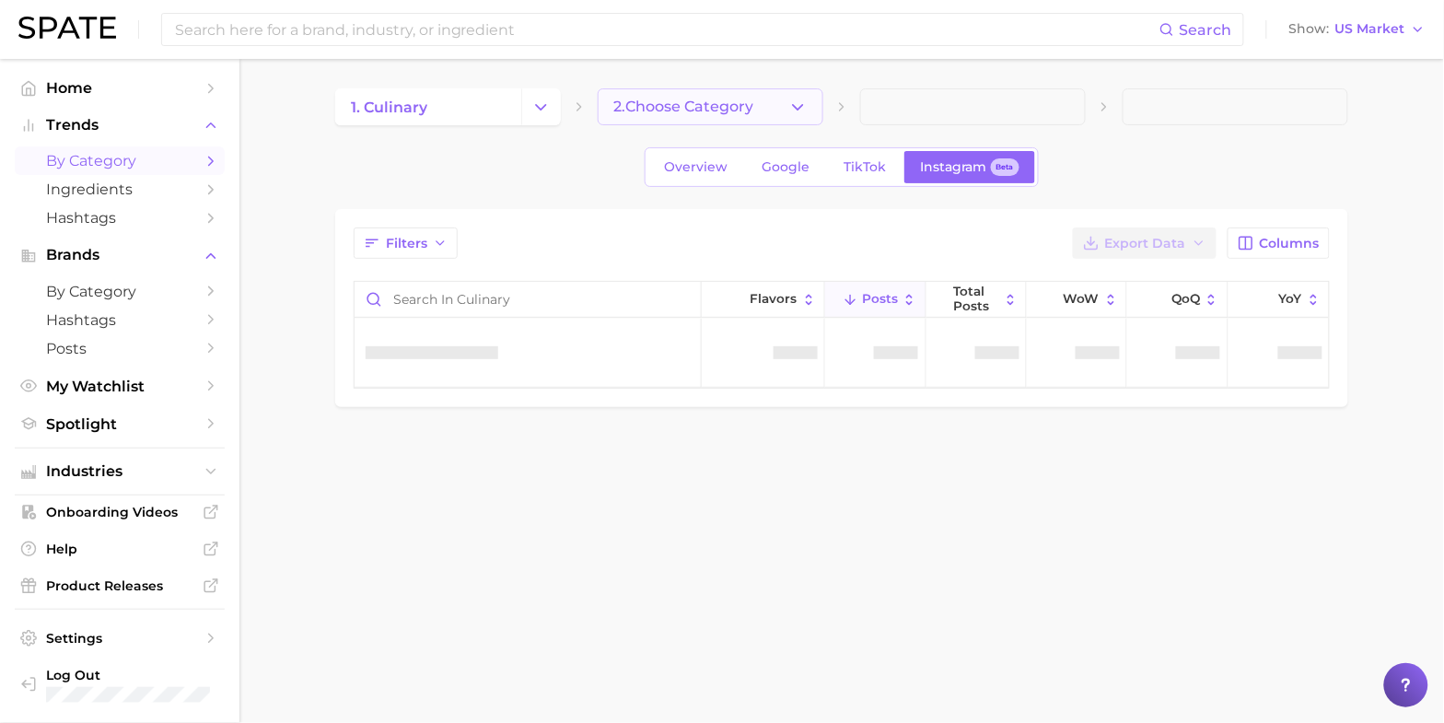
click at [715, 107] on span "2. Choose Category" at bounding box center [683, 107] width 140 height 17
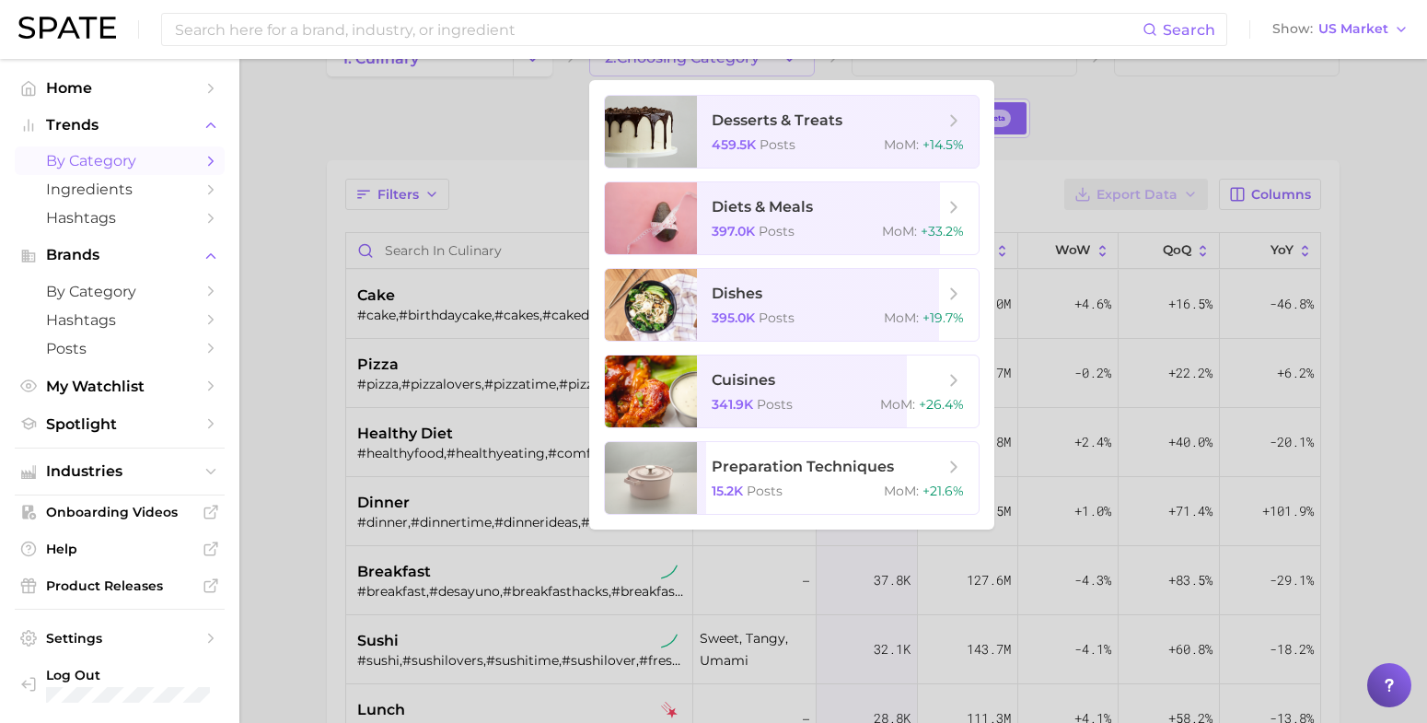
scroll to position [47, 0]
click at [288, 413] on div at bounding box center [713, 361] width 1427 height 723
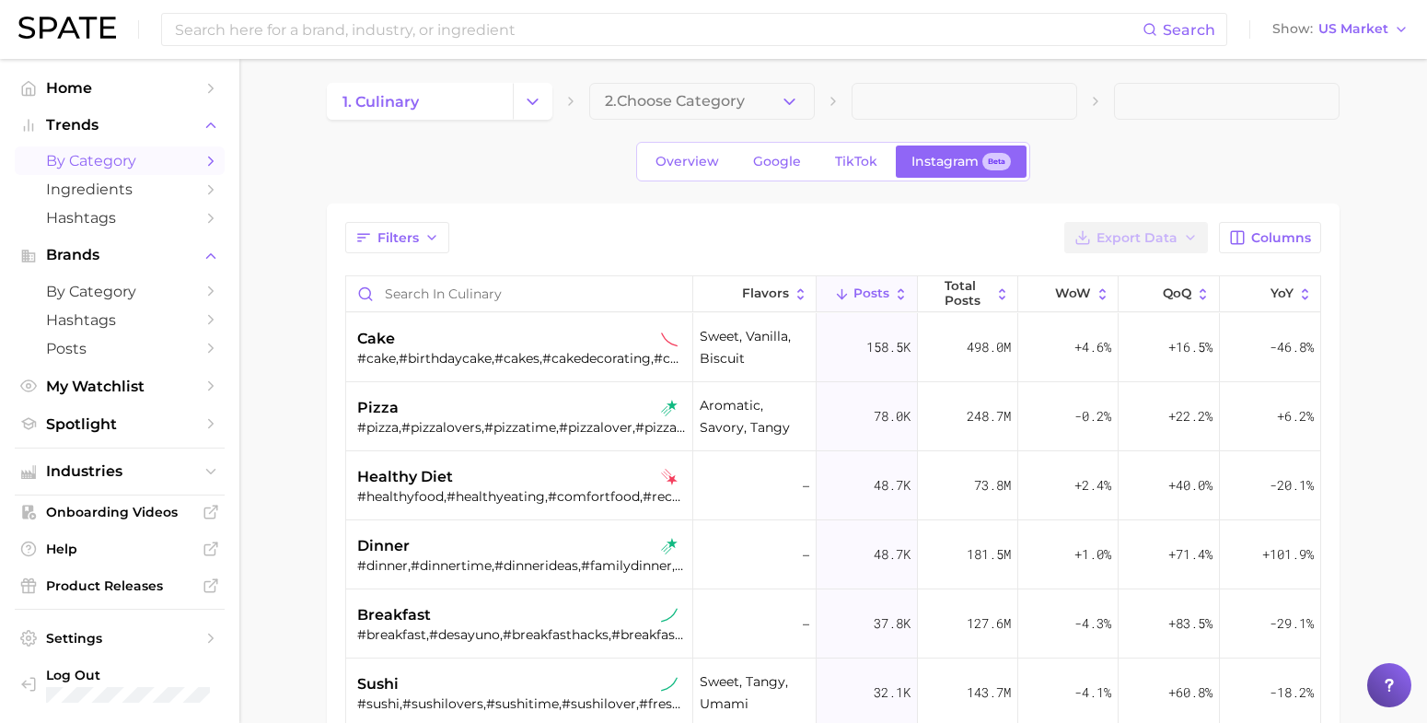
scroll to position [0, 0]
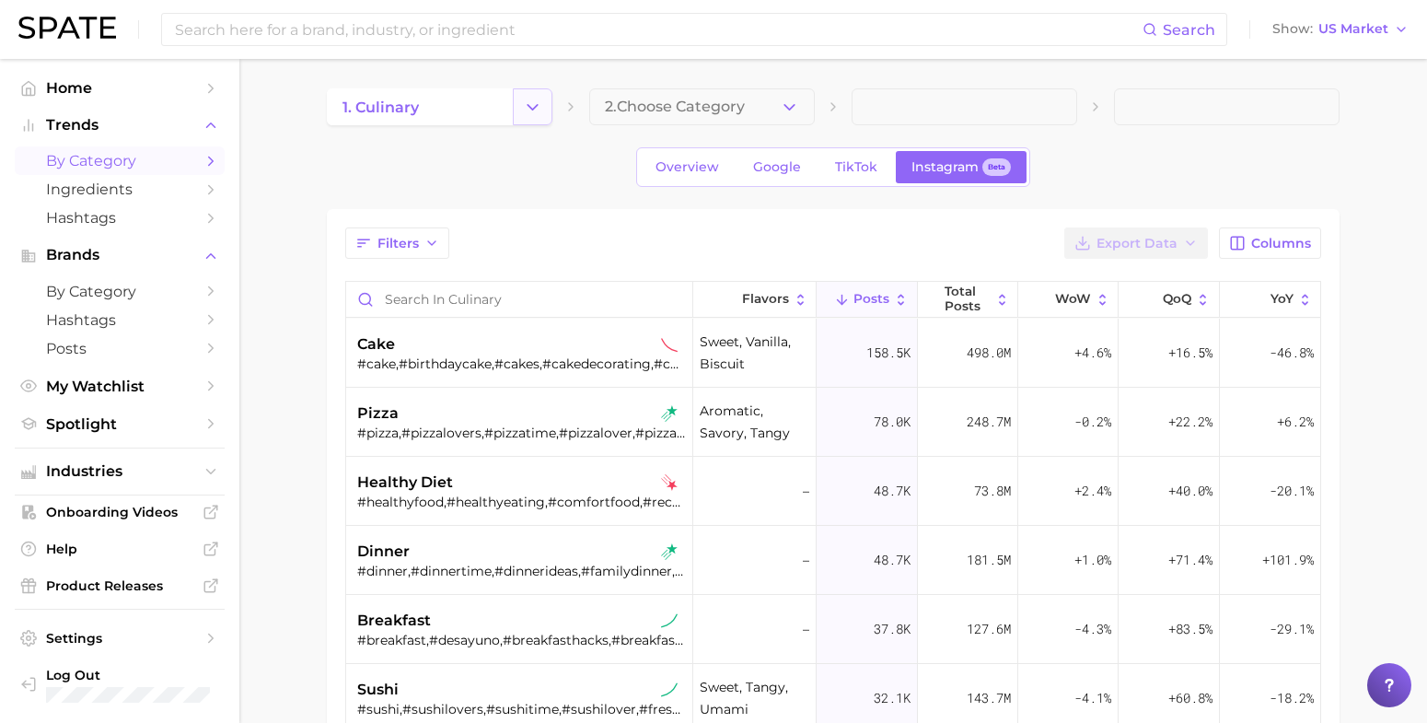
click at [531, 92] on button "Change Category" at bounding box center [533, 106] width 40 height 37
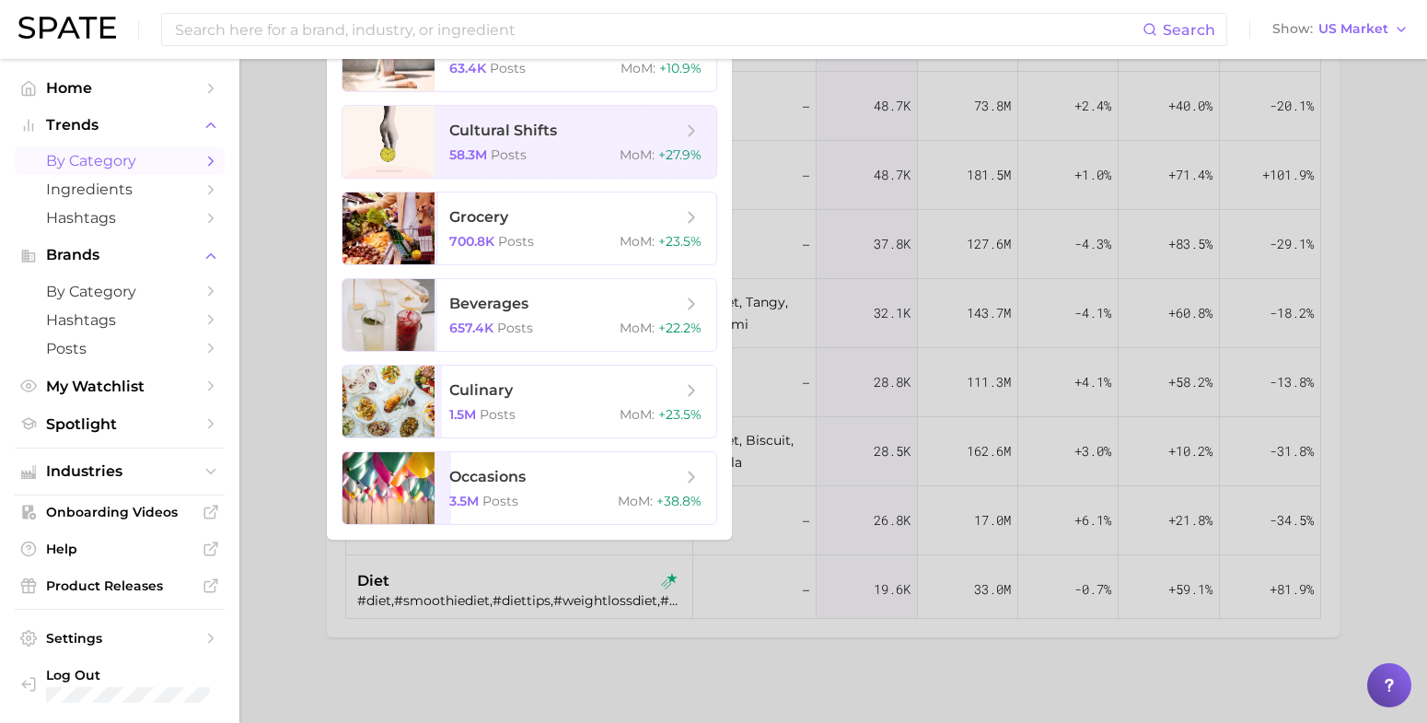
scroll to position [392, 0]
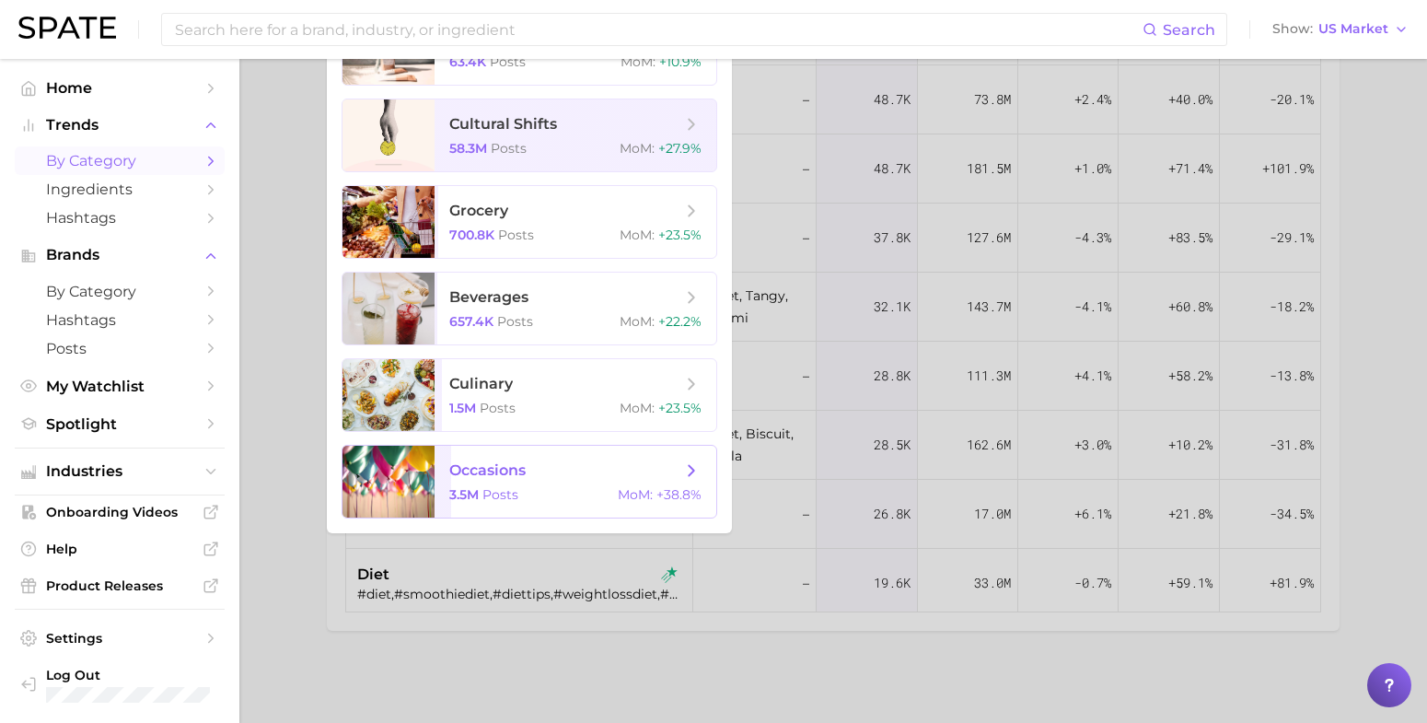
click at [429, 488] on div at bounding box center [389, 482] width 92 height 72
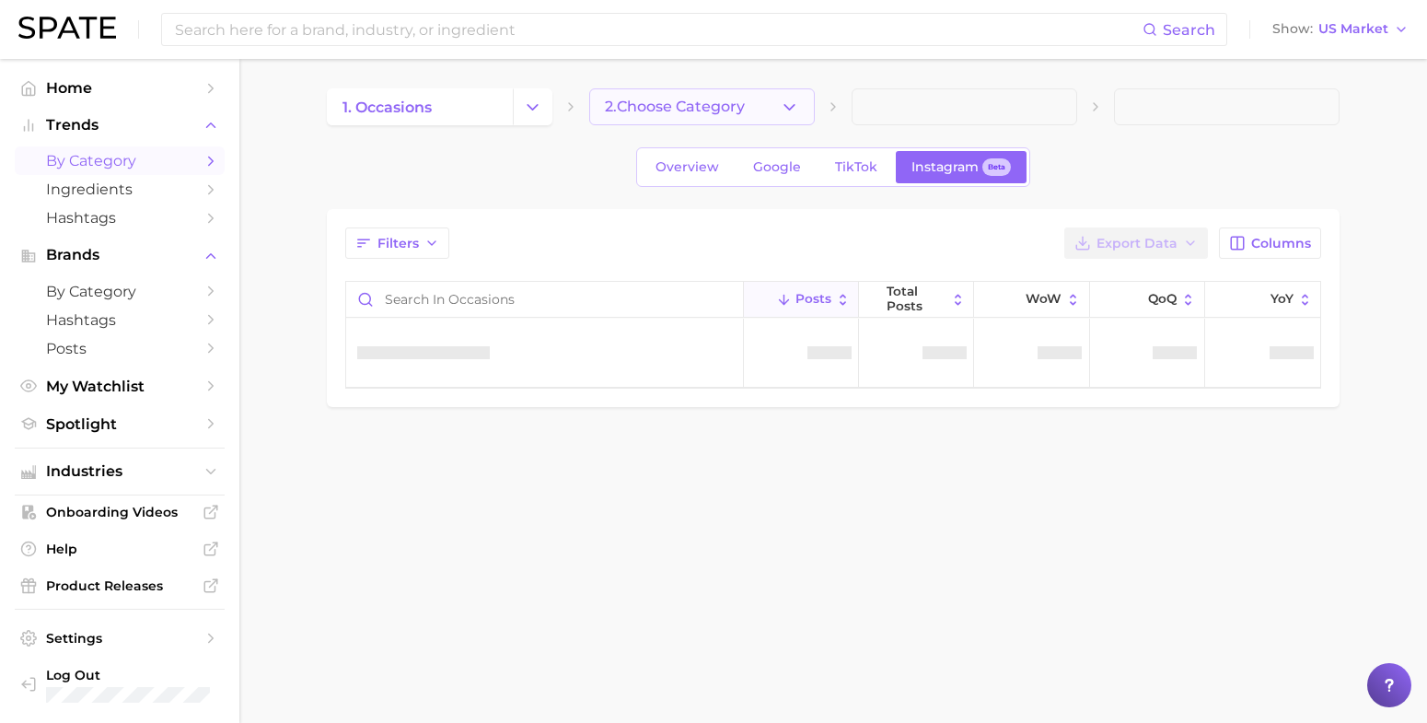
click at [711, 99] on span "2. Choose Category" at bounding box center [675, 107] width 140 height 17
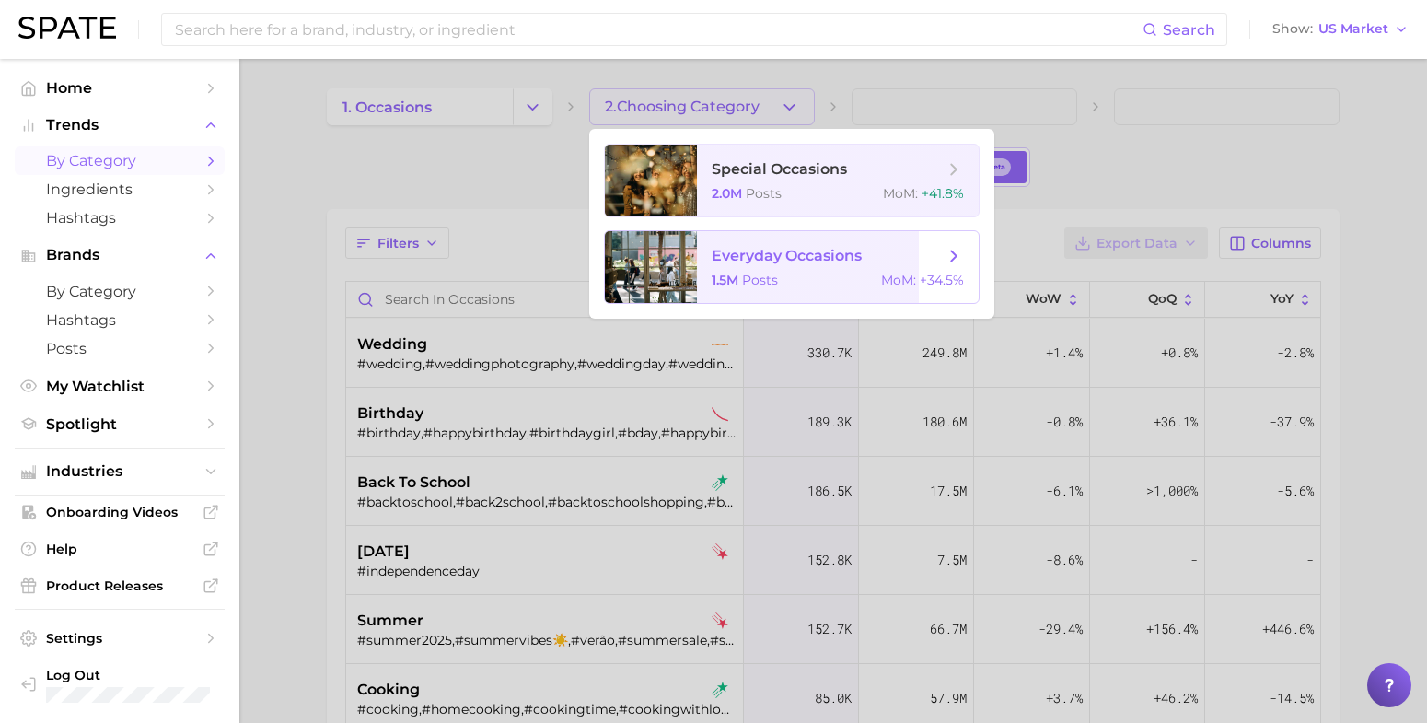
click at [702, 299] on span "everyday occasions 1.5m Posts MoM : +34.5%" at bounding box center [838, 267] width 282 height 72
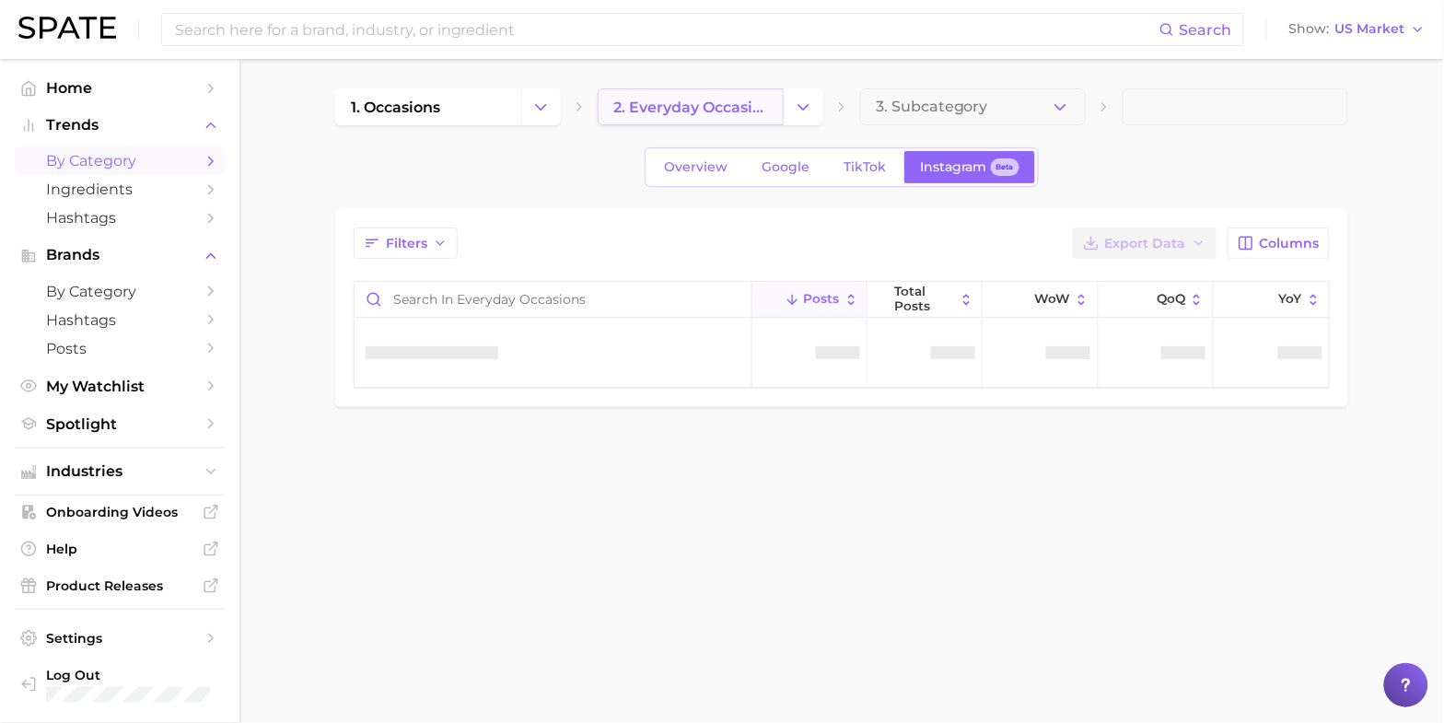
click at [734, 99] on span "2. everyday occasions" at bounding box center [690, 107] width 155 height 17
click at [788, 108] on button "Change Category" at bounding box center [804, 106] width 40 height 37
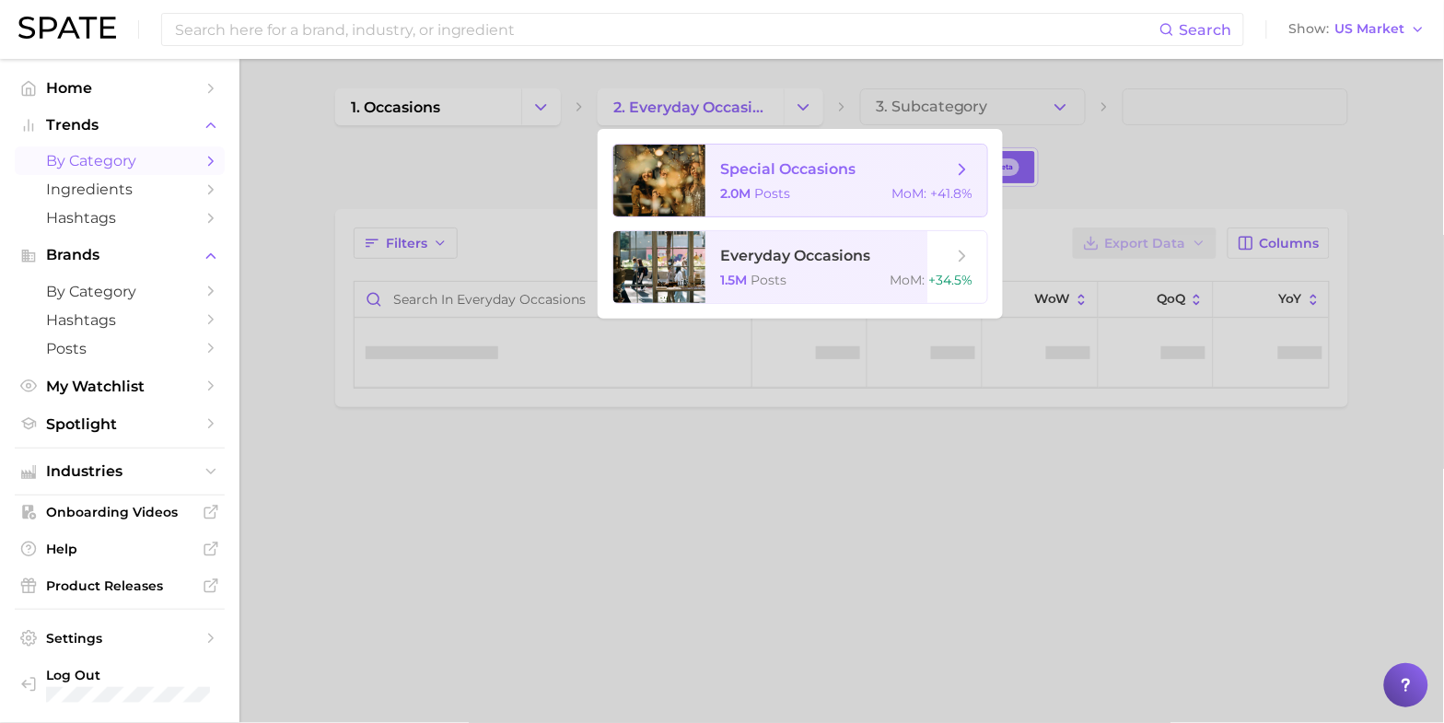
click at [753, 175] on span "special occasions" at bounding box center [787, 168] width 135 height 17
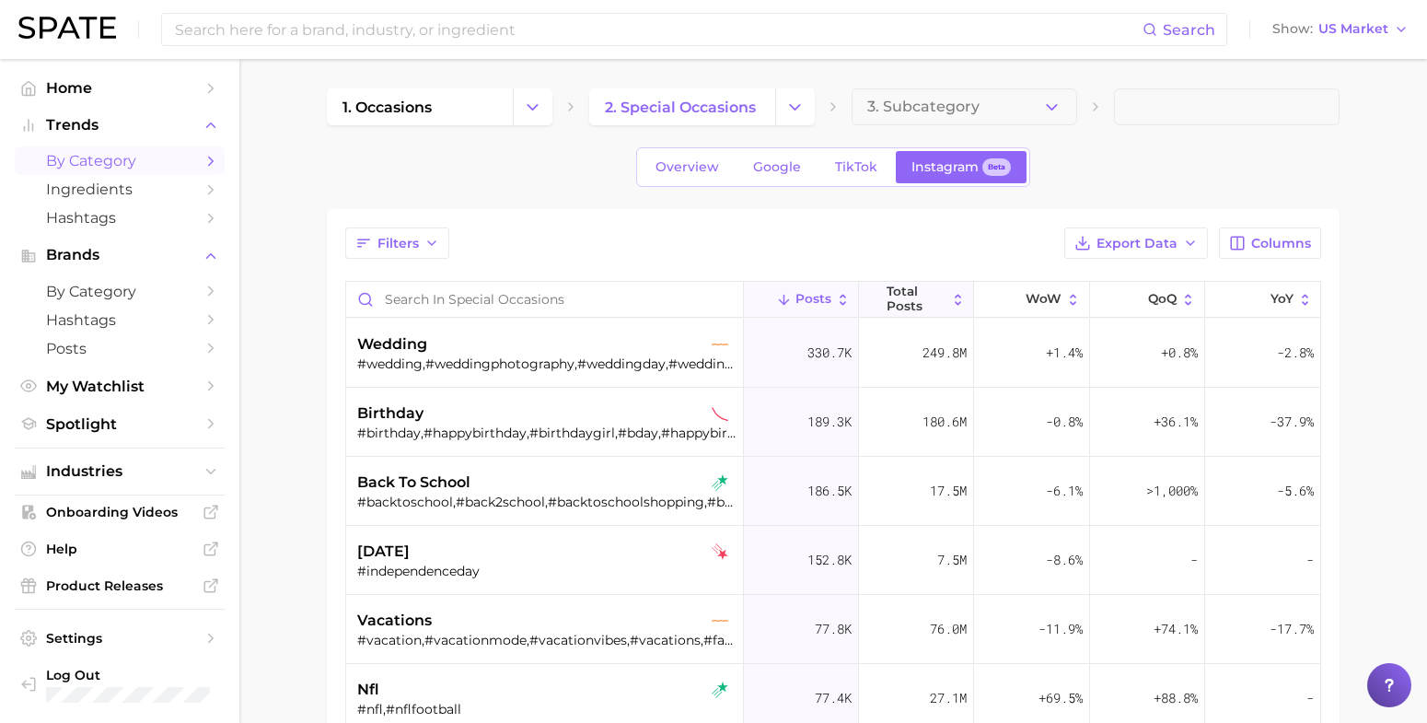
click at [887, 300] on span "Total Posts" at bounding box center [917, 299] width 60 height 29
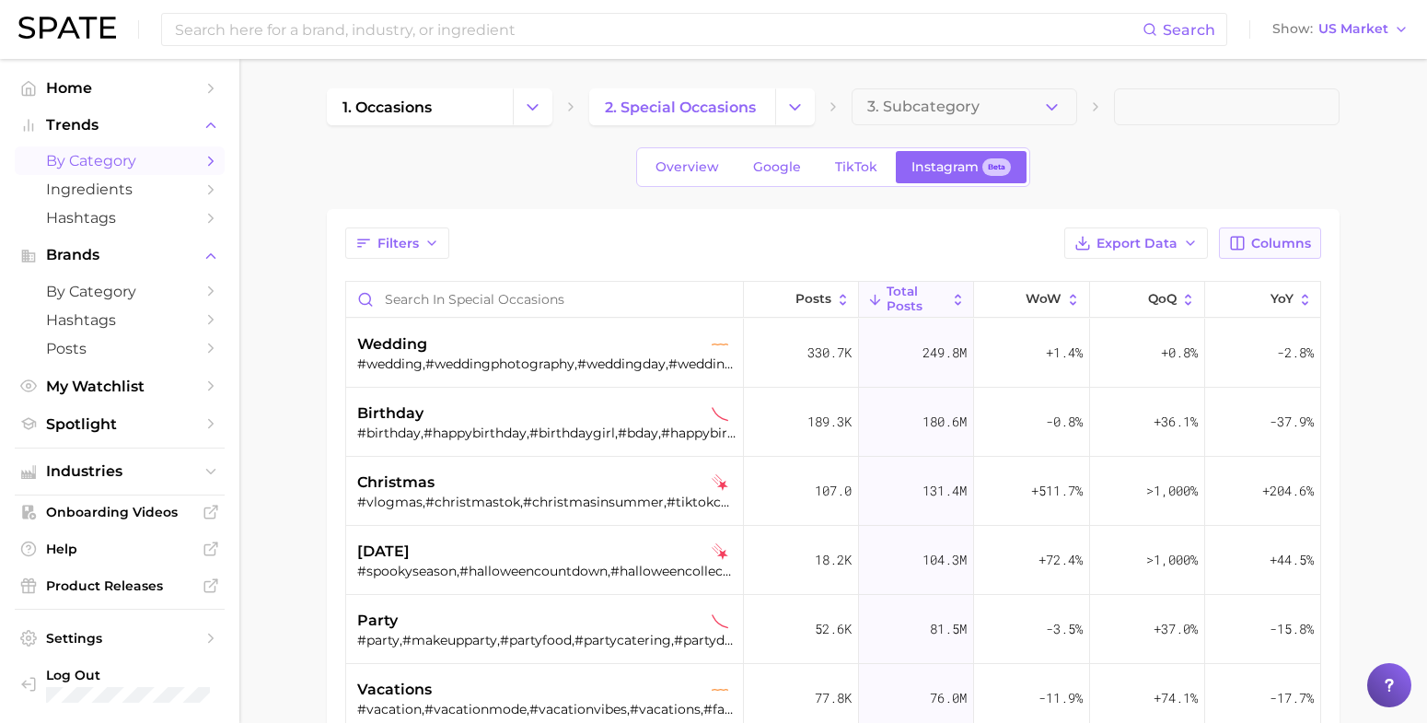
click at [1284, 236] on span "Columns" at bounding box center [1281, 244] width 60 height 16
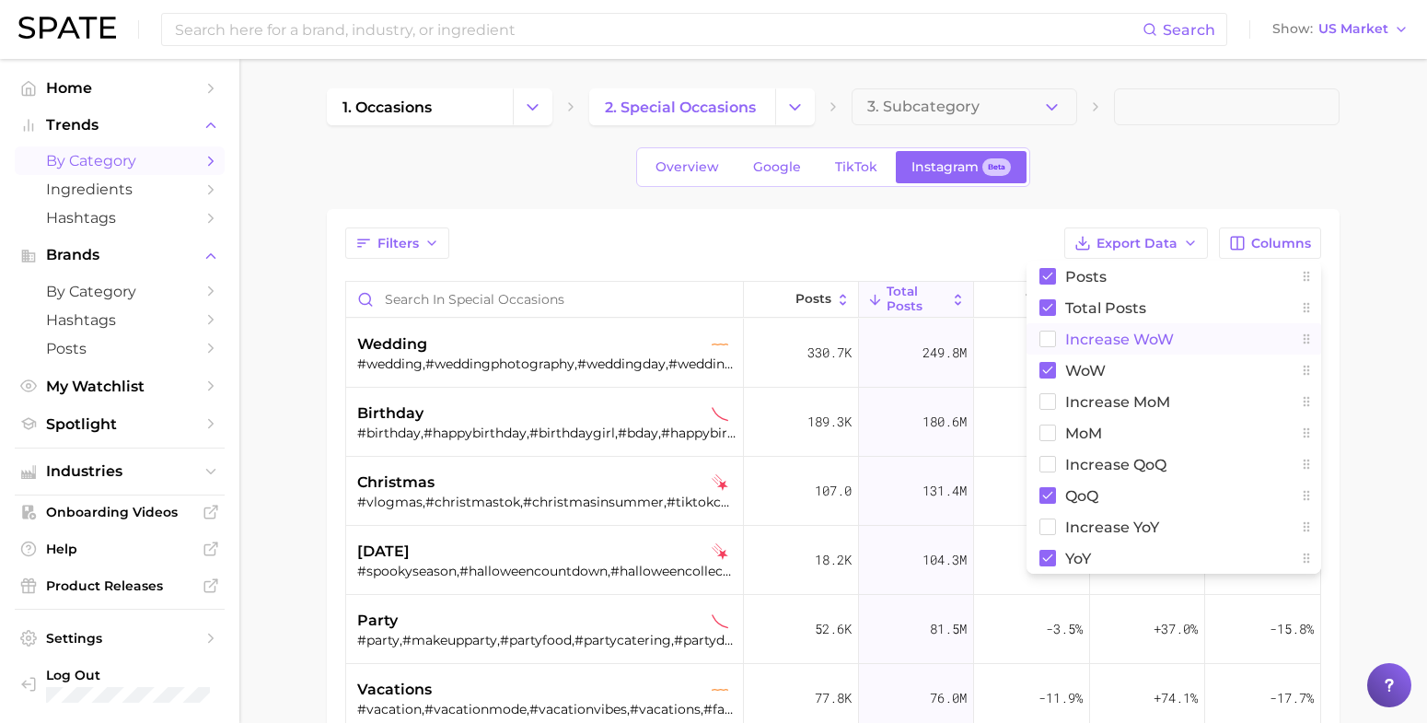
click at [1115, 342] on span "Increase WoW" at bounding box center [1119, 339] width 109 height 16
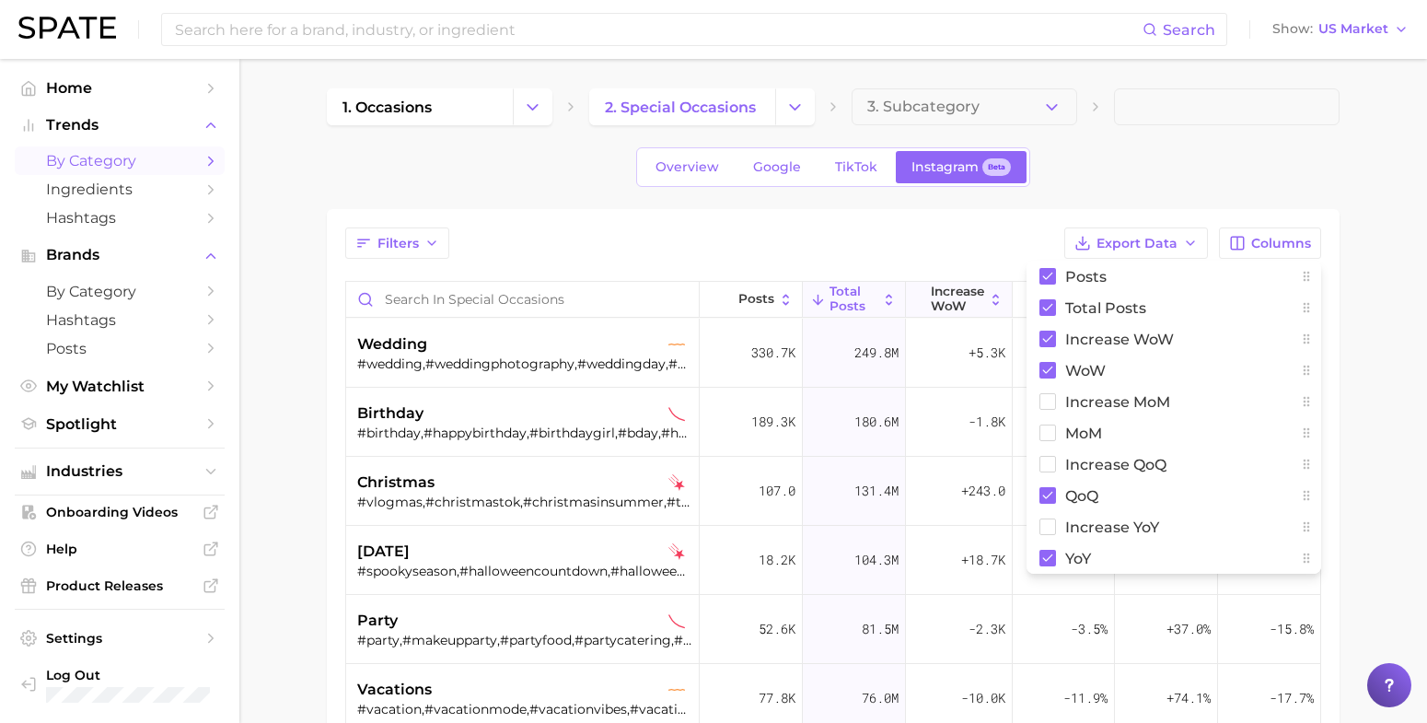
click at [935, 293] on span "Increase WoW" at bounding box center [957, 299] width 53 height 29
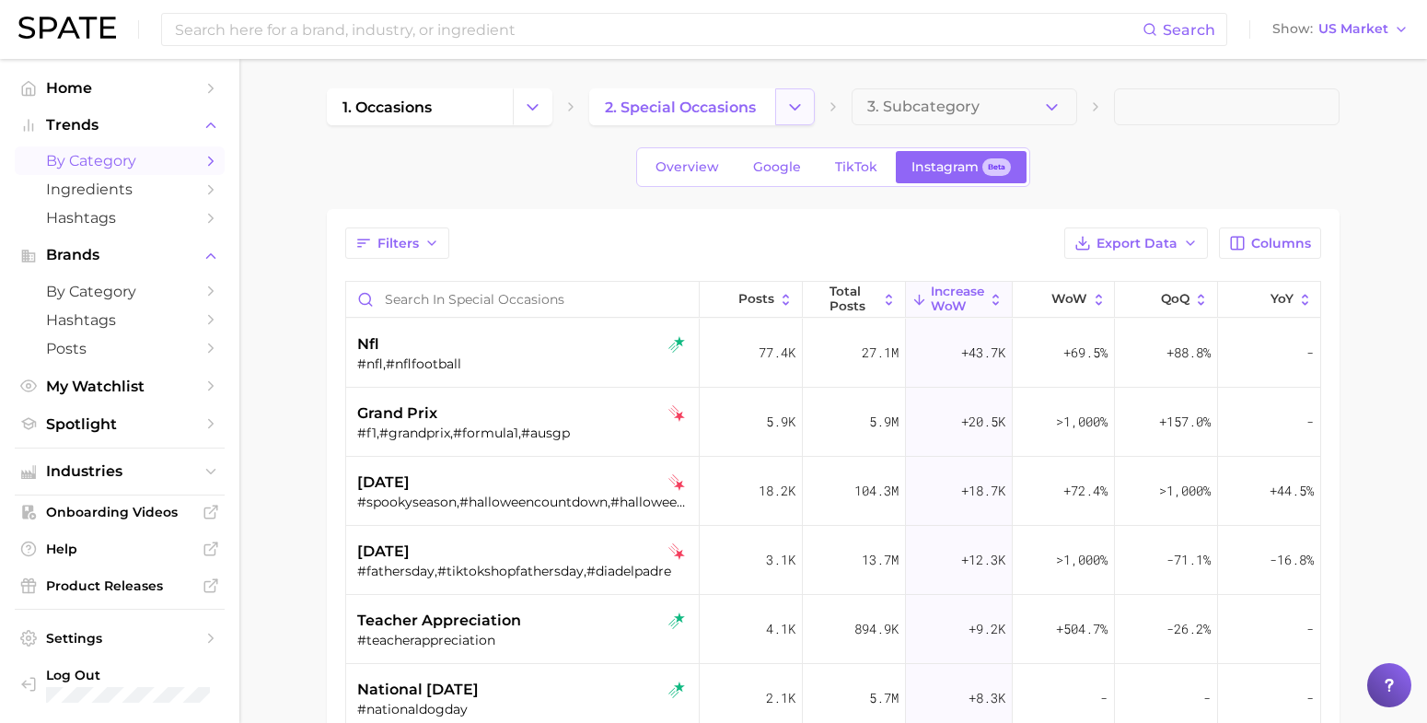
click at [797, 115] on icon "Change Category" at bounding box center [794, 107] width 19 height 19
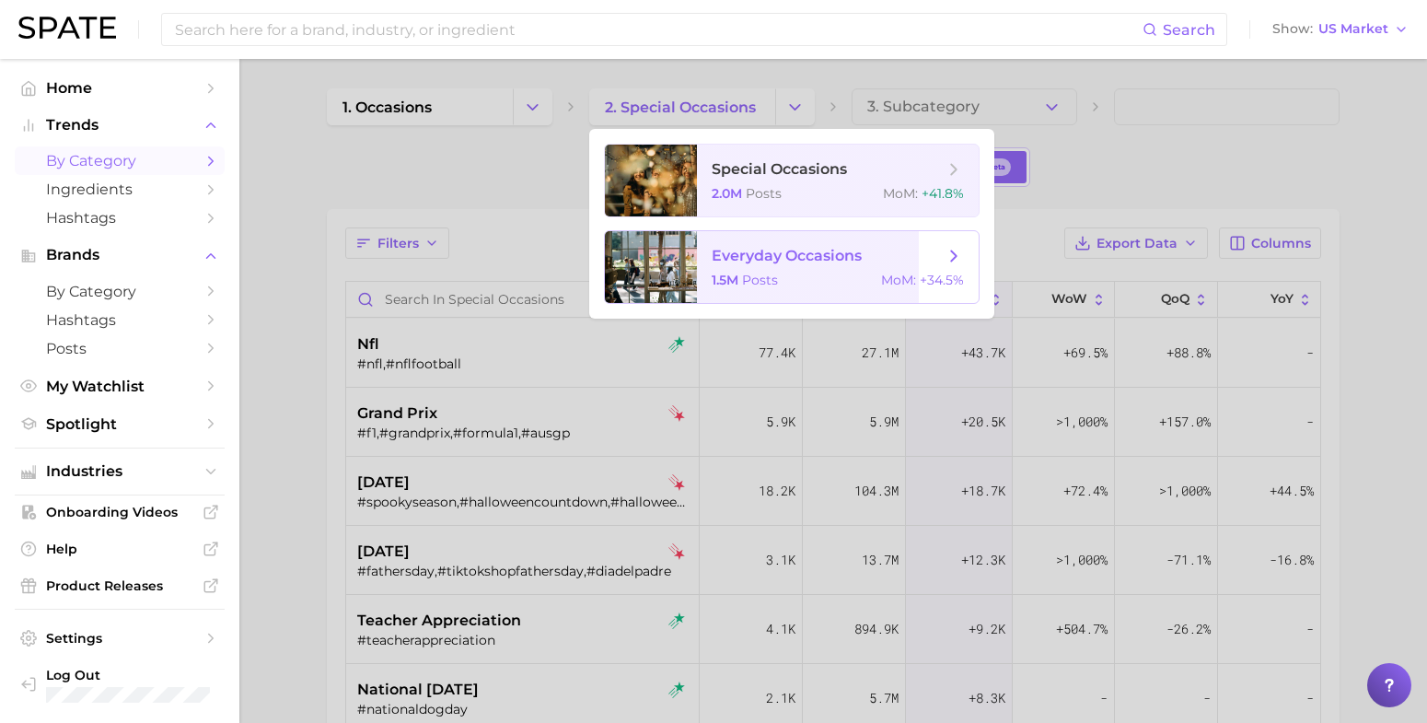
click at [672, 256] on div at bounding box center [651, 267] width 92 height 72
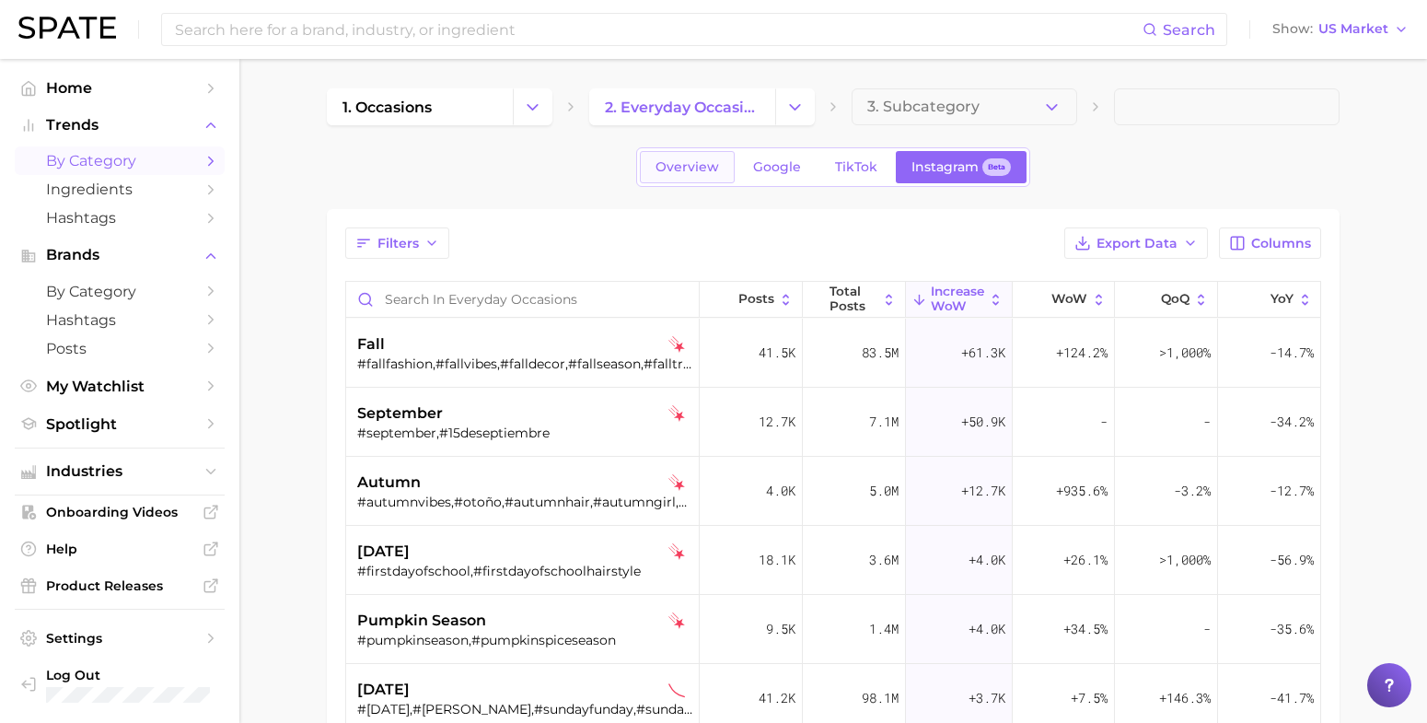
click at [709, 157] on link "Overview" at bounding box center [687, 167] width 95 height 32
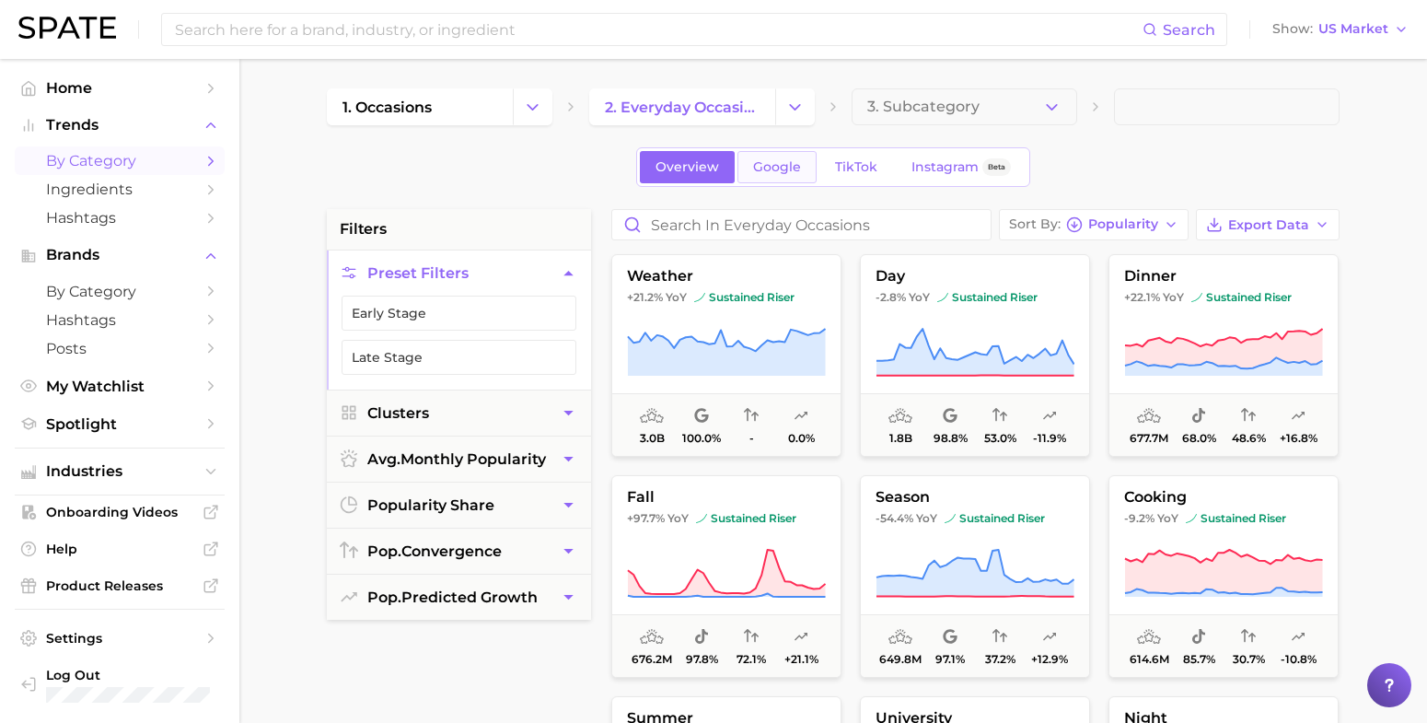
click at [744, 166] on link "Google" at bounding box center [777, 167] width 79 height 32
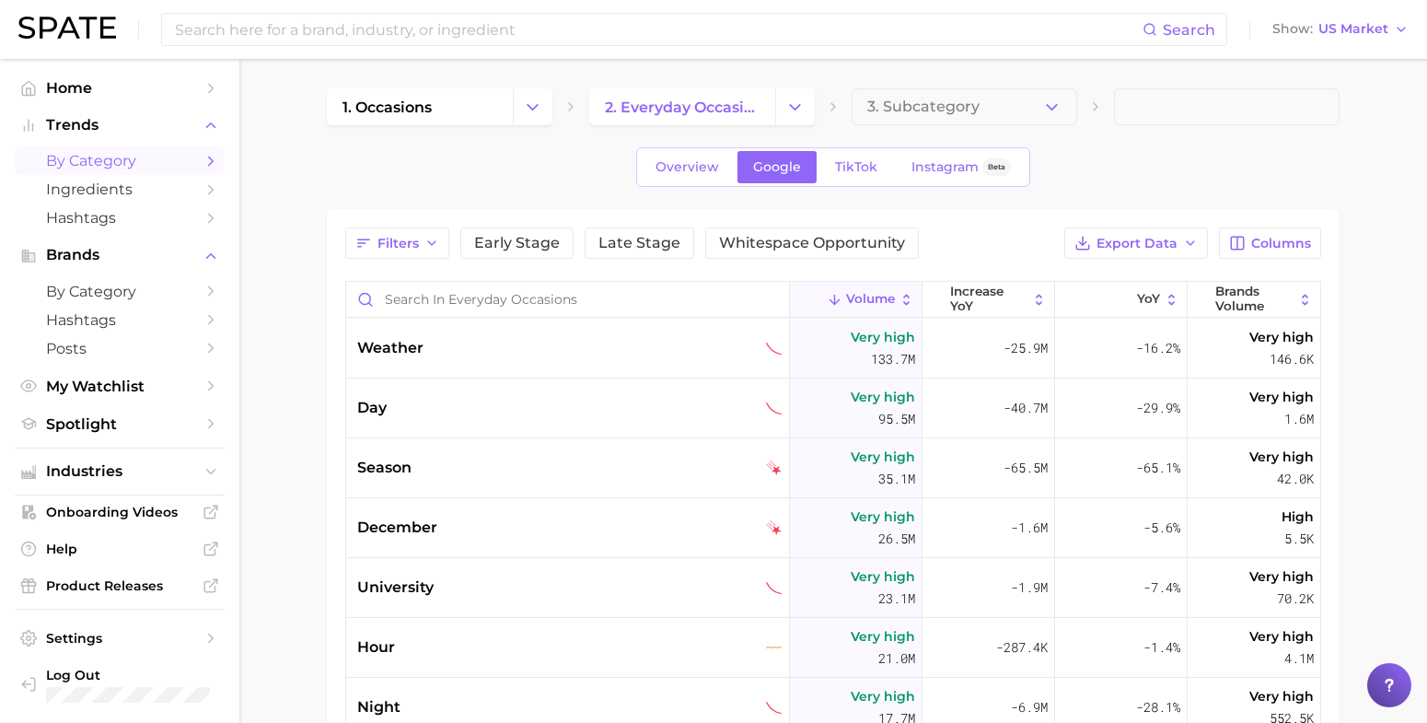
click at [331, 180] on div "Overview Google TikTok Instagram Beta" at bounding box center [833, 167] width 1013 height 40
click at [92, 429] on span "Spotlight" at bounding box center [119, 423] width 147 height 17
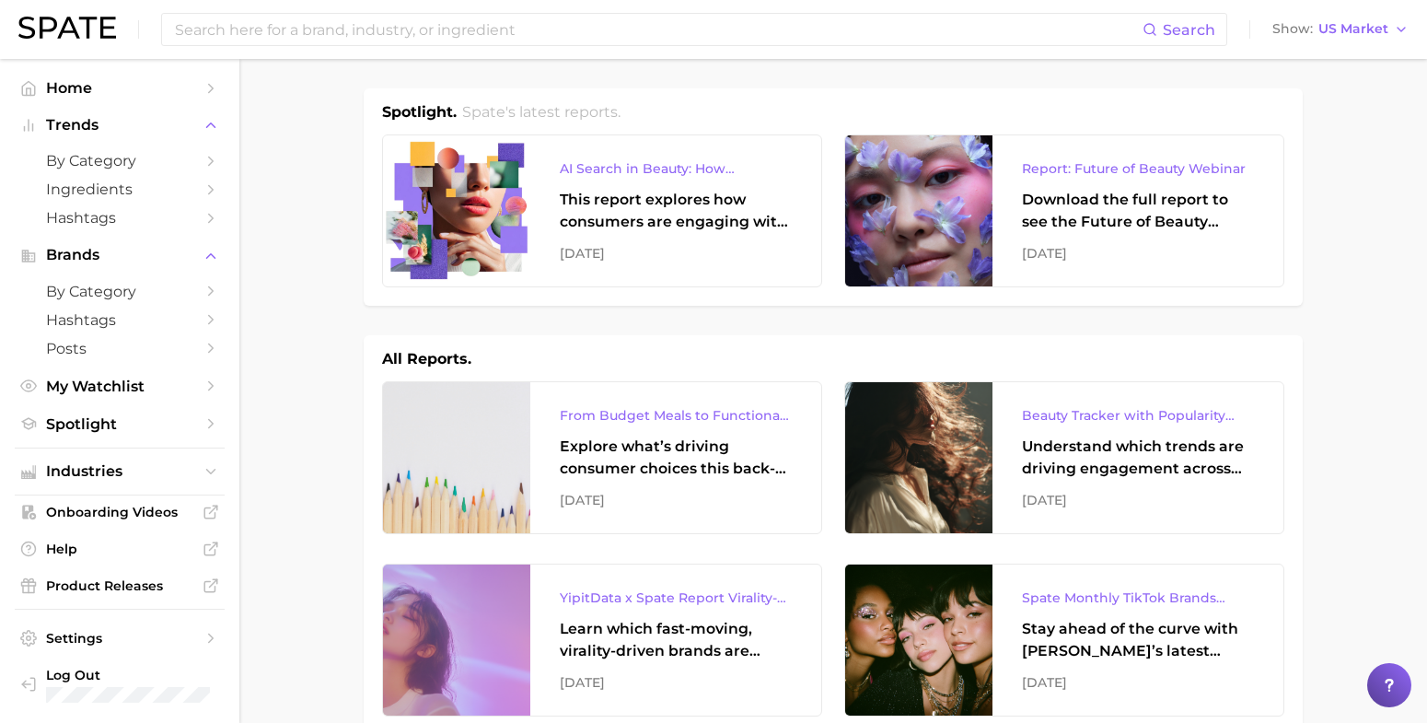
click at [127, 143] on li "Trends by Category Ingredients Hashtags" at bounding box center [120, 171] width 210 height 121
click at [135, 157] on span "by Category" at bounding box center [119, 160] width 147 height 17
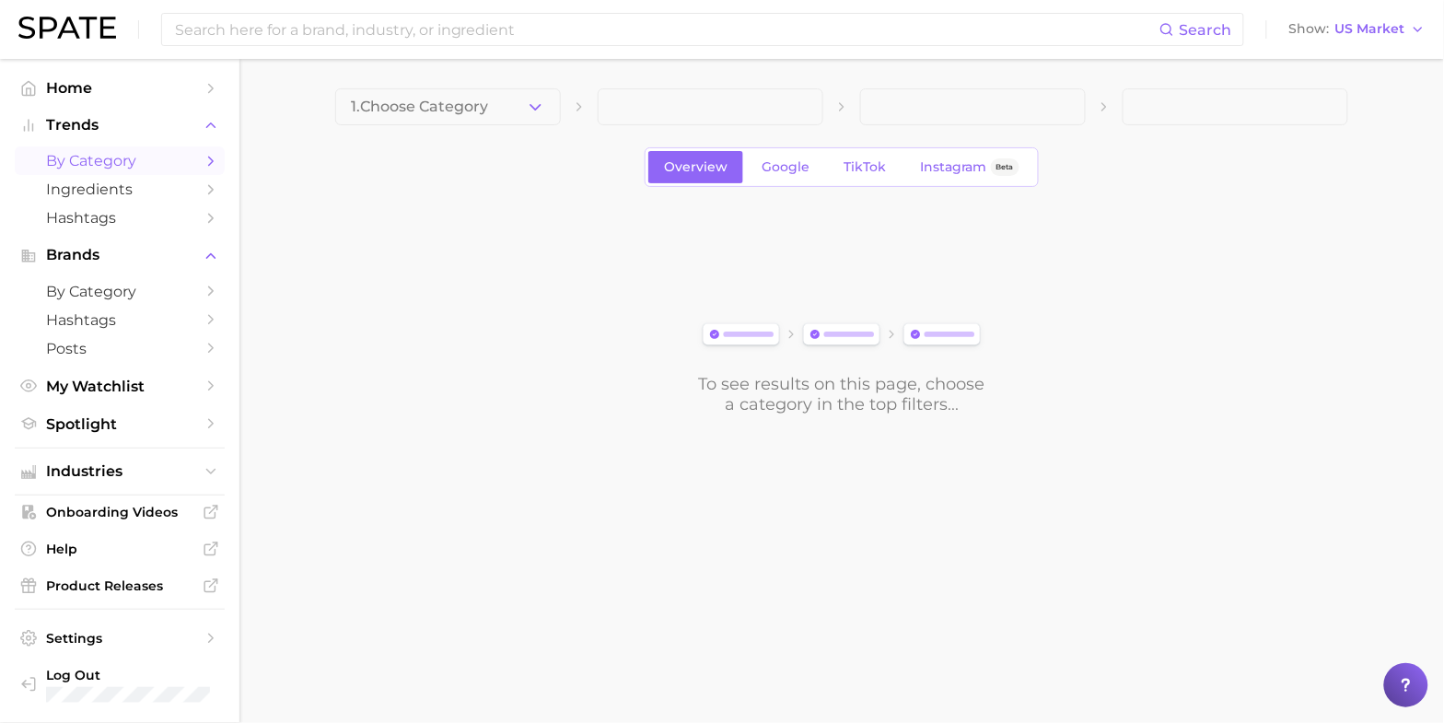
click at [412, 95] on button "1. Choose Category" at bounding box center [448, 106] width 226 height 37
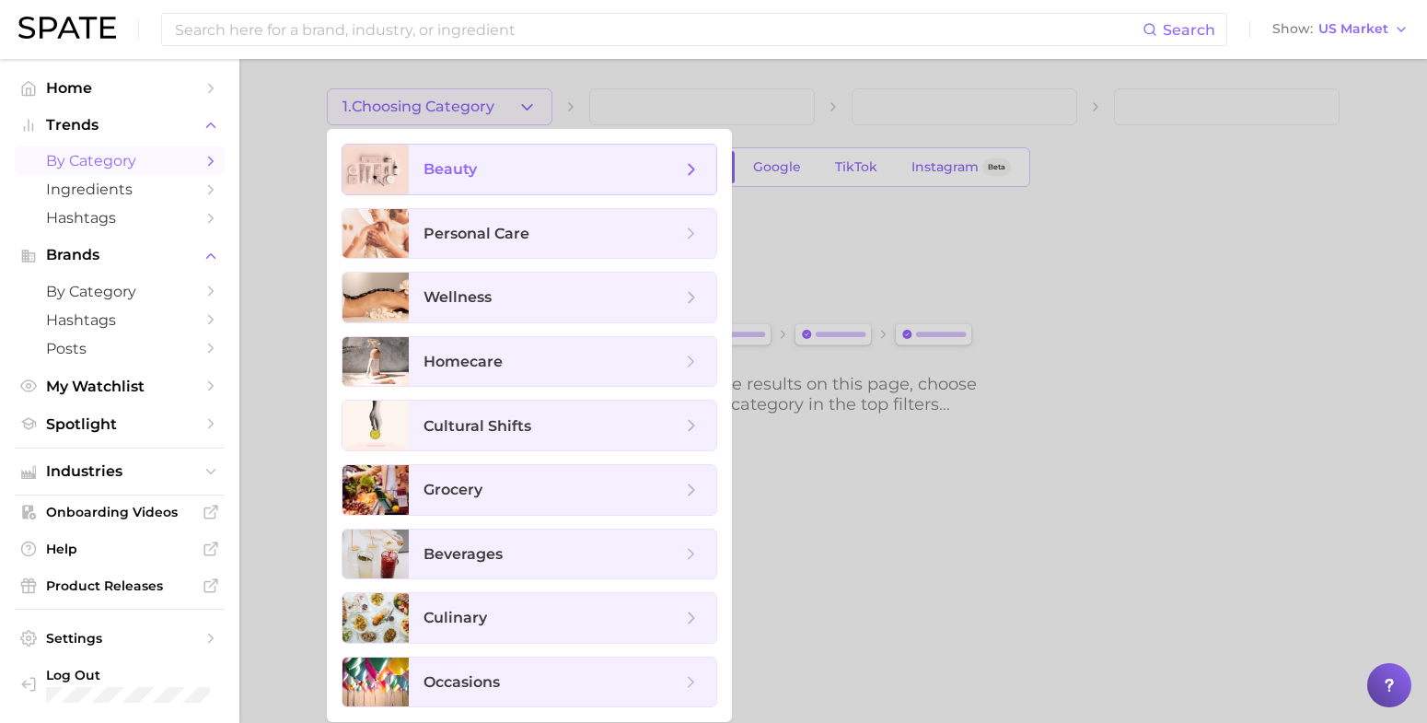
click at [406, 189] on div at bounding box center [376, 170] width 66 height 50
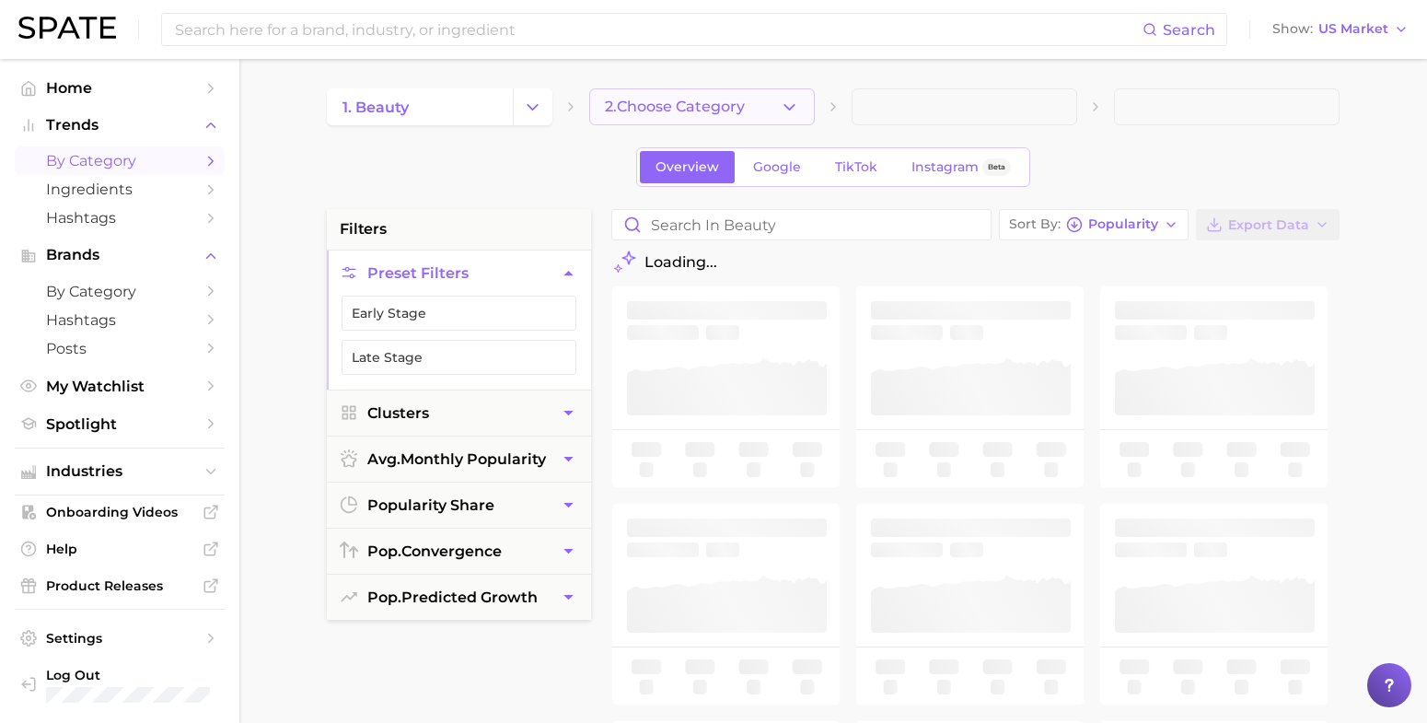
click at [696, 110] on span "2. Choose Category" at bounding box center [675, 107] width 140 height 17
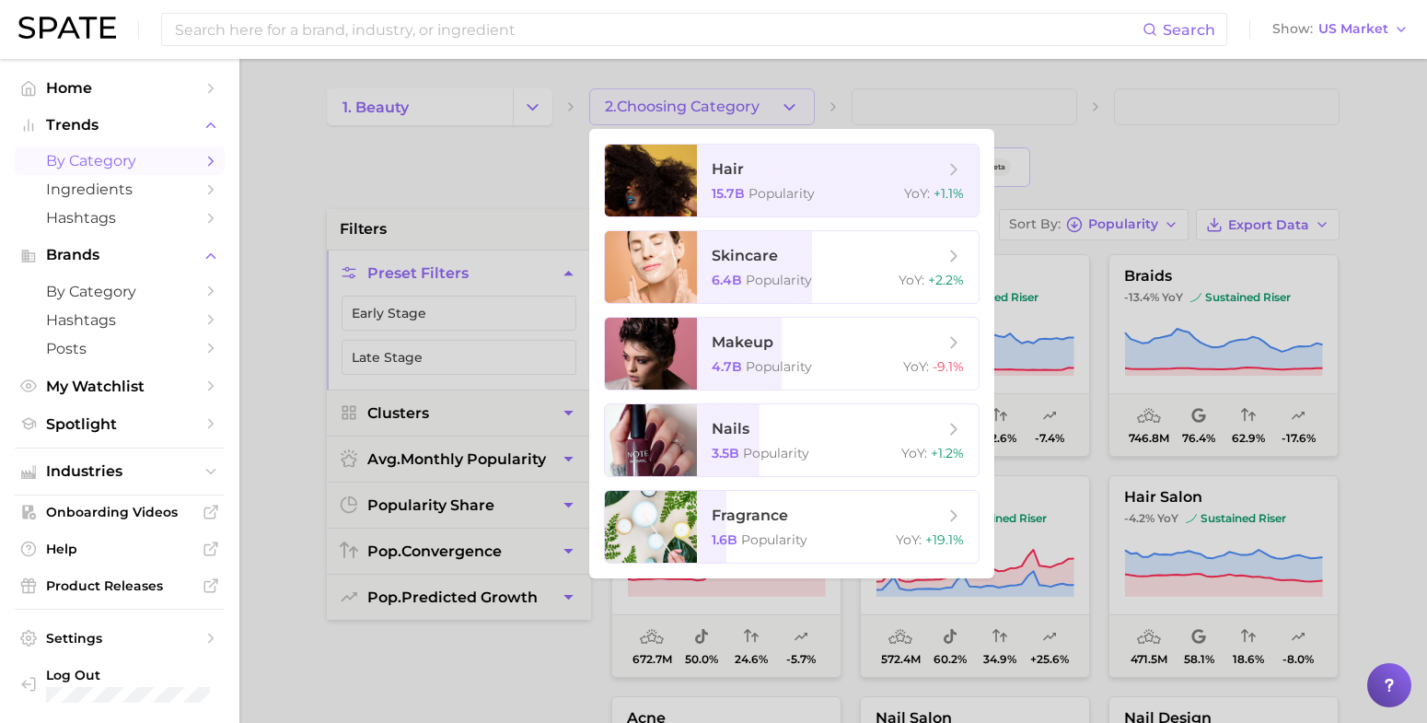
click at [447, 132] on div at bounding box center [713, 361] width 1427 height 723
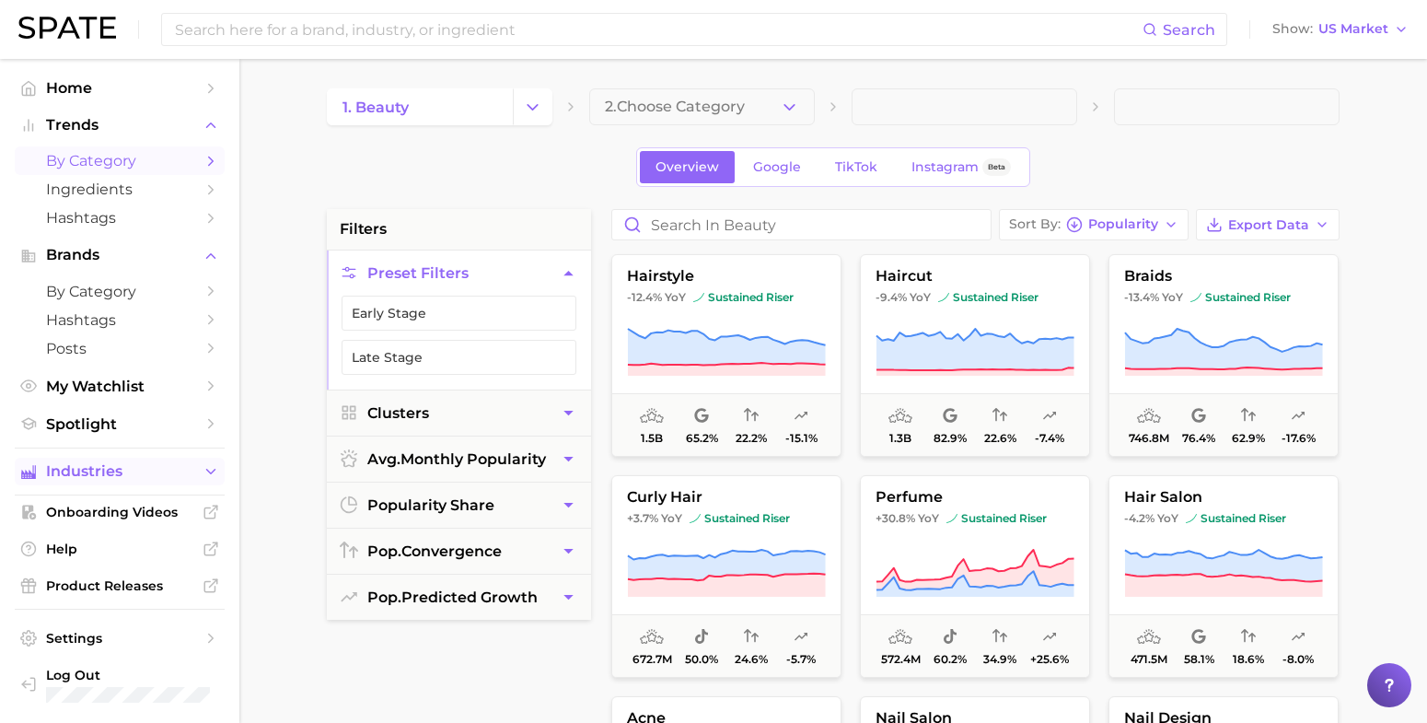
click at [157, 475] on span "Industries" at bounding box center [119, 471] width 147 height 17
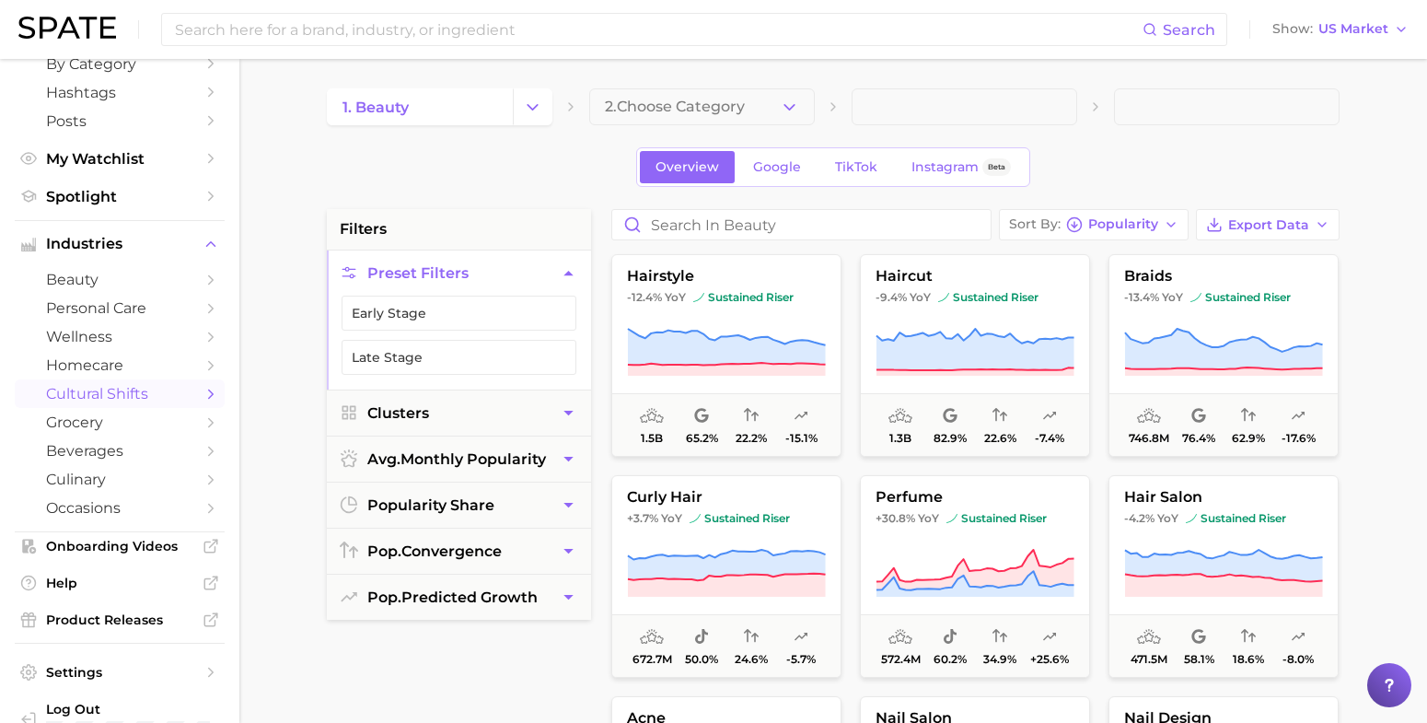
scroll to position [230, 0]
click at [104, 448] on span "beverages" at bounding box center [119, 447] width 147 height 17
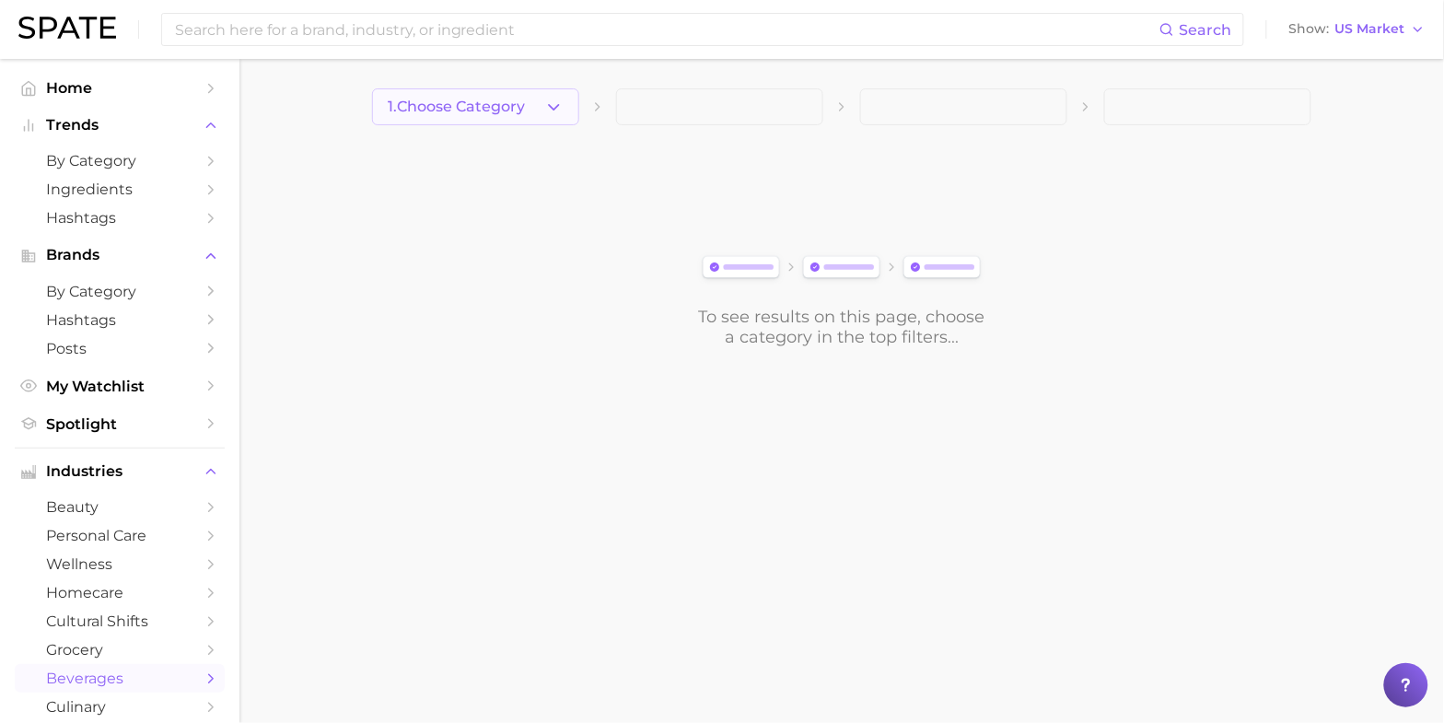
click at [548, 94] on button "1. Choose Category" at bounding box center [475, 106] width 207 height 37
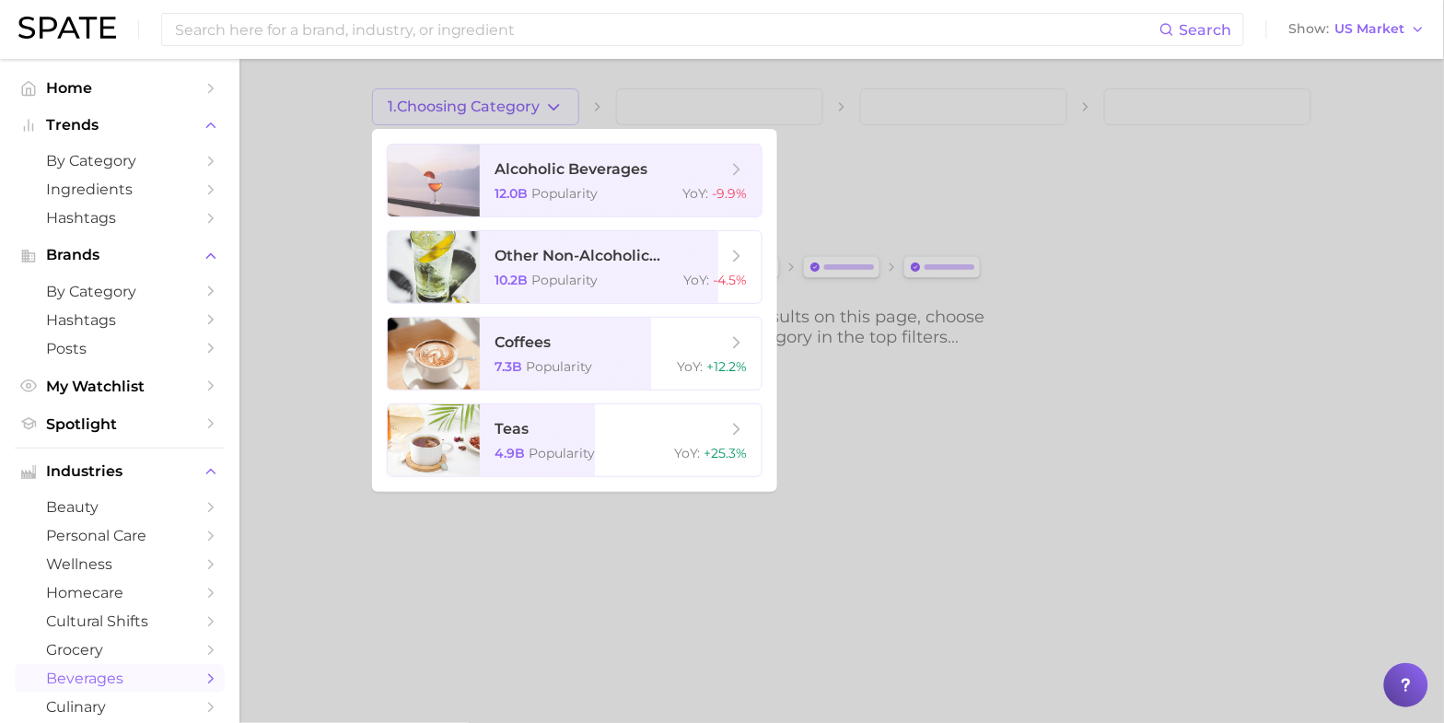
click at [714, 117] on div at bounding box center [722, 361] width 1444 height 723
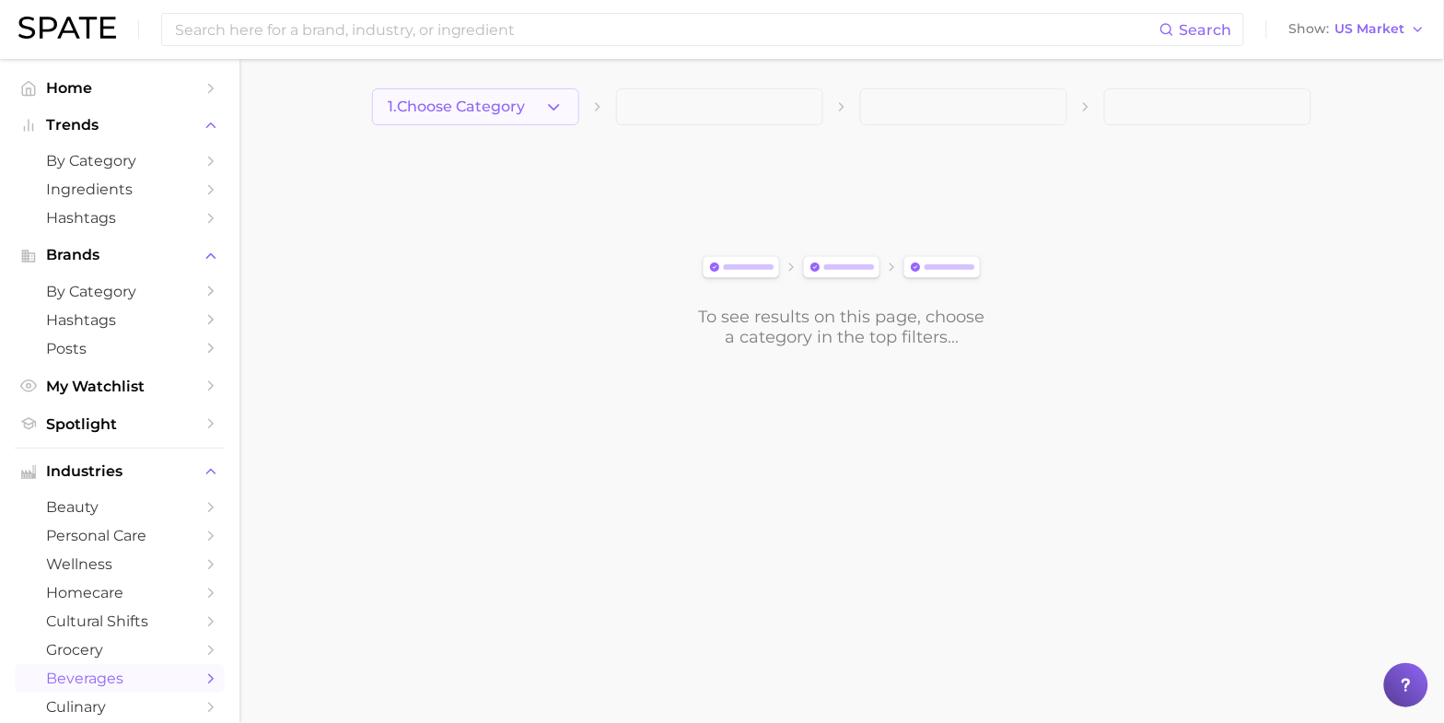
click at [545, 117] on button "1. Choose Category" at bounding box center [475, 106] width 207 height 37
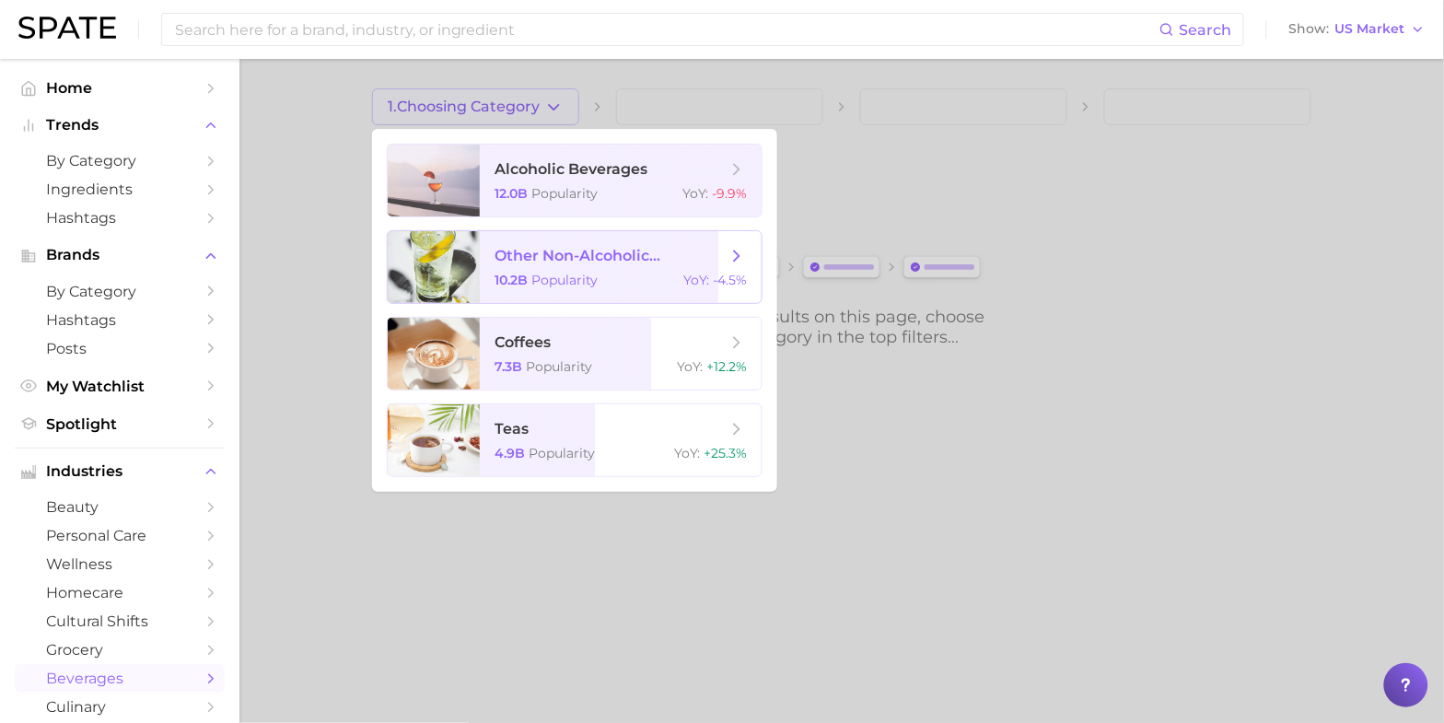
click at [569, 265] on span "other non-alcoholic beverages" at bounding box center [610, 256] width 232 height 20
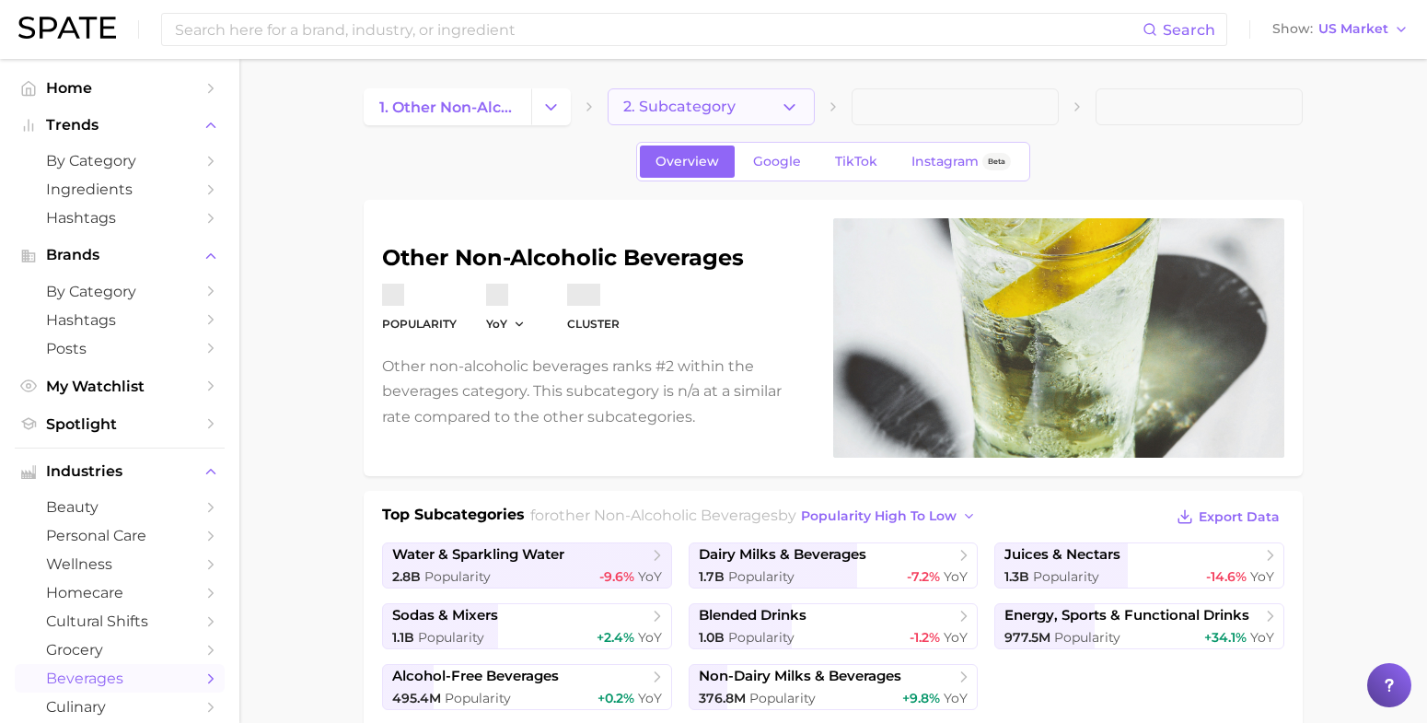
click at [784, 95] on button "2. Subcategory" at bounding box center [711, 106] width 207 height 37
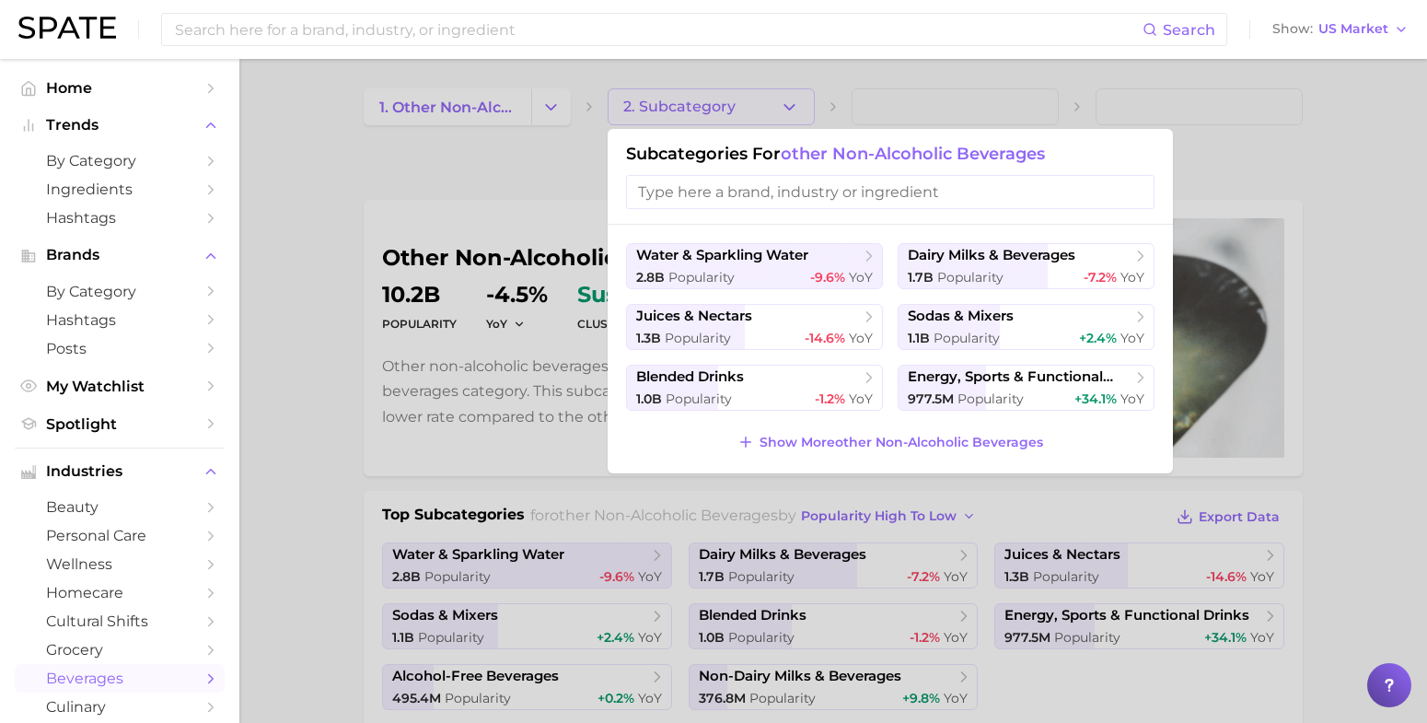
click at [414, 198] on div at bounding box center [713, 361] width 1427 height 723
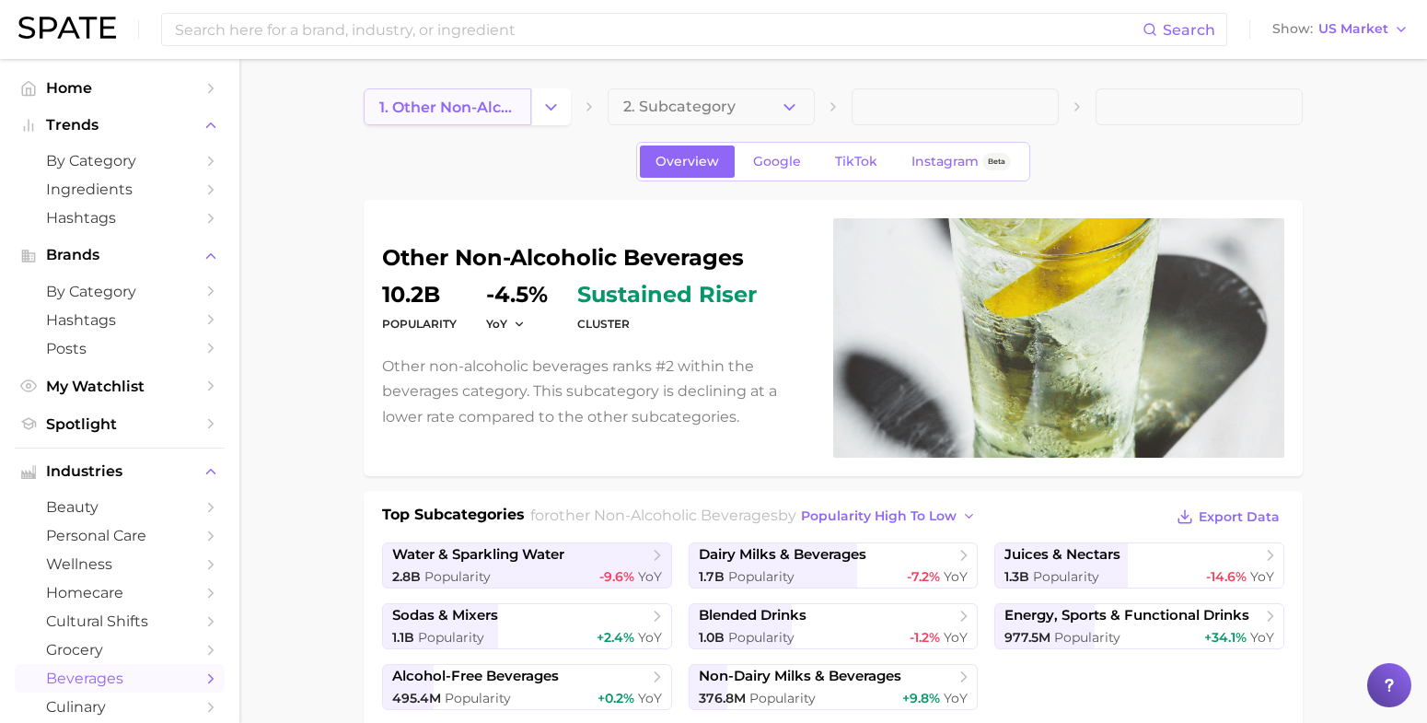
click at [490, 103] on span "1. other non-alcoholic beverages" at bounding box center [447, 107] width 136 height 17
click at [566, 95] on button "Change Category" at bounding box center [551, 106] width 40 height 37
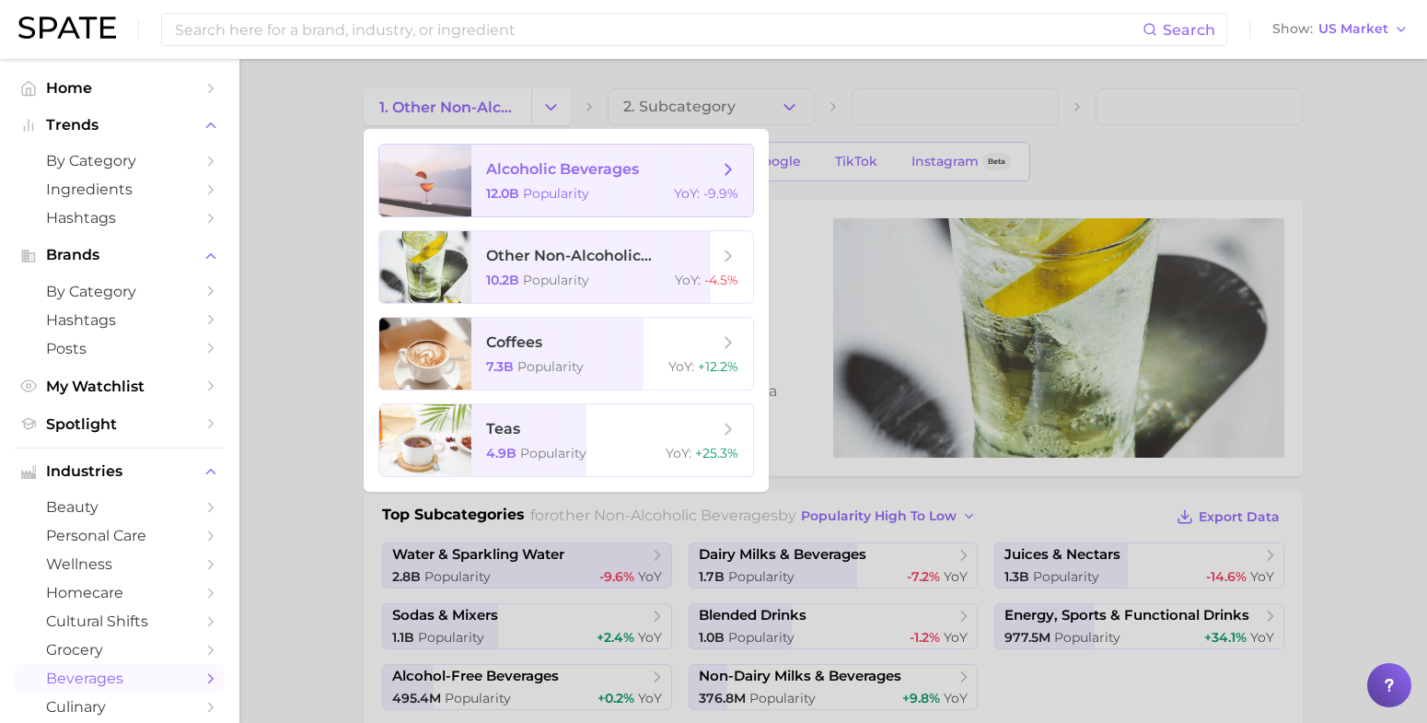
click at [573, 162] on span "alcoholic beverages" at bounding box center [562, 168] width 153 height 17
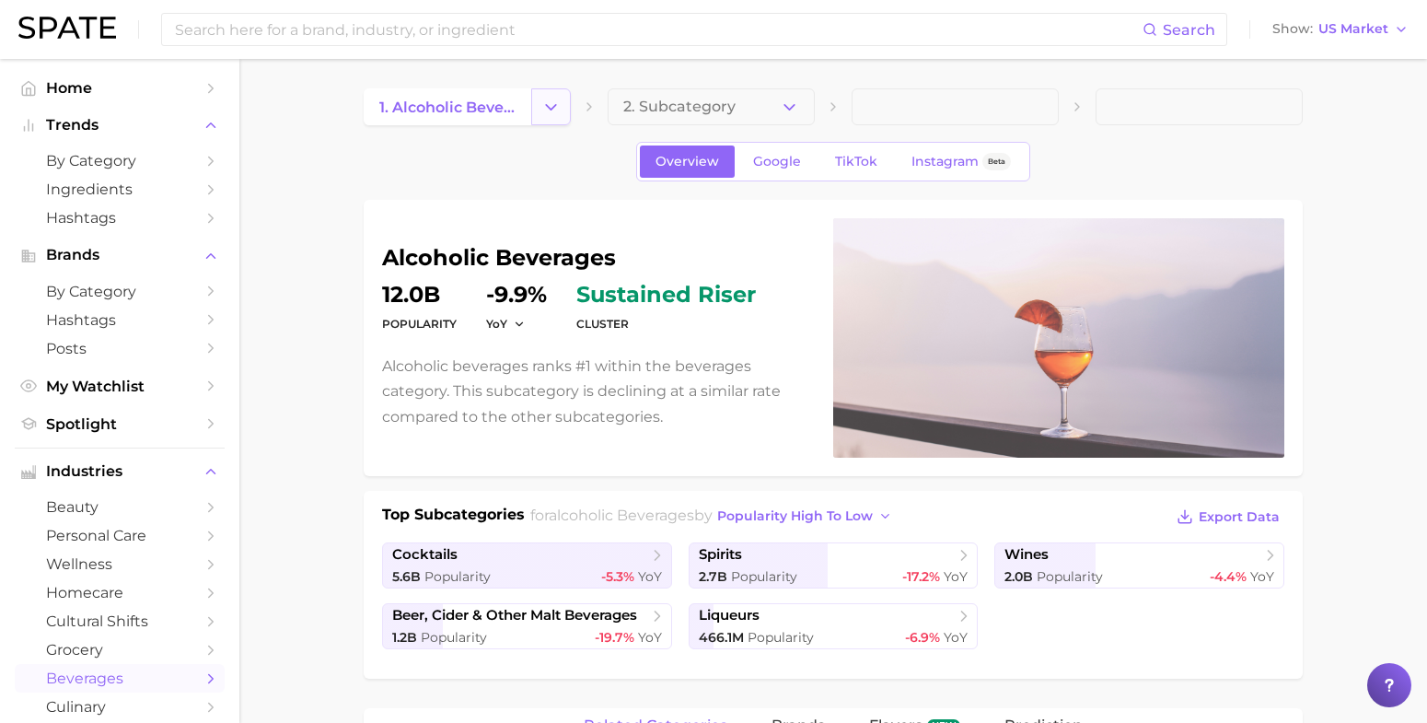
click at [534, 116] on button "Change Category" at bounding box center [551, 106] width 40 height 37
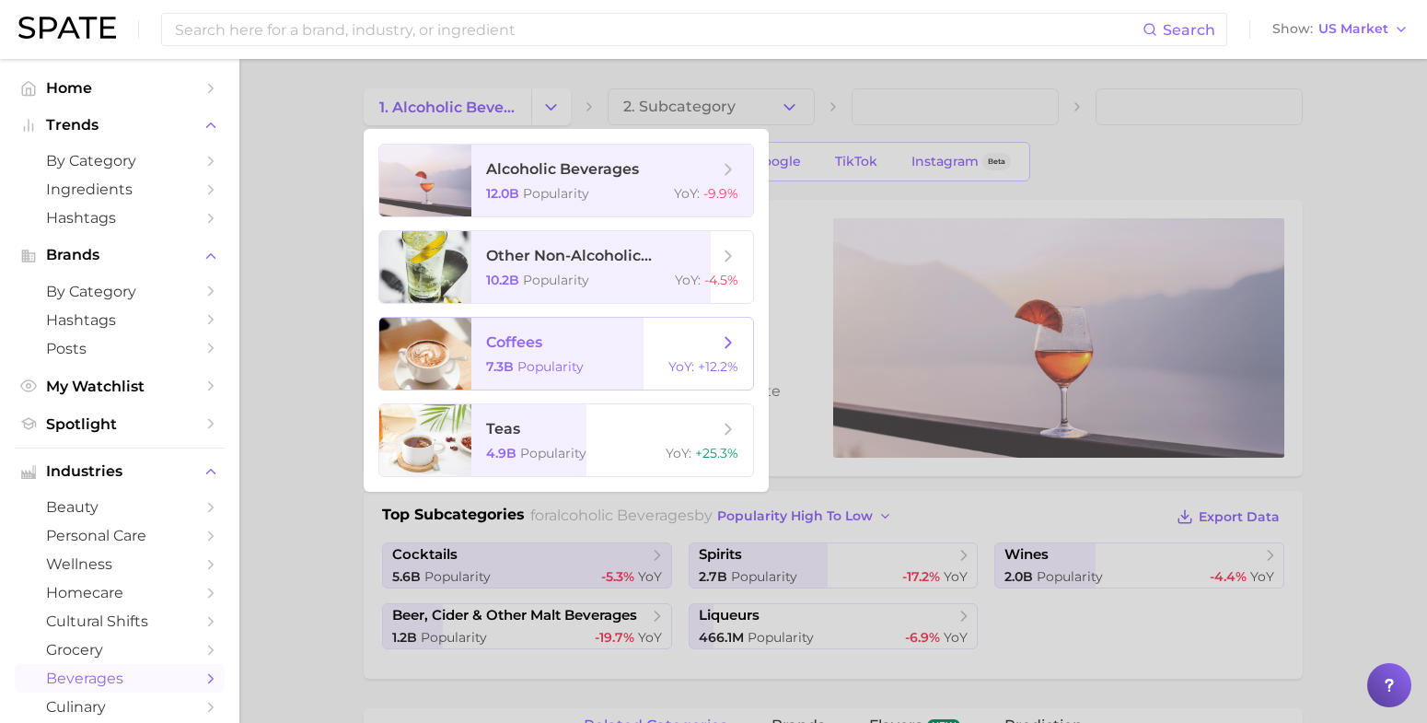
click at [537, 370] on span "Popularity" at bounding box center [550, 366] width 66 height 17
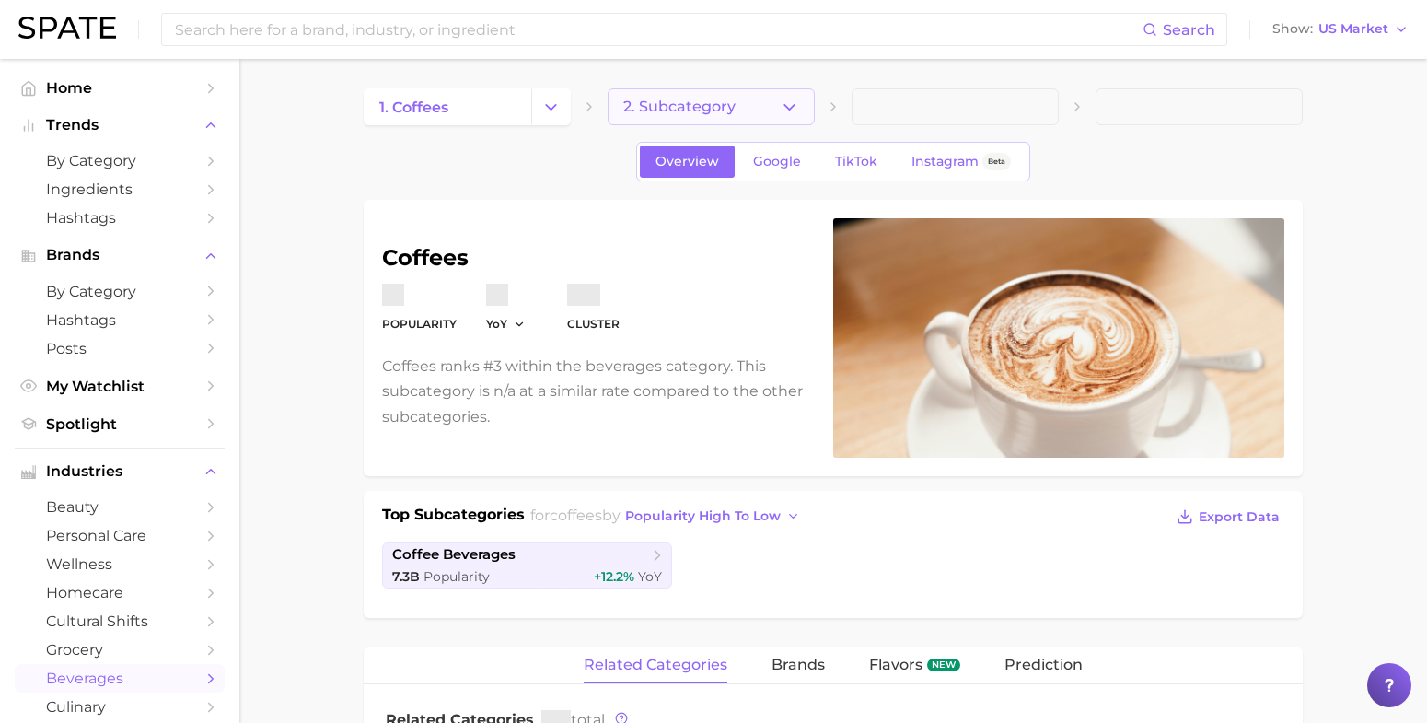
click at [794, 106] on icon "button" at bounding box center [789, 107] width 19 height 19
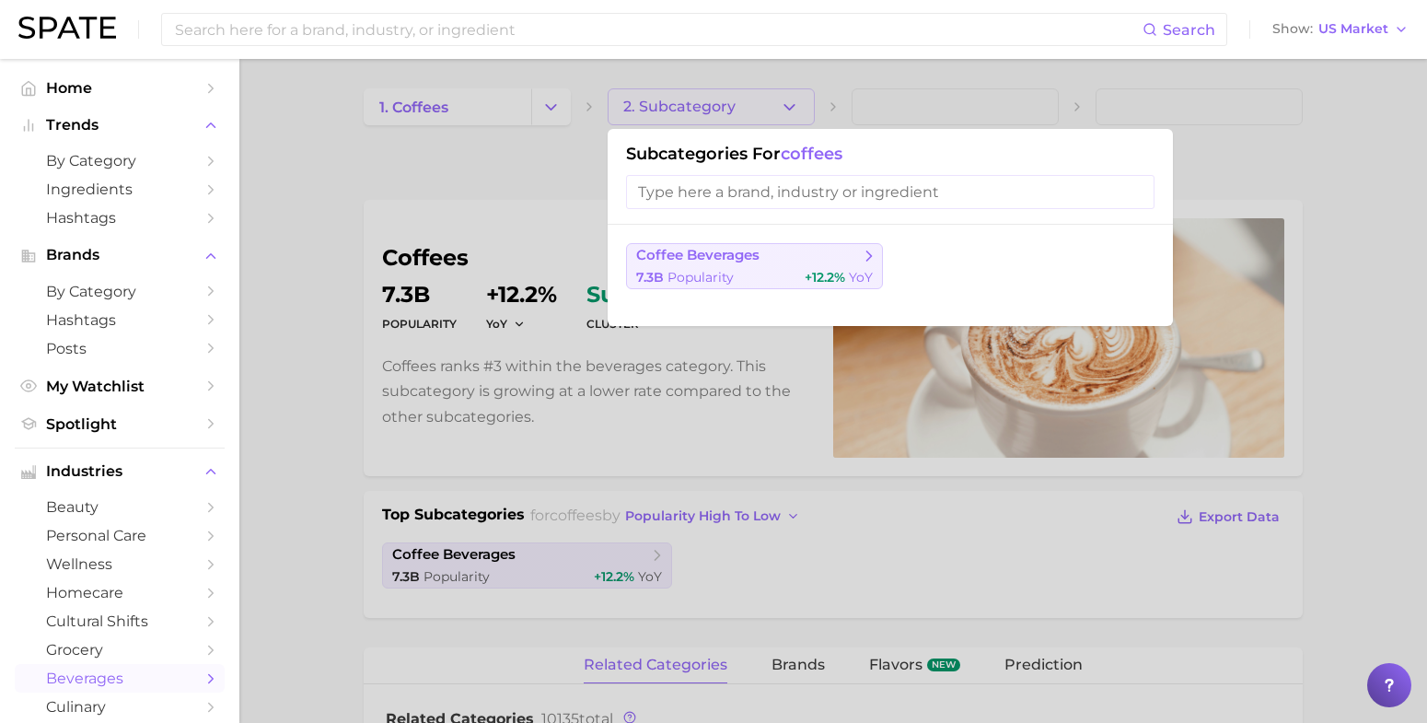
click at [778, 261] on span "coffee beverages" at bounding box center [748, 256] width 224 height 18
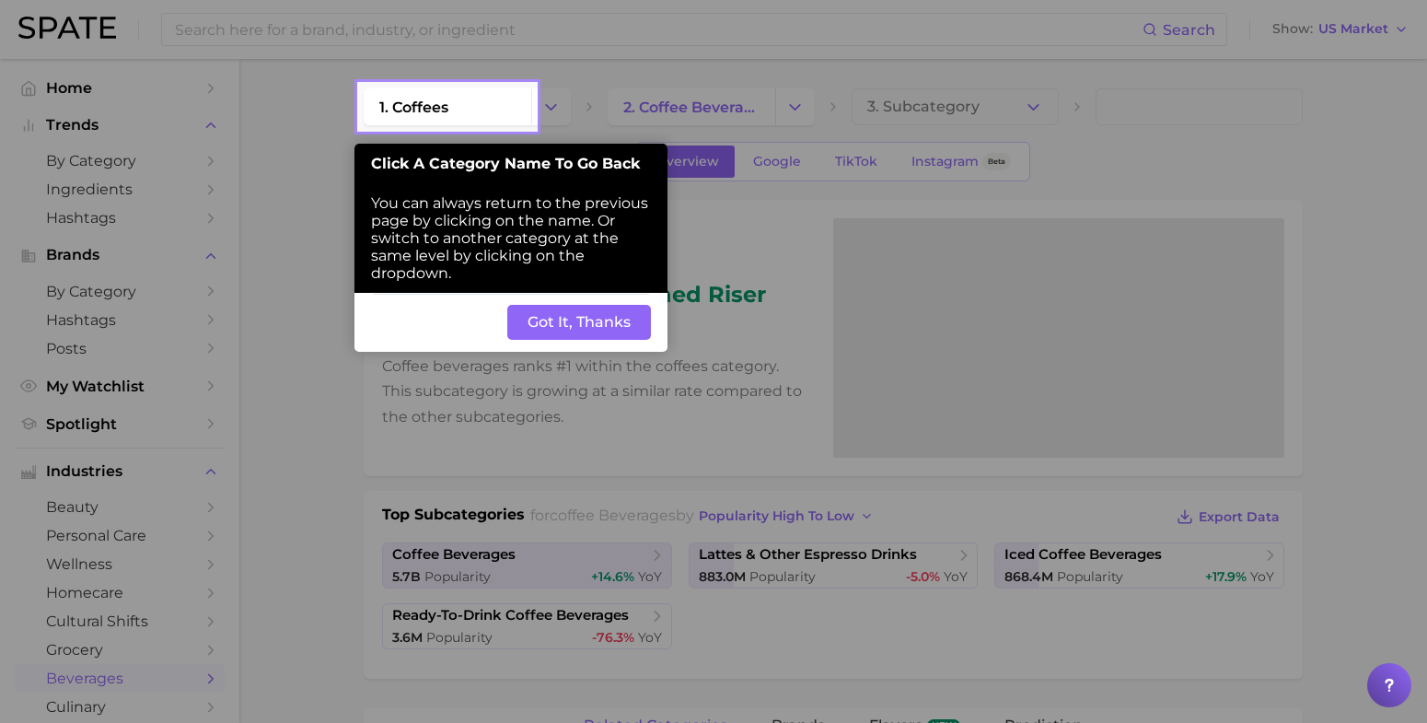
click at [554, 324] on button "Got It, Thanks" at bounding box center [579, 322] width 144 height 35
